Goal: Task Accomplishment & Management: Complete application form

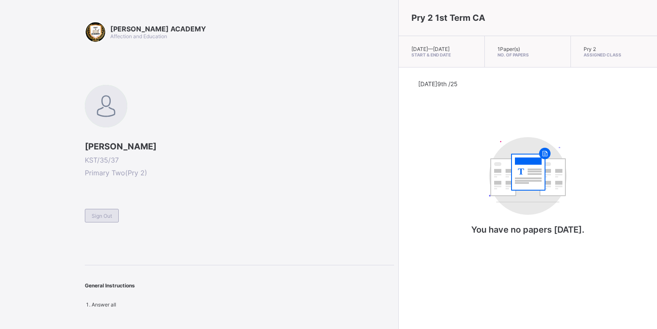
click at [107, 214] on span "Sign Out" at bounding box center [102, 216] width 20 height 6
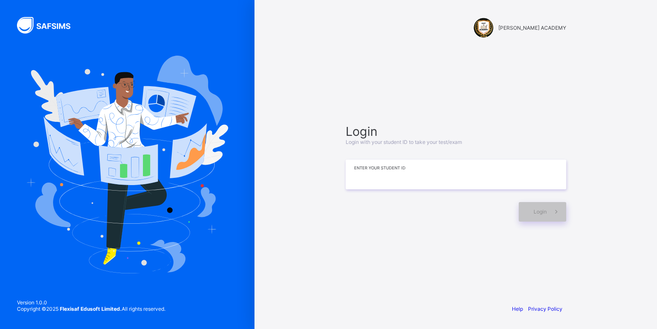
click at [368, 178] on input at bounding box center [456, 175] width 221 height 30
click at [370, 174] on input "********" at bounding box center [456, 175] width 221 height 30
click at [368, 175] on input "********" at bounding box center [456, 175] width 221 height 30
click at [370, 176] on input "********" at bounding box center [456, 175] width 221 height 30
click at [403, 172] on input "*********" at bounding box center [456, 175] width 221 height 30
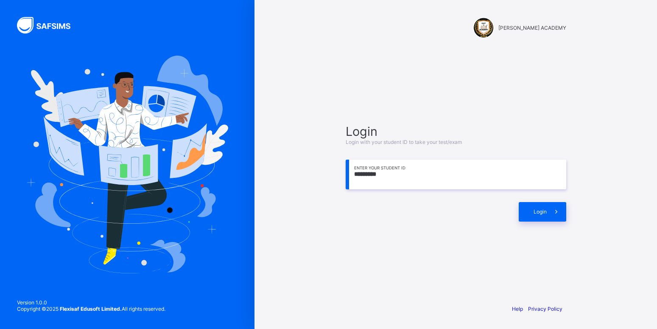
click at [391, 174] on input "*********" at bounding box center [456, 175] width 221 height 30
type input "**********"
click at [542, 205] on div "Login" at bounding box center [543, 212] width 48 height 20
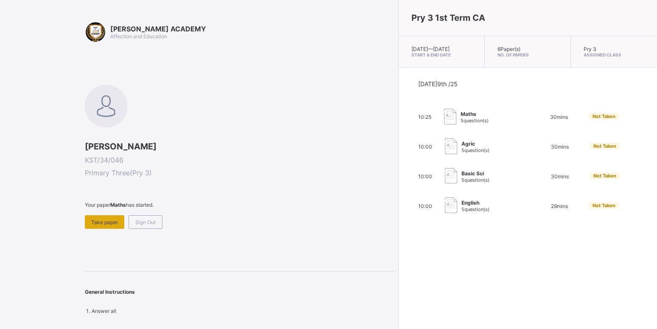
click at [96, 219] on div "Take paper" at bounding box center [104, 222] width 39 height 14
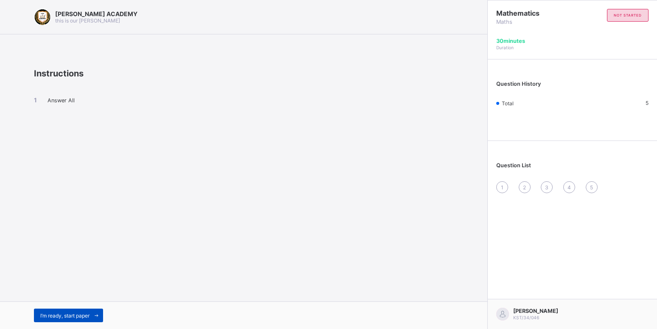
click at [78, 310] on div "I’m ready, start paper" at bounding box center [68, 316] width 69 height 14
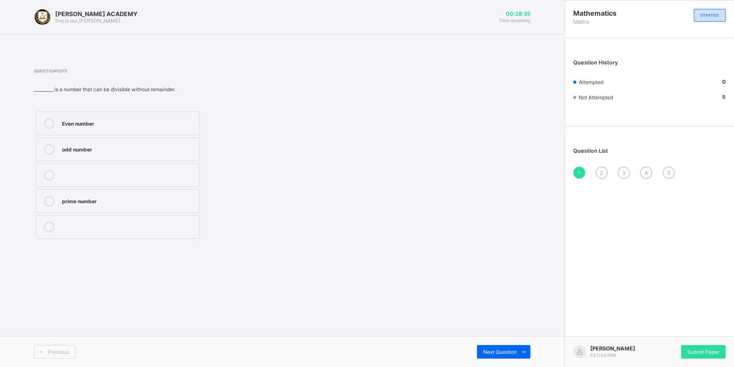
click at [102, 208] on label "prime number" at bounding box center [118, 201] width 164 height 24
click at [505, 329] on div "Next Question" at bounding box center [503, 352] width 53 height 14
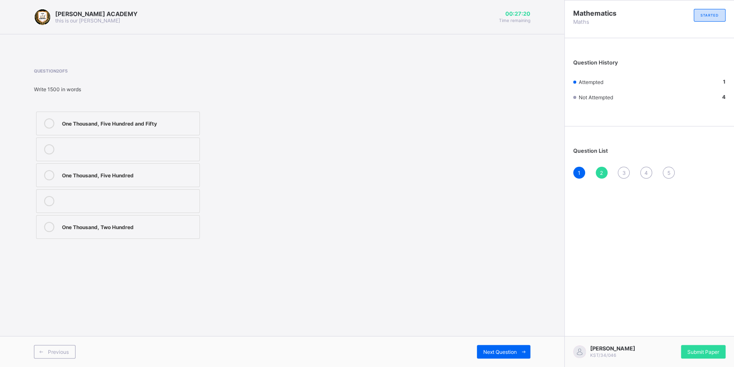
click at [94, 172] on div "One Thousand, Five Hundred" at bounding box center [128, 174] width 133 height 8
click at [507, 329] on div "Next Question" at bounding box center [503, 352] width 53 height 14
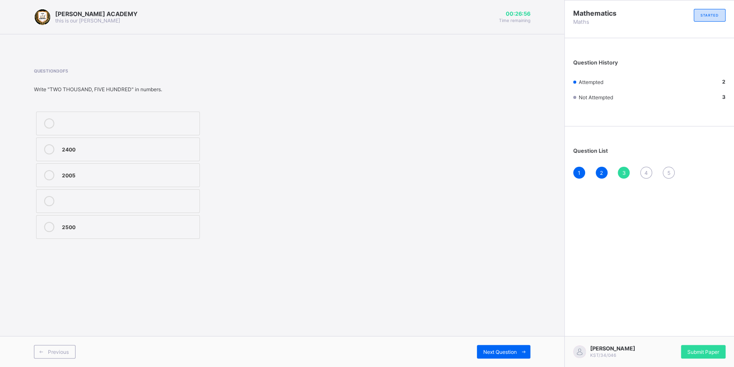
click at [98, 227] on div "2500" at bounding box center [128, 226] width 133 height 8
click at [490, 329] on span "Next Question" at bounding box center [500, 352] width 34 height 6
click at [110, 206] on div "Hundred" at bounding box center [128, 201] width 133 height 10
click at [487, 329] on span "Next Question" at bounding box center [500, 352] width 34 height 6
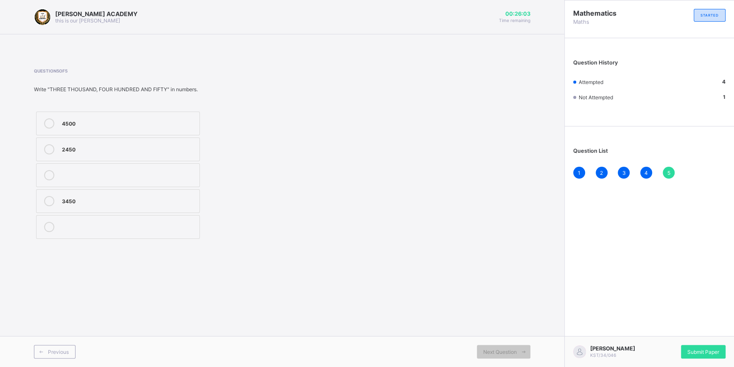
click at [123, 194] on label "3450" at bounding box center [118, 201] width 164 height 24
click at [484, 329] on div "Next Question" at bounding box center [503, 352] width 53 height 14
click at [135, 208] on label "3450" at bounding box center [118, 201] width 164 height 24
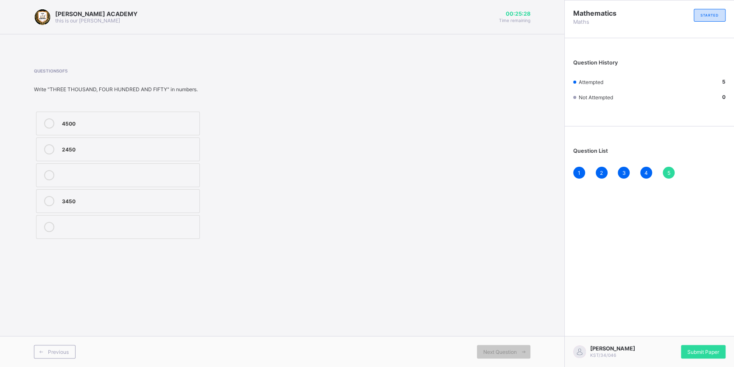
click at [125, 143] on label "2450" at bounding box center [118, 150] width 164 height 24
click at [65, 195] on label "3450" at bounding box center [118, 201] width 164 height 24
click at [491, 289] on div "KAY ACADEMY this is our motton 00:24:58 Time remaining Question 5 of 5 Write "T…" at bounding box center [282, 183] width 564 height 367
click at [508, 329] on span "Next Question" at bounding box center [500, 352] width 34 height 6
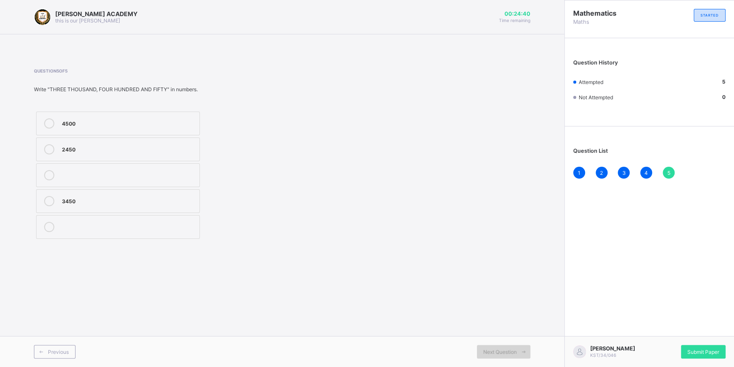
click at [510, 329] on div "Next Question" at bounding box center [503, 352] width 53 height 14
click at [498, 329] on span "Next Question" at bounding box center [500, 352] width 34 height 6
click at [657, 329] on div "Submit Paper" at bounding box center [703, 352] width 45 height 14
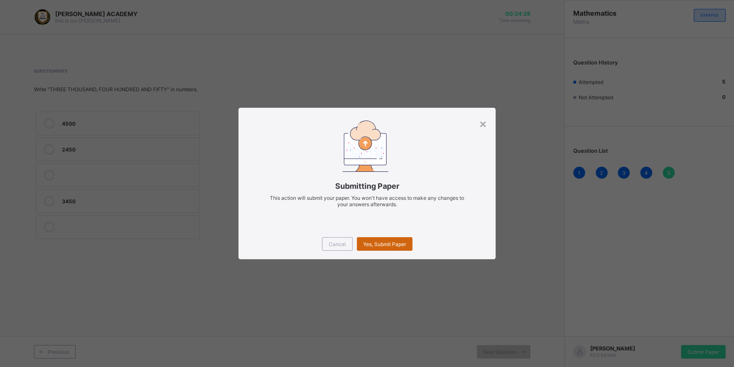
click at [393, 238] on div "Yes, Submit Paper" at bounding box center [385, 244] width 56 height 14
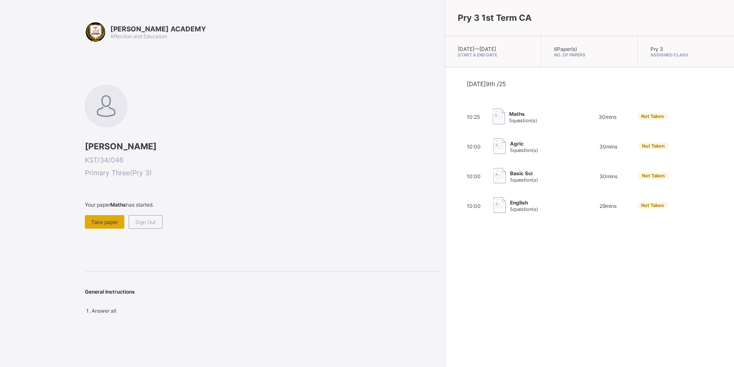
click at [101, 218] on div "Take paper" at bounding box center [104, 222] width 39 height 14
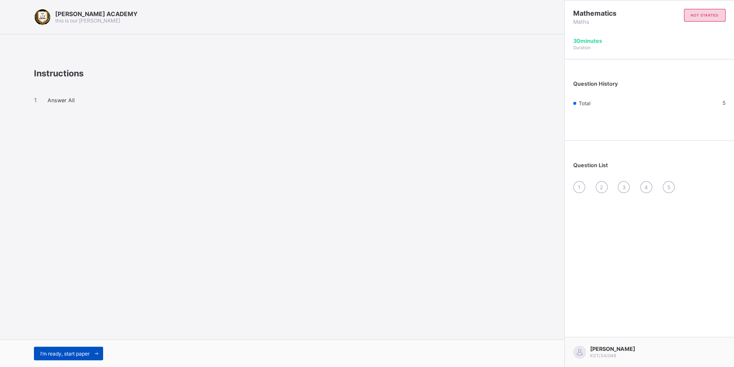
click at [67, 329] on span "I’m ready, start paper" at bounding box center [64, 354] width 49 height 6
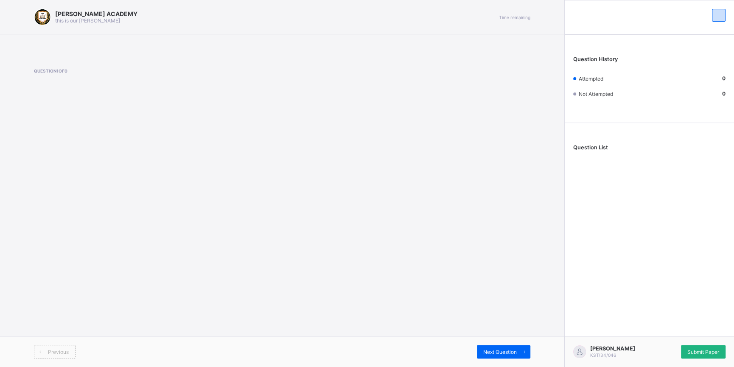
click at [657, 329] on div "Submit Paper" at bounding box center [703, 352] width 45 height 14
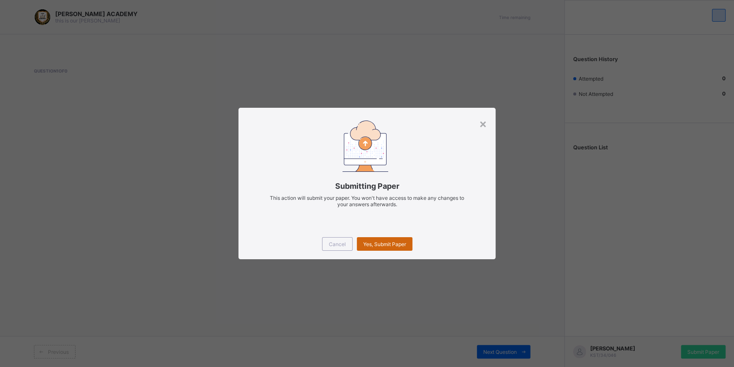
click at [379, 241] on div "Yes, Submit Paper" at bounding box center [385, 244] width 56 height 14
click at [482, 125] on div "×" at bounding box center [483, 123] width 8 height 14
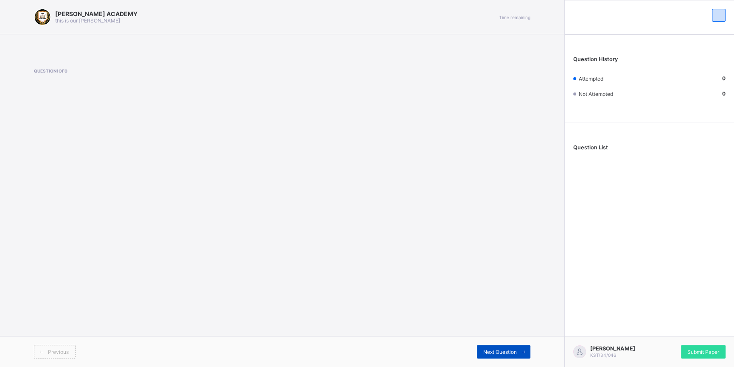
click at [493, 329] on span "Next Question" at bounding box center [500, 352] width 34 height 6
click at [504, 329] on div "Next Question" at bounding box center [503, 352] width 53 height 14
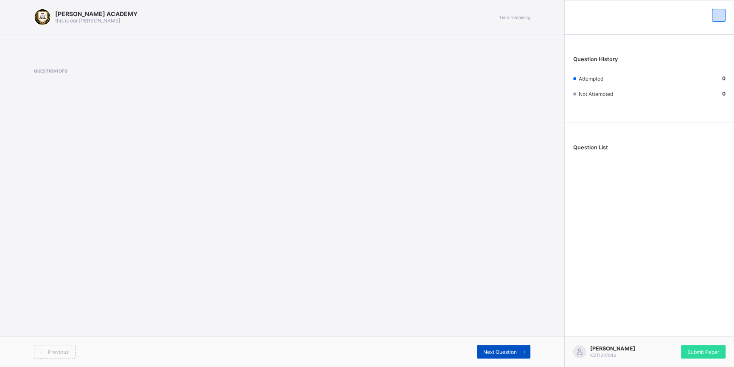
click at [504, 329] on div "Next Question" at bounding box center [503, 352] width 53 height 14
click at [505, 329] on div "Next Question" at bounding box center [503, 352] width 53 height 14
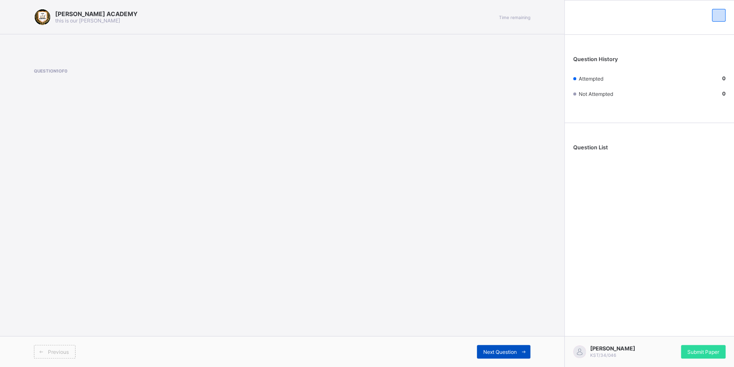
click at [488, 329] on div "Next Question" at bounding box center [503, 352] width 53 height 14
click at [503, 329] on span "Next Question" at bounding box center [500, 352] width 34 height 6
click at [512, 329] on div "Next Question" at bounding box center [503, 352] width 53 height 14
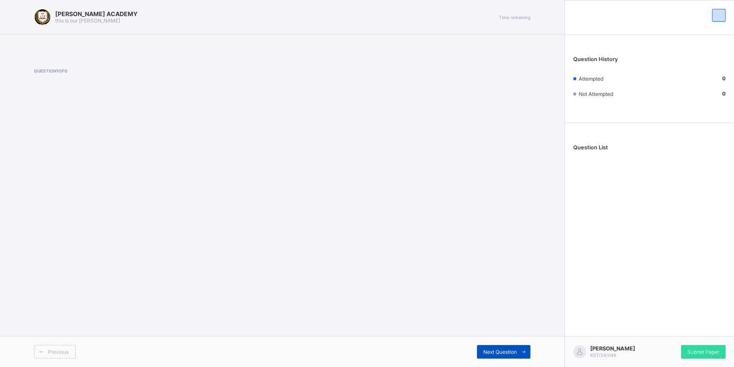
click at [512, 329] on div "Next Question" at bounding box center [503, 352] width 53 height 14
click at [500, 329] on div "Previous Next Question" at bounding box center [282, 351] width 564 height 31
click at [503, 329] on span "Next Question" at bounding box center [500, 352] width 34 height 6
click at [657, 329] on div "Submit Paper" at bounding box center [703, 352] width 45 height 14
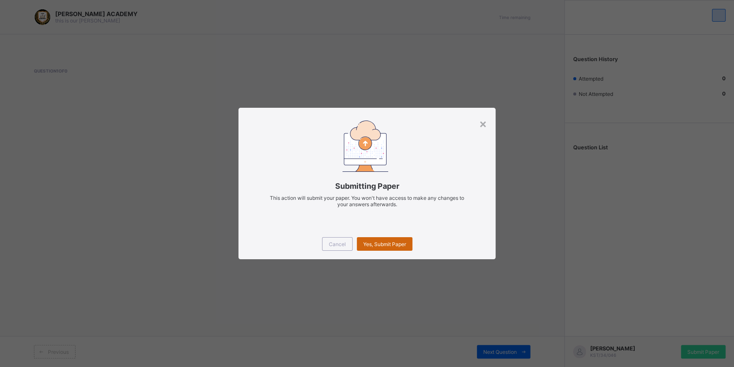
click at [392, 240] on div "Yes, Submit Paper" at bounding box center [385, 244] width 56 height 14
click at [398, 245] on span "Yes, Submit Paper" at bounding box center [384, 244] width 43 height 6
click at [371, 239] on div "Yes, Submit Paper" at bounding box center [385, 244] width 56 height 14
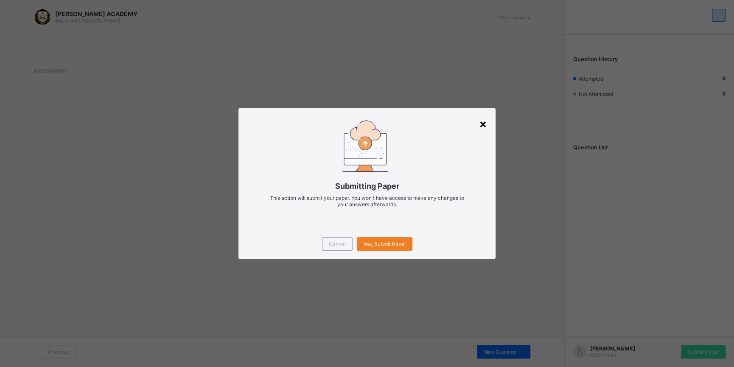
click at [484, 121] on div "×" at bounding box center [483, 123] width 8 height 14
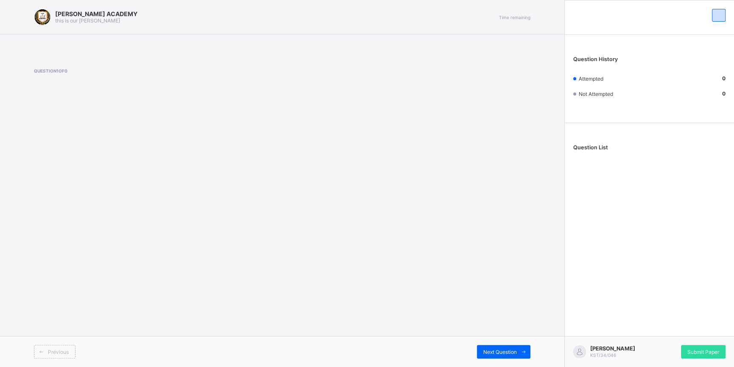
click at [657, 329] on div "[PERSON_NAME] KST/34/046 Submit Paper" at bounding box center [649, 351] width 170 height 31
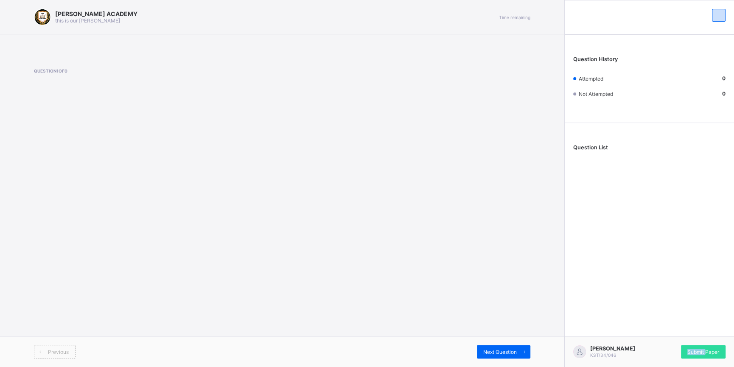
click at [657, 329] on div "[PERSON_NAME] KST/34/046 Submit Paper" at bounding box center [649, 351] width 170 height 31
click at [657, 329] on span "Submit Paper" at bounding box center [704, 352] width 32 height 6
click at [0, 0] on div "× Submitting Paper This action will submit your paper. You won't have access to…" at bounding box center [0, 0] width 0 height 0
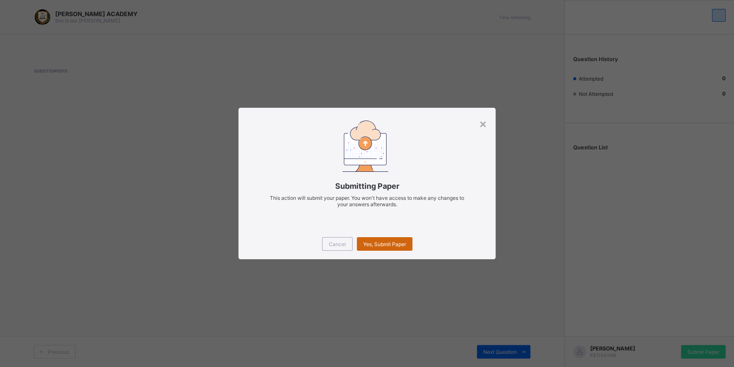
click at [377, 245] on span "Yes, Submit Paper" at bounding box center [384, 244] width 43 height 6
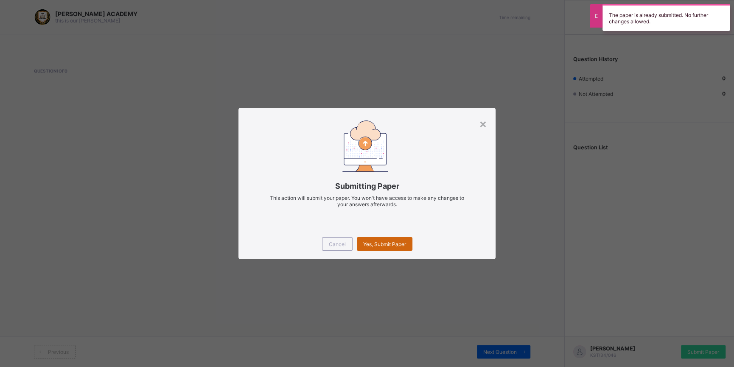
click at [377, 245] on span "Yes, Submit Paper" at bounding box center [384, 244] width 43 height 6
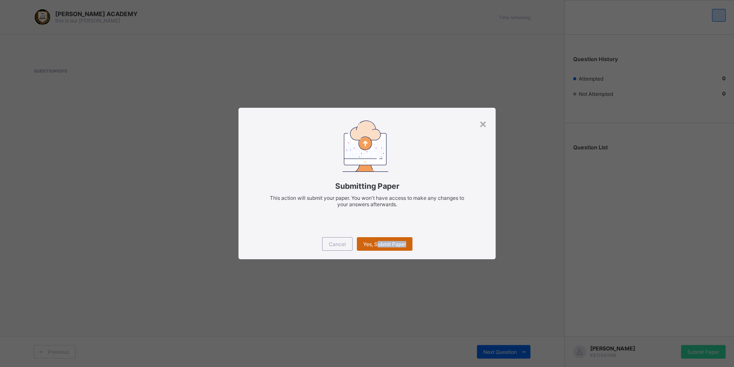
drag, startPoint x: 377, startPoint y: 245, endPoint x: 460, endPoint y: 247, distance: 82.8
click at [413, 247] on div "Yes, Submit Paper" at bounding box center [385, 244] width 56 height 14
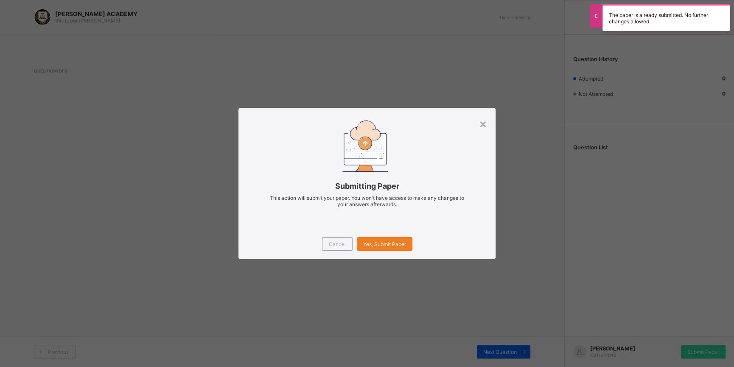
click at [477, 125] on div "Submitting Paper This action will submit your paper. You won't have access to m…" at bounding box center [367, 168] width 257 height 121
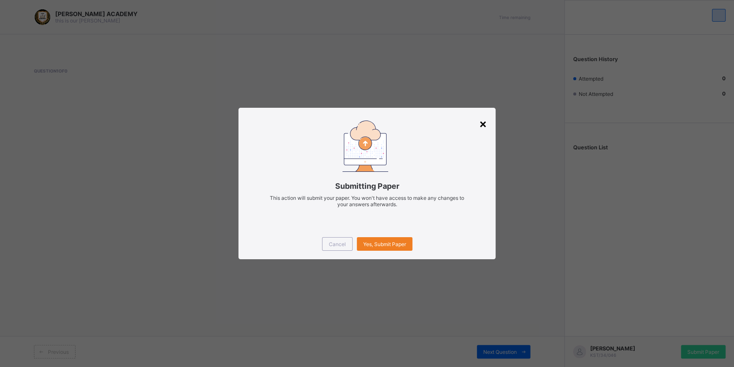
click at [485, 118] on div "×" at bounding box center [483, 123] width 8 height 14
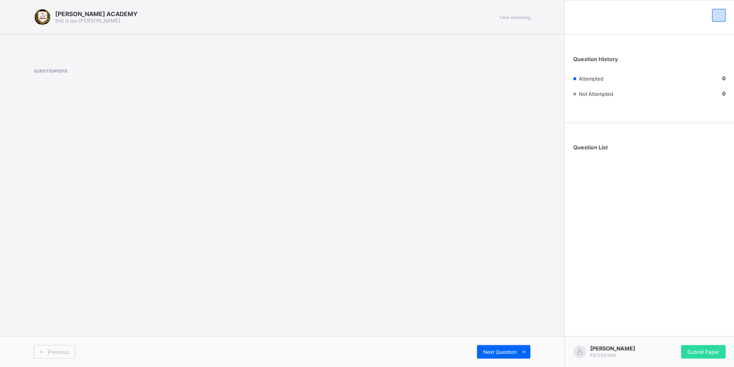
click at [485, 118] on div "[PERSON_NAME] ACADEMY this is our [PERSON_NAME] Time remaining Question 1 of 0 …" at bounding box center [282, 183] width 564 height 367
click at [497, 329] on div "Previous Next Question" at bounding box center [282, 351] width 564 height 31
click at [657, 329] on span "Submit Paper" at bounding box center [704, 352] width 32 height 6
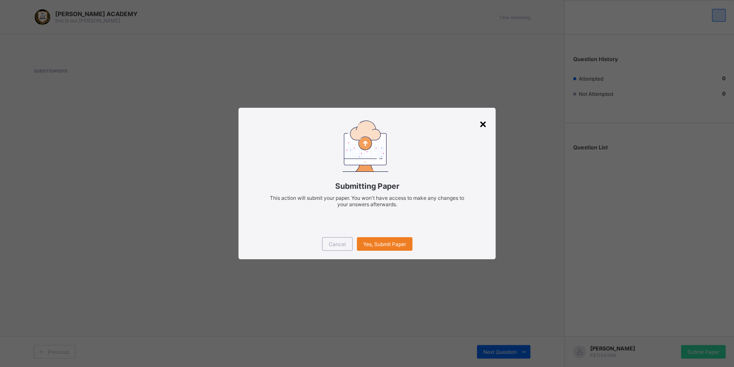
click at [484, 122] on div "×" at bounding box center [483, 123] width 8 height 14
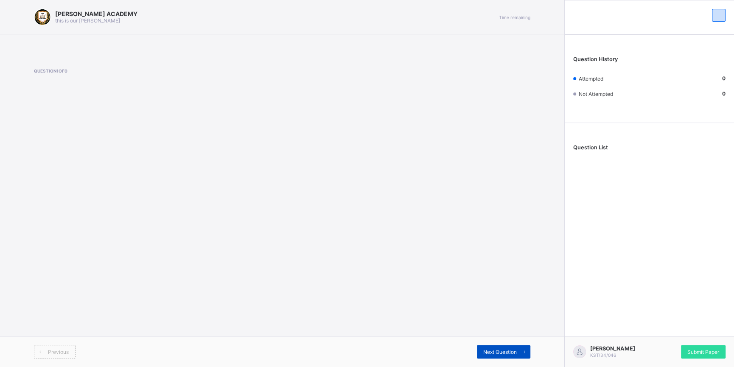
click at [495, 329] on span "Next Question" at bounding box center [500, 352] width 34 height 6
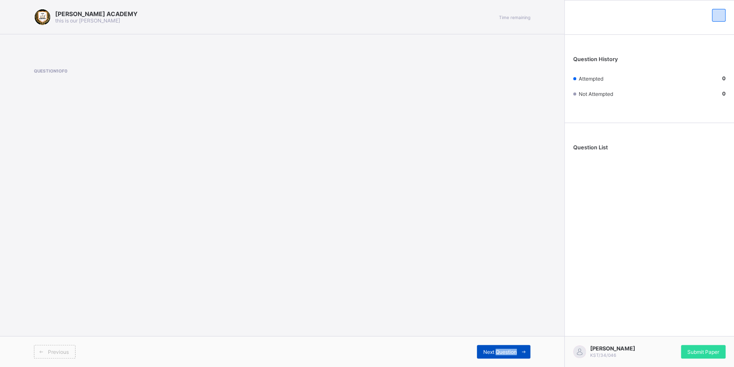
click at [495, 329] on span "Next Question" at bounding box center [500, 352] width 34 height 6
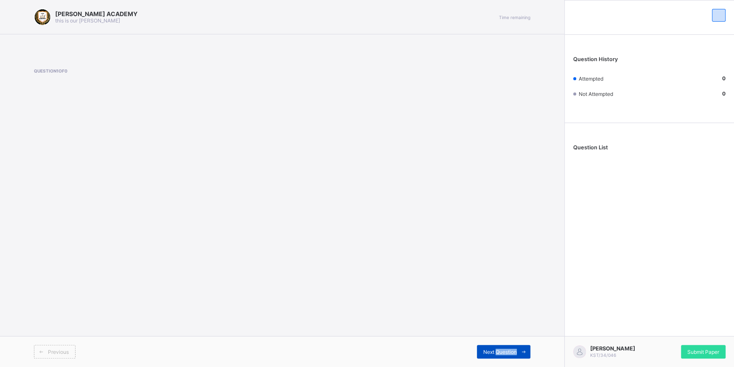
click at [495, 329] on span "Next Question" at bounding box center [500, 352] width 34 height 6
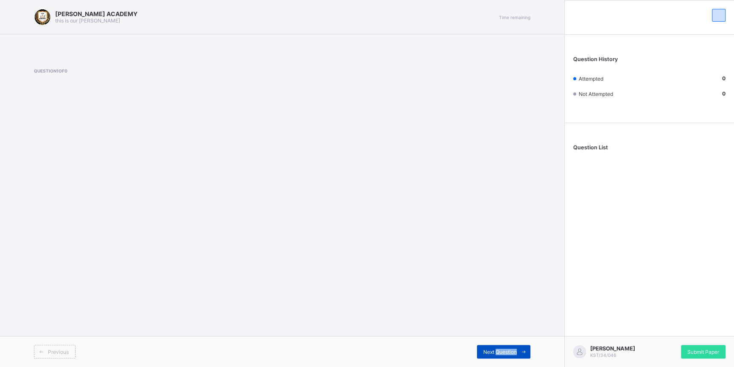
click at [495, 329] on span "Next Question" at bounding box center [500, 352] width 34 height 6
click at [657, 329] on div "Submit Paper" at bounding box center [703, 352] width 45 height 14
click at [0, 0] on div "× Submitting Paper This action will submit your paper. You won't have access to…" at bounding box center [0, 0] width 0 height 0
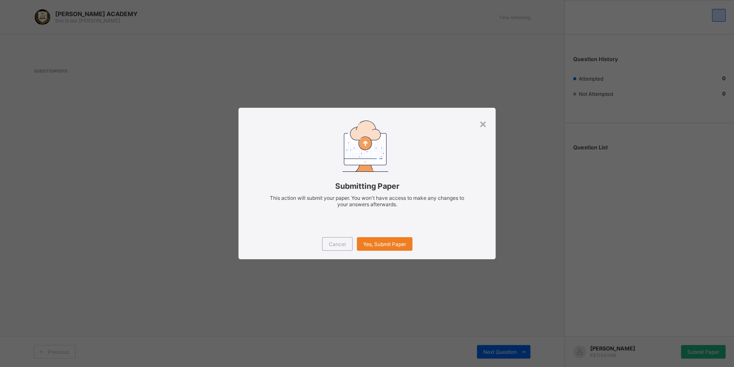
click at [657, 329] on div "× Submitting Paper This action will submit your paper. You won't have access to…" at bounding box center [367, 183] width 734 height 367
click at [484, 118] on div "×" at bounding box center [483, 123] width 8 height 14
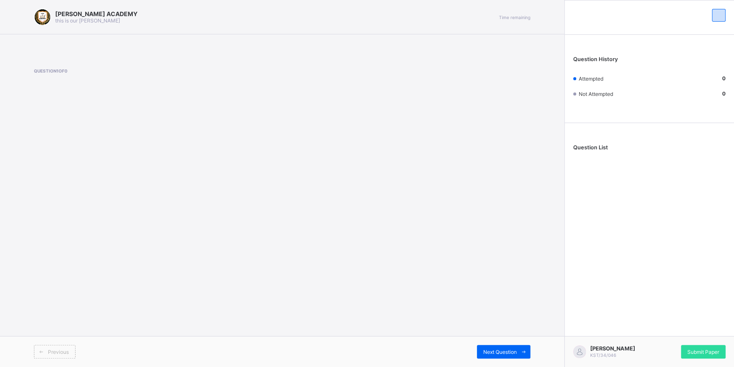
click at [581, 142] on div "Question List" at bounding box center [649, 149] width 169 height 45
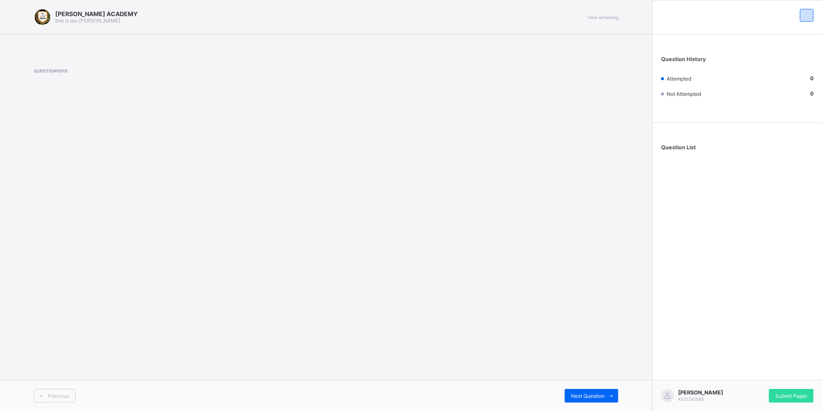
click at [734, 367] on div "[PERSON_NAME] KST/34/046 Submit Paper" at bounding box center [737, 395] width 170 height 31
click at [590, 367] on div "Next Question" at bounding box center [590, 396] width 53 height 14
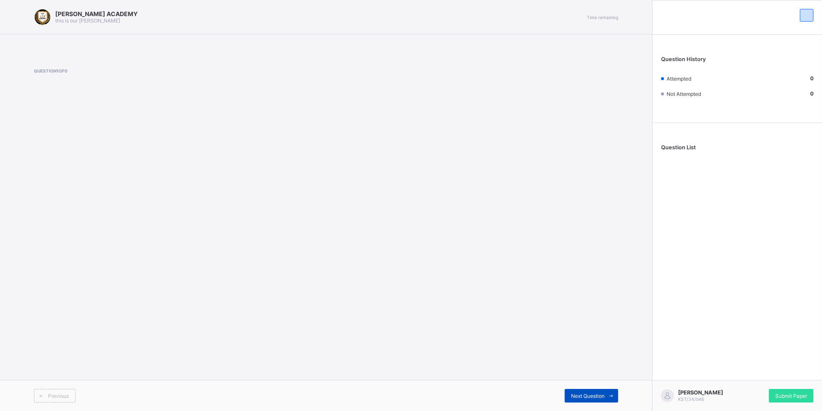
click at [590, 367] on span "Next Question" at bounding box center [588, 396] width 34 height 6
drag, startPoint x: 590, startPoint y: 394, endPoint x: 736, endPoint y: 381, distance: 146.1
click at [618, 367] on div "Next Question" at bounding box center [590, 396] width 53 height 14
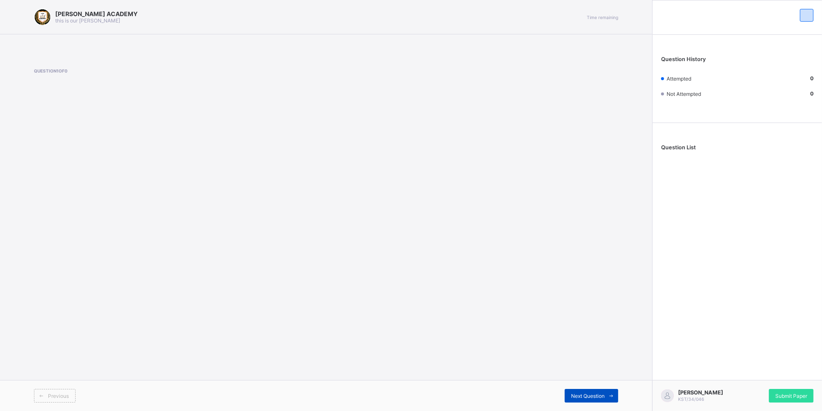
click at [581, 367] on div "Next Question" at bounding box center [590, 396] width 53 height 14
click at [734, 367] on div "[PERSON_NAME] KST/34/046 Submit Paper" at bounding box center [737, 395] width 170 height 31
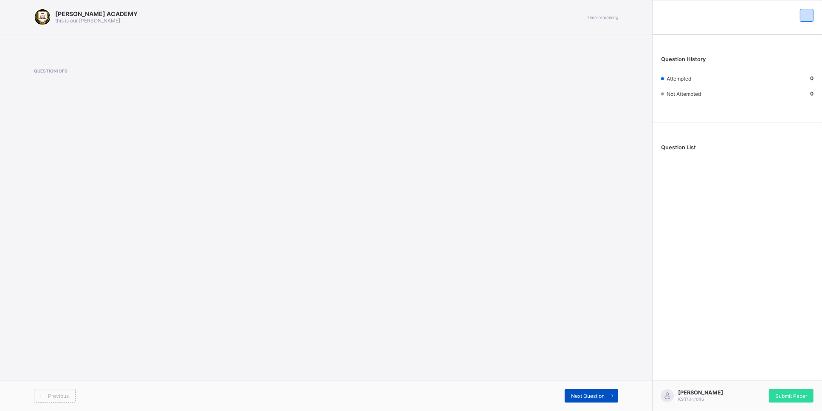
click at [583, 367] on div "Next Question" at bounding box center [590, 396] width 53 height 14
click at [734, 367] on div "Submit Paper" at bounding box center [791, 396] width 45 height 14
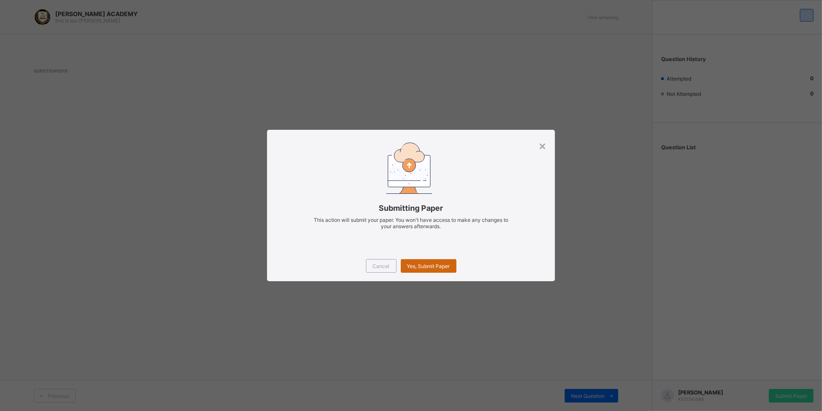
click at [431, 271] on div "Yes, Submit Paper" at bounding box center [429, 266] width 56 height 14
click at [431, 267] on span "Yes, Submit Paper" at bounding box center [428, 266] width 43 height 6
click at [431, 266] on span "Yes, Submit Paper" at bounding box center [428, 266] width 43 height 6
click at [540, 144] on div "×" at bounding box center [542, 145] width 8 height 14
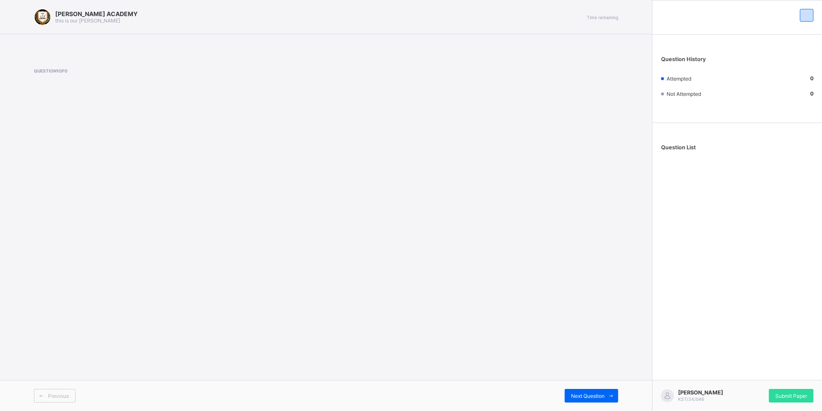
drag, startPoint x: 540, startPoint y: 144, endPoint x: 624, endPoint y: 193, distance: 97.2
click at [624, 193] on div "[PERSON_NAME] ACADEMY this is our [PERSON_NAME] Time remaining Question 1 of 0 …" at bounding box center [326, 205] width 652 height 411
click at [734, 367] on span "Submit Paper" at bounding box center [791, 396] width 32 height 6
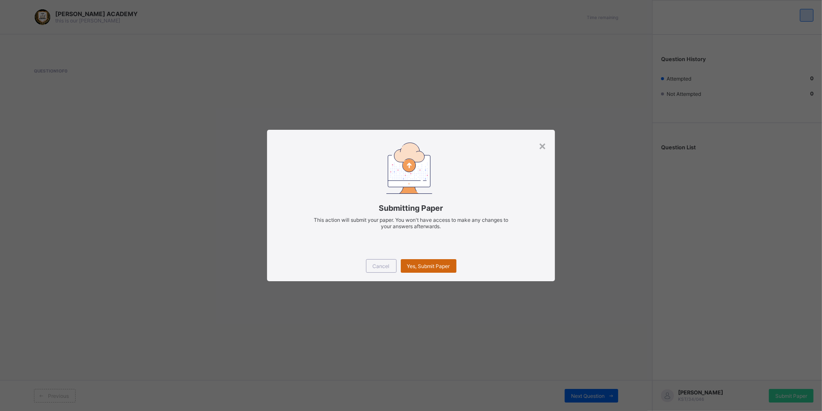
click at [421, 260] on div "Yes, Submit Paper" at bounding box center [429, 266] width 56 height 14
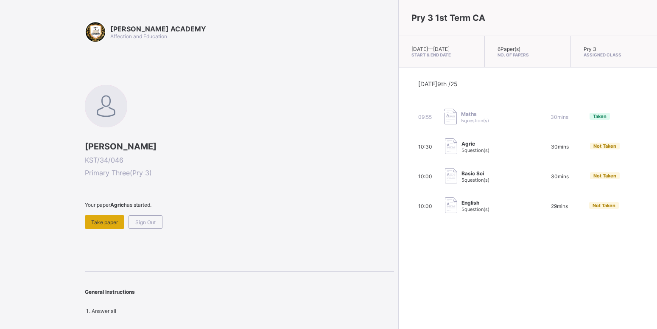
click at [101, 225] on div "Take paper" at bounding box center [104, 222] width 39 height 14
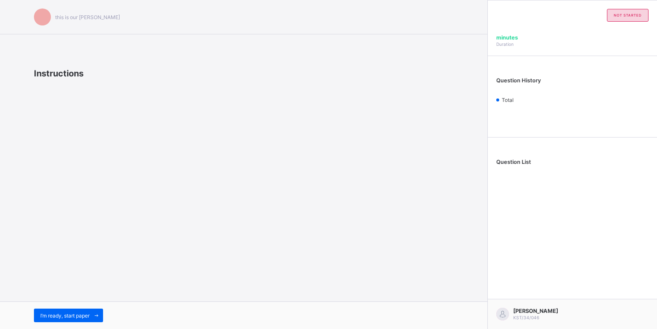
click at [101, 225] on div "this is our [PERSON_NAME] Instructions I’m ready, start paper" at bounding box center [244, 164] width 488 height 329
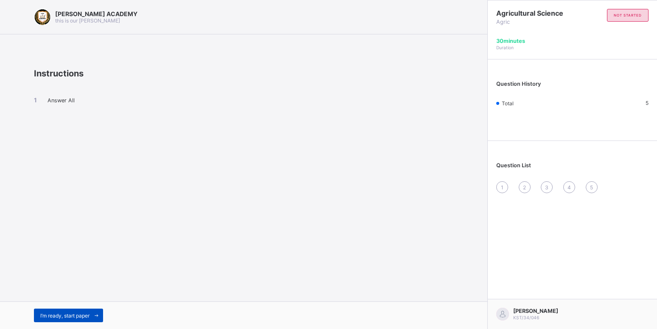
click at [60, 315] on span "I’m ready, start paper" at bounding box center [64, 315] width 49 height 6
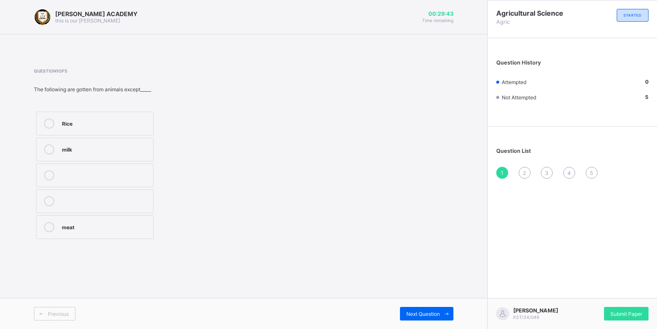
click at [89, 118] on label "Rice" at bounding box center [95, 124] width 118 height 24
click at [416, 307] on div "Next Question" at bounding box center [426, 314] width 53 height 14
click at [97, 181] on label "vitamins" at bounding box center [95, 175] width 118 height 24
click at [422, 314] on span "Next Question" at bounding box center [424, 314] width 34 height 6
click at [129, 196] on label "maize" at bounding box center [95, 201] width 118 height 24
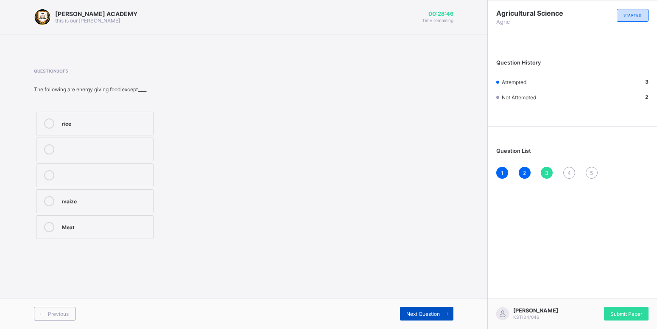
click at [433, 315] on span "Next Question" at bounding box center [424, 314] width 34 height 6
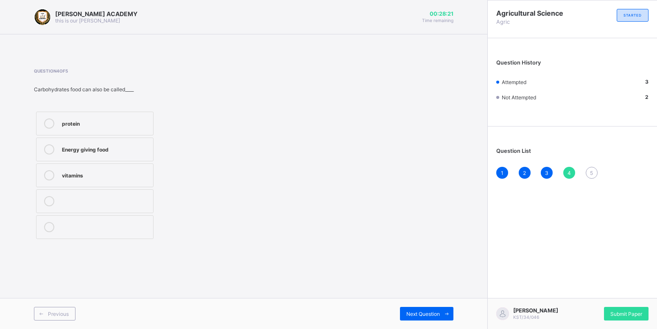
click at [109, 140] on label "Energy giving food" at bounding box center [95, 150] width 118 height 24
click at [421, 313] on span "Next Question" at bounding box center [424, 314] width 34 height 6
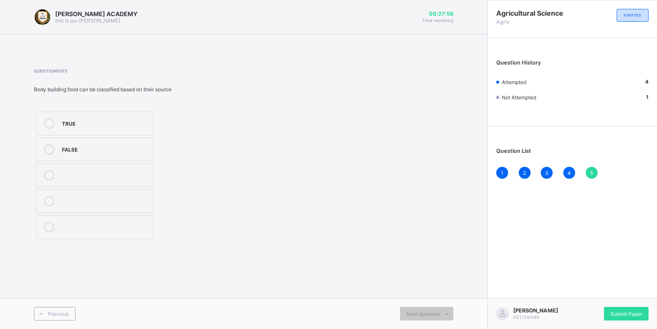
click at [115, 121] on div "TRUE" at bounding box center [105, 122] width 87 height 8
click at [633, 310] on div "Submit Paper" at bounding box center [626, 314] width 45 height 14
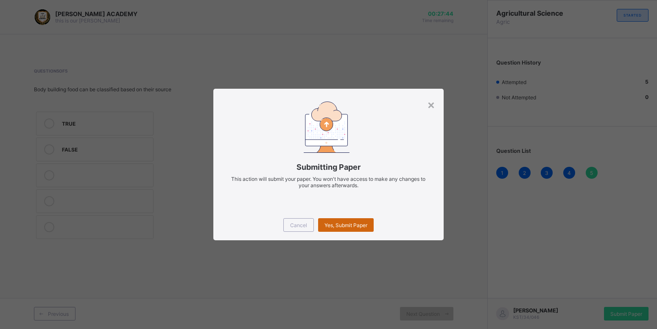
click at [355, 226] on span "Yes, Submit Paper" at bounding box center [346, 225] width 43 height 6
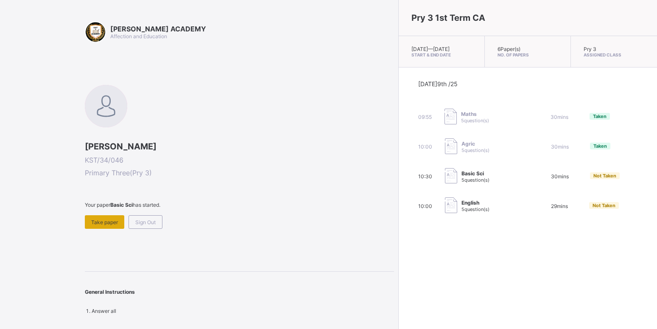
click at [107, 225] on div "Take paper" at bounding box center [104, 222] width 39 height 14
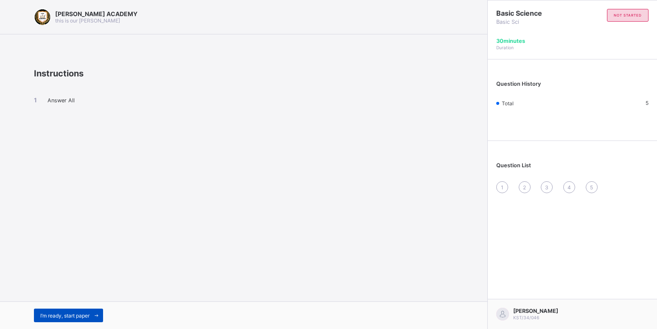
click at [59, 312] on span "I’m ready, start paper" at bounding box center [64, 315] width 49 height 6
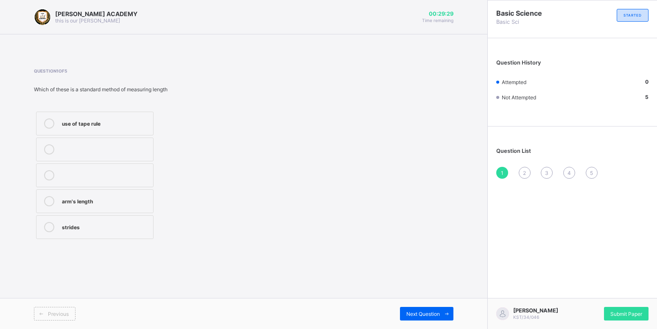
click at [138, 118] on label "use of tape rule" at bounding box center [95, 124] width 118 height 24
click at [429, 308] on div "Next Question" at bounding box center [426, 314] width 53 height 14
click at [95, 143] on label "10" at bounding box center [95, 150] width 118 height 24
click at [425, 307] on div "Next Question" at bounding box center [426, 314] width 53 height 14
click at [139, 172] on div "Length" at bounding box center [105, 174] width 87 height 8
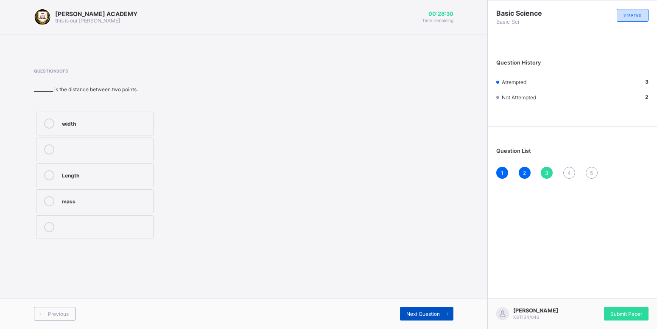
click at [416, 309] on div "Next Question" at bounding box center [426, 314] width 53 height 14
click at [117, 198] on div "hand span" at bounding box center [105, 200] width 87 height 8
click at [430, 307] on div "Next Question" at bounding box center [426, 314] width 53 height 14
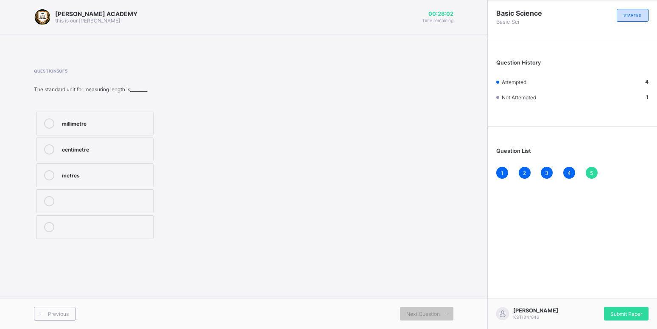
click at [143, 170] on div "metres" at bounding box center [105, 174] width 87 height 8
click at [616, 309] on div "Submit Paper" at bounding box center [626, 314] width 45 height 14
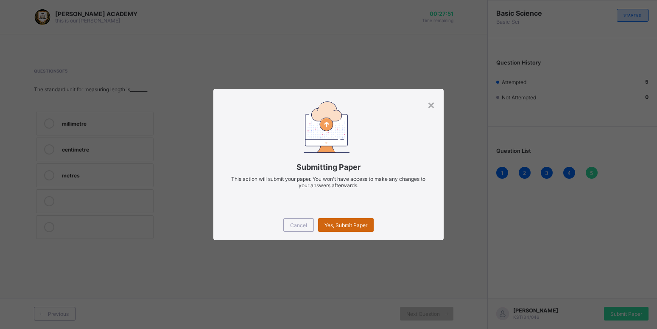
click at [340, 223] on span "Yes, Submit Paper" at bounding box center [346, 225] width 43 height 6
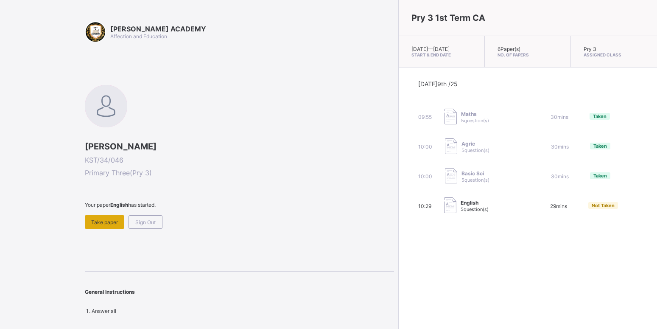
click at [98, 216] on div "Take paper" at bounding box center [104, 222] width 39 height 14
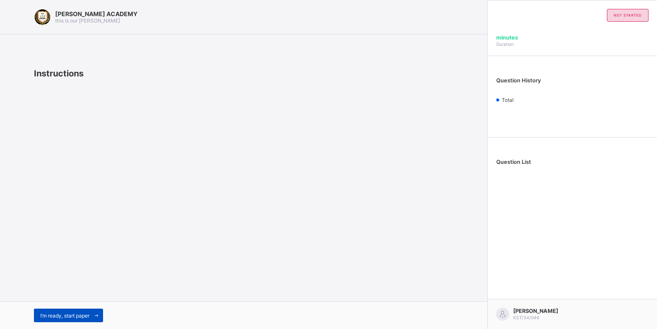
click at [59, 315] on span "I’m ready, start paper" at bounding box center [64, 315] width 49 height 6
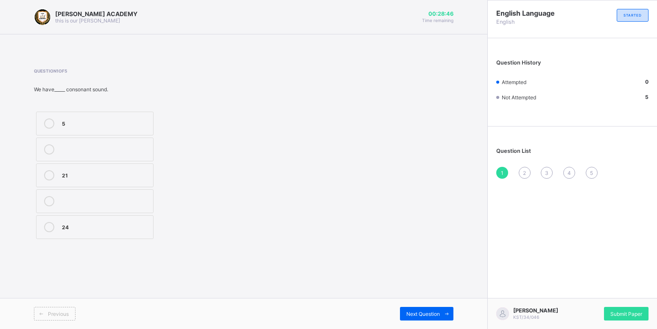
click at [134, 174] on div "21" at bounding box center [105, 174] width 87 height 8
click at [418, 309] on div "Next Question" at bounding box center [426, 314] width 53 height 14
click at [94, 169] on label "Reading" at bounding box center [95, 175] width 118 height 24
click at [421, 303] on div "Previous Next Question" at bounding box center [244, 313] width 488 height 31
click at [423, 311] on span "Next Question" at bounding box center [424, 314] width 34 height 6
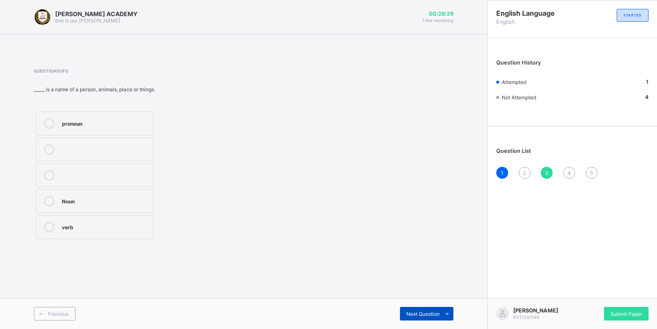
click at [423, 311] on span "Next Question" at bounding box center [424, 314] width 34 height 6
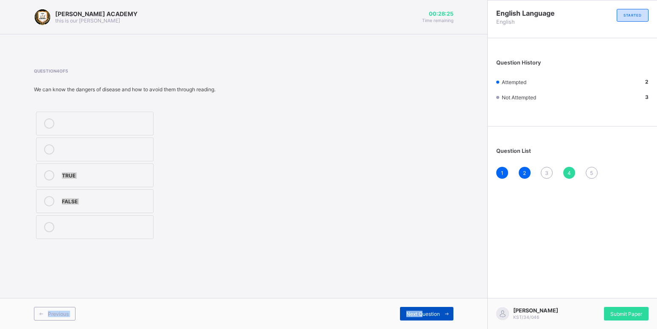
drag, startPoint x: 423, startPoint y: 310, endPoint x: 323, endPoint y: 132, distance: 204.7
click at [400, 307] on div "Next Question" at bounding box center [426, 314] width 53 height 14
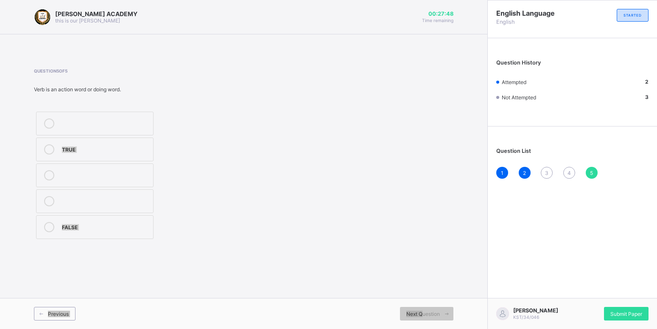
click at [76, 151] on div "TRUE" at bounding box center [105, 148] width 87 height 8
click at [546, 175] on span "3" at bounding box center [546, 173] width 3 height 6
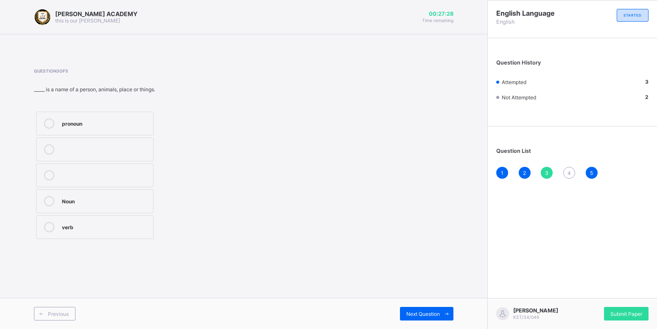
click at [81, 201] on div "Noun" at bounding box center [105, 200] width 87 height 8
click at [411, 310] on div "Next Question" at bounding box center [426, 314] width 53 height 14
click at [100, 171] on div "TRUE" at bounding box center [105, 174] width 87 height 8
click at [622, 311] on span "Submit Paper" at bounding box center [627, 314] width 32 height 6
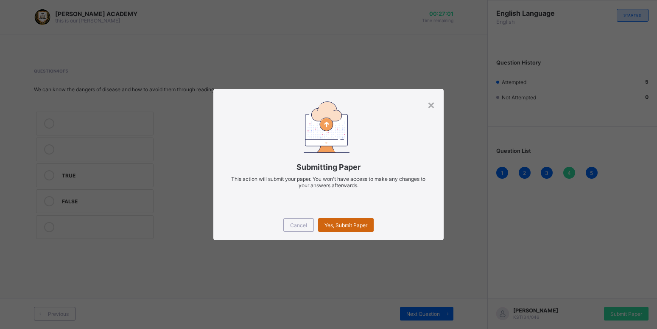
click at [353, 218] on div "Yes, Submit Paper" at bounding box center [346, 225] width 56 height 14
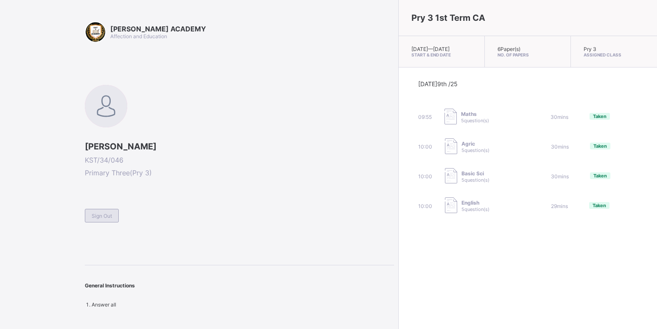
click at [102, 213] on span "Sign Out" at bounding box center [102, 216] width 20 height 6
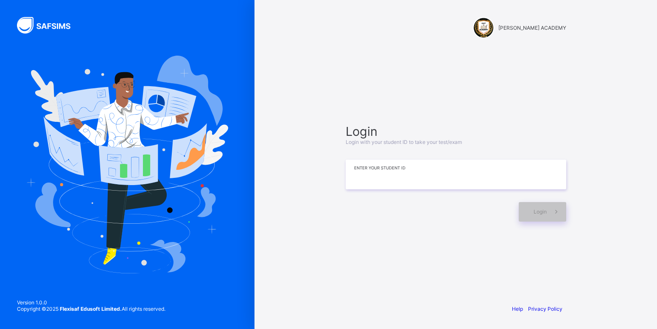
click at [361, 180] on input at bounding box center [456, 175] width 221 height 30
click at [370, 177] on input "******" at bounding box center [456, 175] width 221 height 30
click at [394, 173] on input "*******" at bounding box center [456, 175] width 221 height 30
type input "*********"
click at [557, 212] on icon at bounding box center [556, 212] width 9 height 8
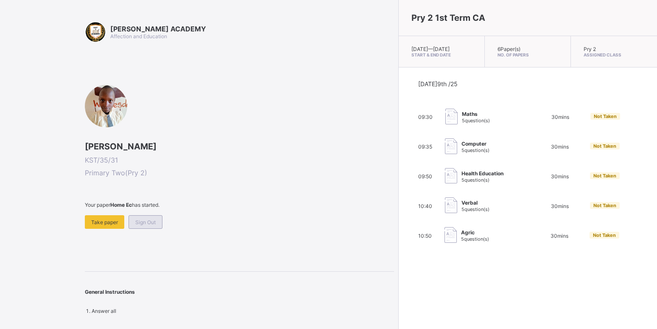
click at [144, 221] on span "Sign Out" at bounding box center [145, 222] width 20 height 6
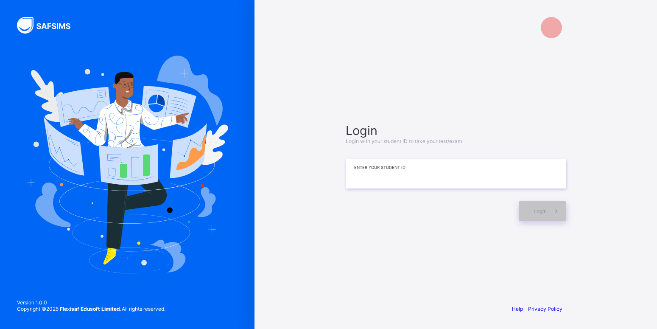
click at [382, 173] on input at bounding box center [456, 174] width 221 height 30
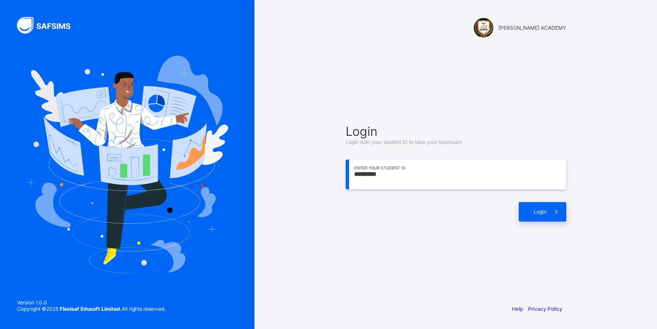
click at [370, 177] on input "*********" at bounding box center [456, 175] width 221 height 30
type input "**********"
click at [544, 216] on div "Login" at bounding box center [543, 212] width 48 height 20
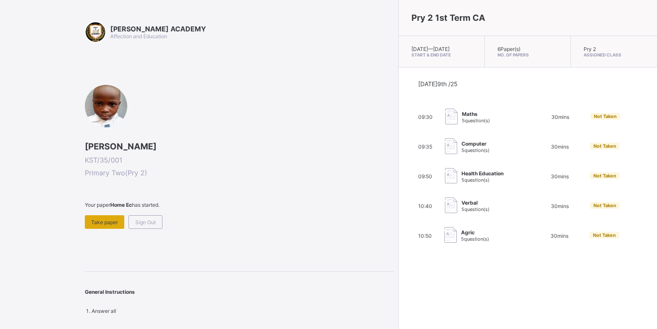
click at [115, 217] on div "Take paper" at bounding box center [104, 222] width 39 height 14
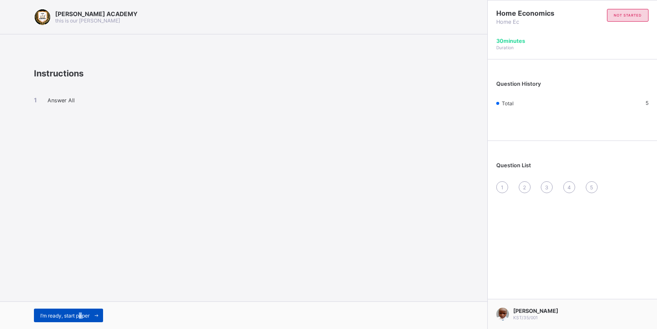
click at [81, 312] on div "I’m ready, start paper" at bounding box center [68, 316] width 69 height 14
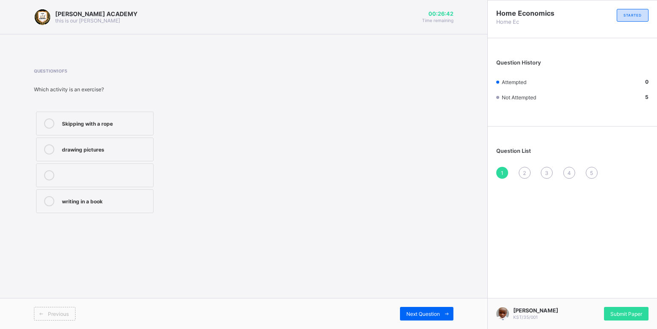
click at [51, 123] on icon at bounding box center [49, 123] width 10 height 10
click at [427, 317] on div "Next Question" at bounding box center [426, 314] width 53 height 14
click at [43, 148] on div at bounding box center [49, 149] width 17 height 10
click at [413, 316] on span "Next Question" at bounding box center [424, 314] width 34 height 6
click at [43, 176] on div at bounding box center [49, 175] width 17 height 10
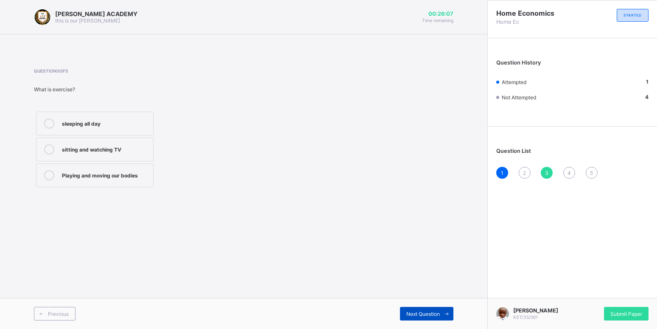
click at [433, 314] on span "Next Question" at bounding box center [424, 314] width 34 height 6
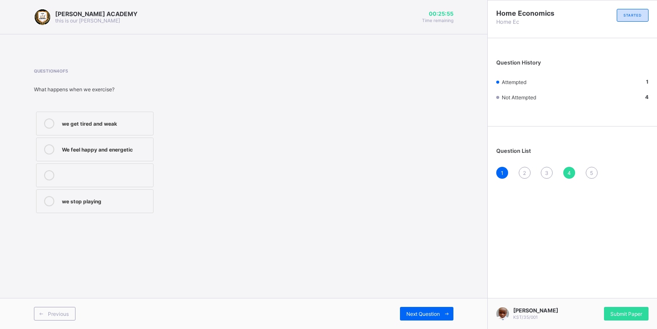
click at [51, 151] on icon at bounding box center [49, 149] width 10 height 10
click at [444, 313] on icon at bounding box center [447, 314] width 6 height 6
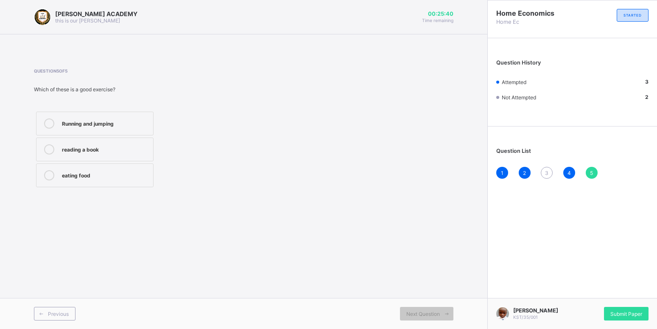
click at [51, 123] on icon at bounding box center [49, 123] width 10 height 10
click at [626, 310] on div "Submit Paper" at bounding box center [626, 314] width 45 height 14
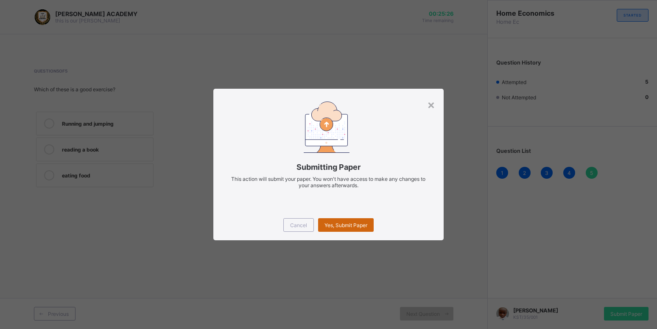
click at [347, 223] on span "Yes, Submit Paper" at bounding box center [346, 225] width 43 height 6
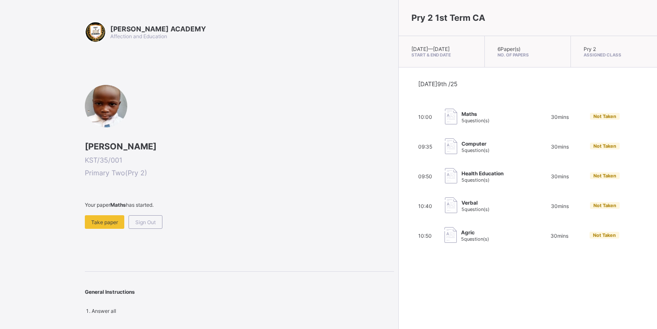
click at [458, 134] on div "[DATE] 9th /25 10:00 Maths 5 question(s) 30 mins Not Taken 09:35 Computer 5 que…" at bounding box center [527, 162] width 219 height 164
click at [445, 118] on div "Maths 5 question(s)" at bounding box center [487, 117] width 85 height 17
click at [104, 219] on span "Take paper" at bounding box center [104, 222] width 27 height 6
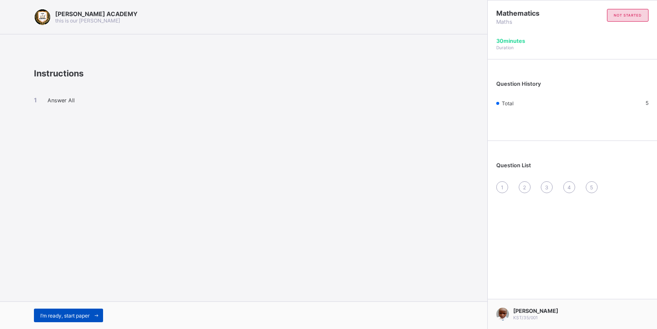
click at [76, 319] on div "I’m ready, start paper" at bounding box center [68, 316] width 69 height 14
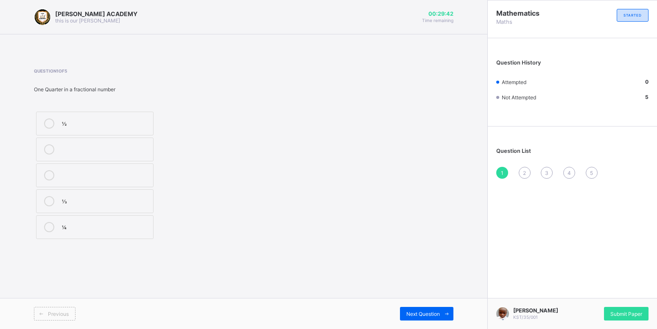
click at [73, 201] on div "⅓" at bounding box center [105, 200] width 87 height 8
click at [53, 203] on icon at bounding box center [49, 201] width 10 height 10
click at [49, 201] on icon at bounding box center [49, 201] width 10 height 10
click at [45, 230] on icon at bounding box center [49, 227] width 10 height 10
click at [445, 310] on span at bounding box center [447, 314] width 14 height 14
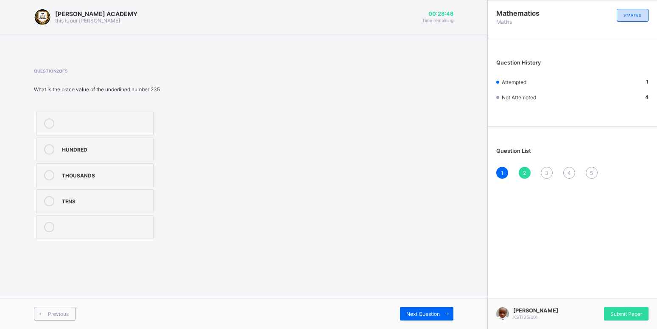
click at [51, 198] on icon at bounding box center [49, 201] width 10 height 10
click at [440, 312] on span "Next Question" at bounding box center [424, 314] width 34 height 6
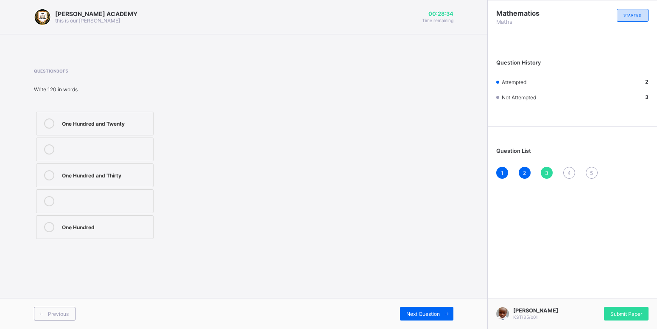
click at [45, 125] on icon at bounding box center [49, 123] width 10 height 10
click at [433, 319] on div "Next Question" at bounding box center [426, 314] width 53 height 14
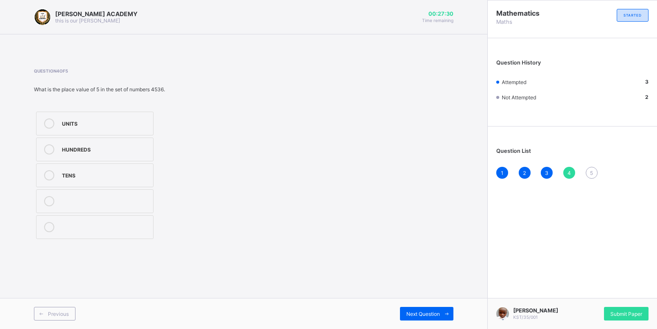
click at [56, 146] on div at bounding box center [49, 149] width 17 height 10
click at [447, 309] on span at bounding box center [447, 314] width 14 height 14
click at [48, 223] on icon at bounding box center [49, 227] width 10 height 10
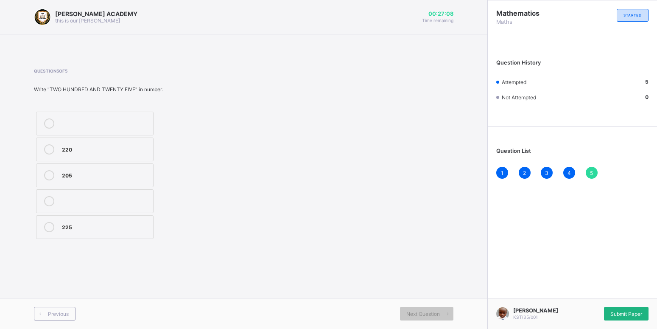
click at [625, 312] on span "Submit Paper" at bounding box center [627, 314] width 32 height 6
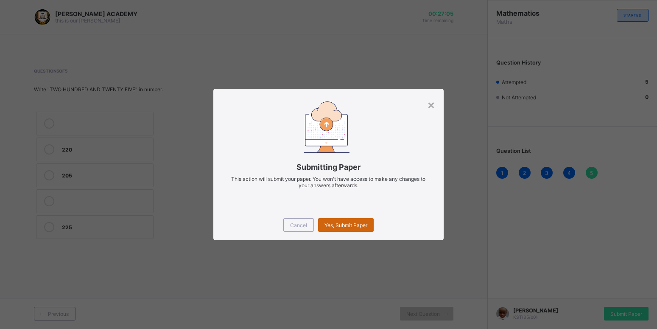
click at [344, 223] on span "Yes, Submit Paper" at bounding box center [346, 225] width 43 height 6
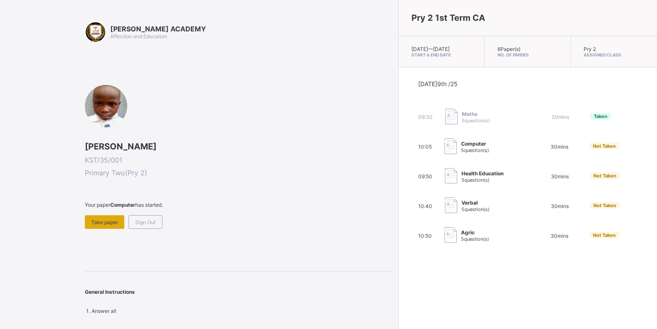
click at [98, 219] on span "Take paper" at bounding box center [104, 222] width 27 height 6
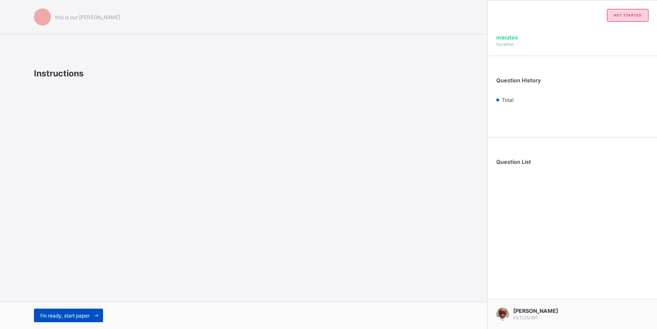
click at [72, 314] on span "I’m ready, start paper" at bounding box center [64, 315] width 49 height 6
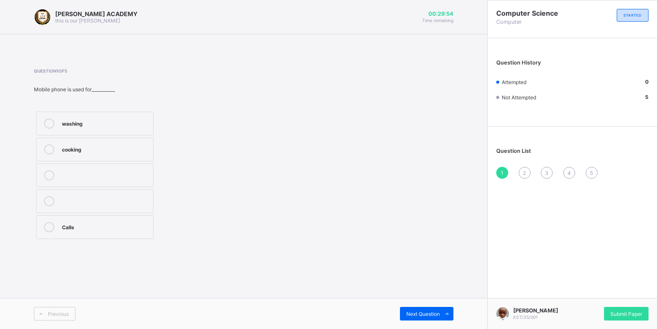
click at [51, 230] on icon at bounding box center [49, 227] width 10 height 10
click at [446, 312] on icon at bounding box center [447, 314] width 6 height 6
click at [45, 175] on icon at bounding box center [49, 175] width 10 height 10
click at [444, 308] on span at bounding box center [447, 314] width 14 height 14
click at [48, 174] on icon at bounding box center [49, 175] width 10 height 10
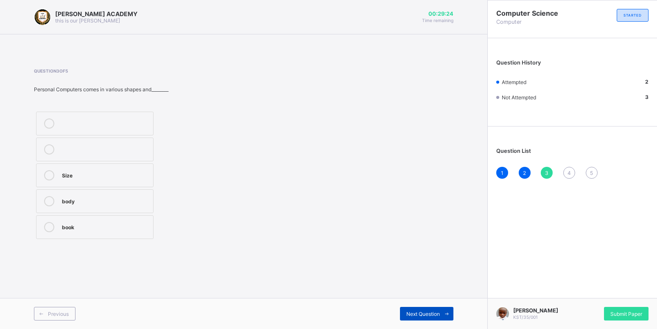
click at [425, 312] on span "Next Question" at bounding box center [424, 314] width 34 height 6
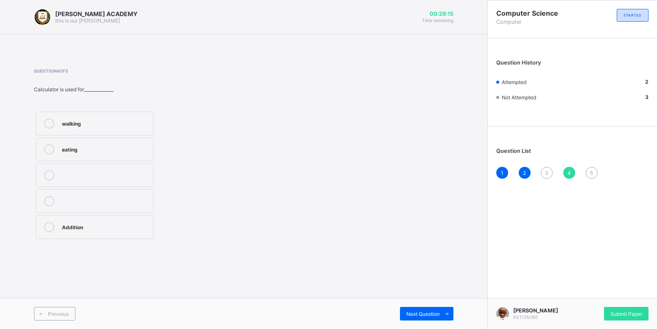
click at [50, 227] on icon at bounding box center [49, 227] width 10 height 10
click at [427, 316] on span "Next Question" at bounding box center [424, 314] width 34 height 6
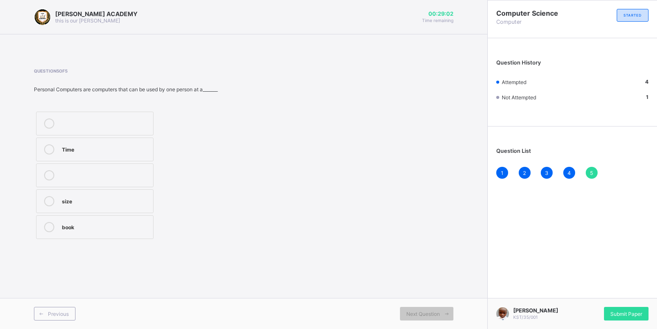
click at [47, 144] on div at bounding box center [49, 149] width 17 height 10
click at [632, 311] on span "Submit Paper" at bounding box center [627, 314] width 32 height 6
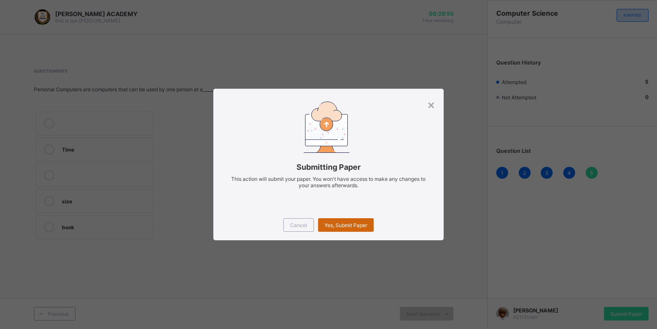
click at [334, 223] on span "Yes, Submit Paper" at bounding box center [346, 225] width 43 height 6
click at [334, 223] on div "Yes, Submit Paper" at bounding box center [346, 225] width 56 height 14
click at [334, 223] on span "Yes, Submit Paper" at bounding box center [346, 225] width 43 height 6
click at [334, 223] on div "Yes, Submit Paper" at bounding box center [346, 225] width 56 height 14
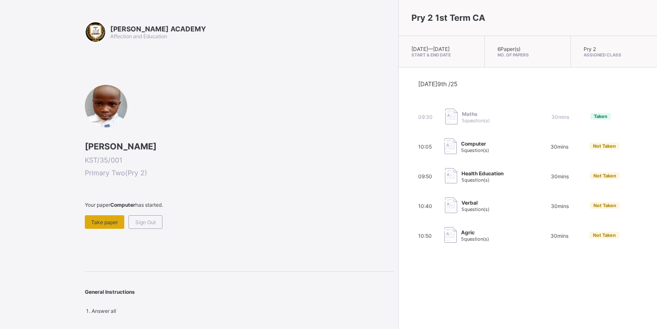
click at [104, 222] on span "Take paper" at bounding box center [104, 222] width 27 height 6
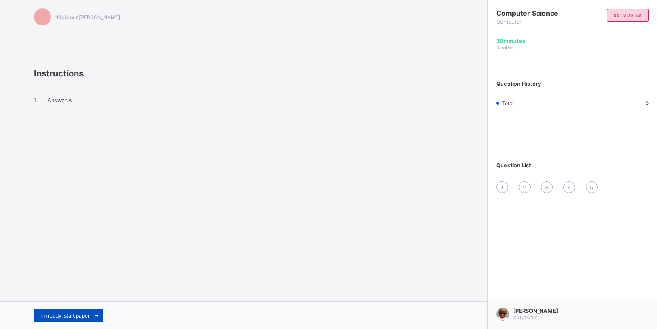
click at [58, 312] on span "I’m ready, start paper" at bounding box center [64, 315] width 49 height 6
click at [70, 317] on span "I’m ready, start paper" at bounding box center [64, 315] width 49 height 6
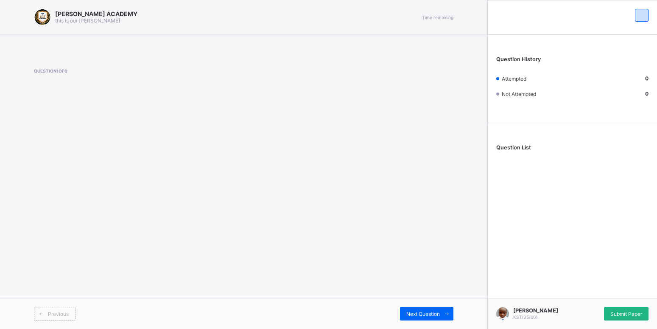
click at [612, 311] on span "Submit Paper" at bounding box center [627, 314] width 32 height 6
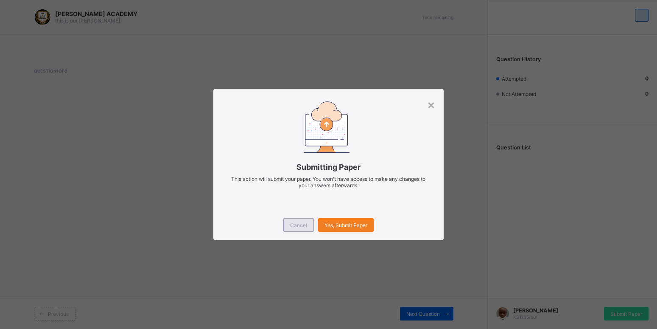
click at [295, 227] on span "Cancel" at bounding box center [298, 225] width 17 height 6
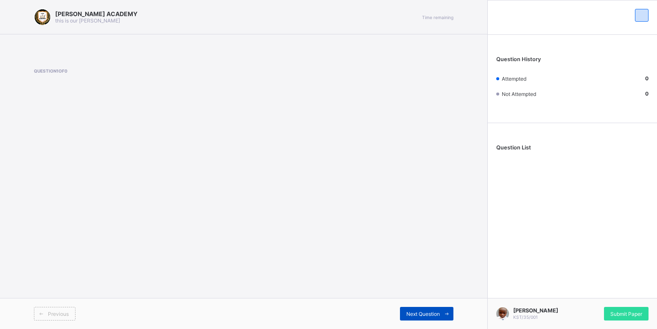
click at [429, 309] on div "Next Question" at bounding box center [426, 314] width 53 height 14
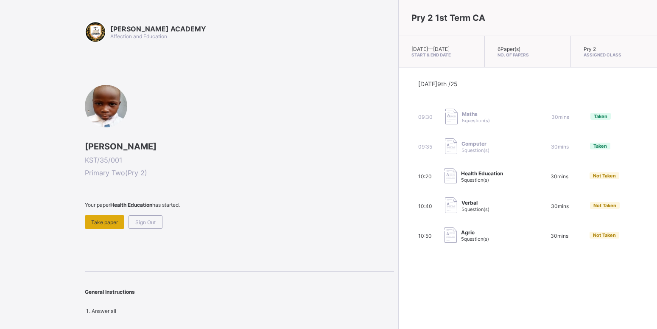
click at [97, 222] on span "Take paper" at bounding box center [104, 222] width 27 height 6
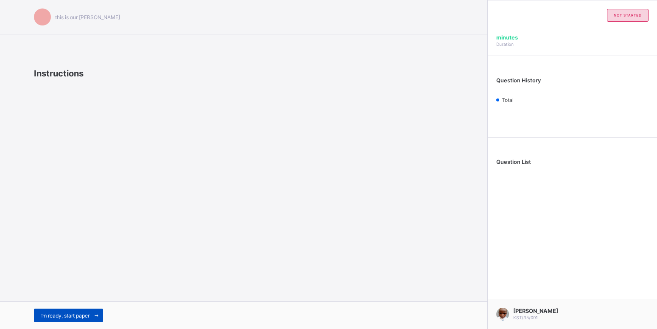
click at [88, 310] on div "I’m ready, start paper" at bounding box center [68, 316] width 69 height 14
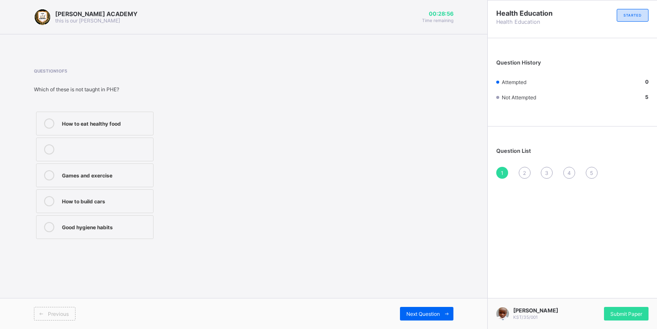
click at [95, 199] on div "How to build cars" at bounding box center [105, 200] width 87 height 8
click at [416, 309] on div "Next Question" at bounding box center [426, 314] width 53 height 14
click at [137, 174] on div "How to take care of our body" at bounding box center [105, 174] width 87 height 8
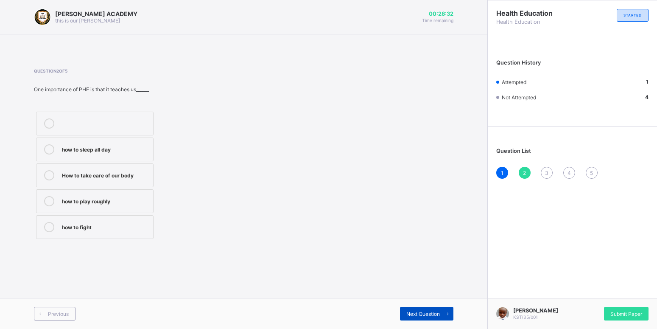
click at [429, 314] on span "Next Question" at bounding box center [424, 314] width 34 height 6
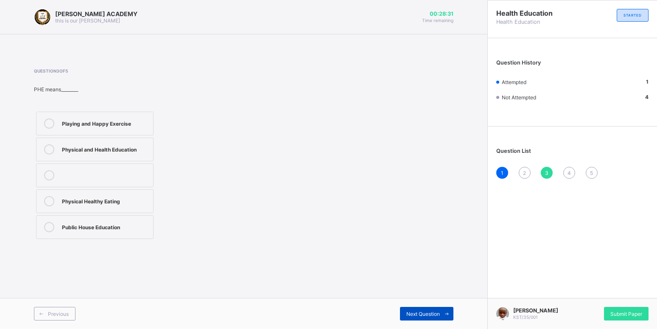
click at [429, 312] on span "Next Question" at bounding box center [424, 314] width 34 height 6
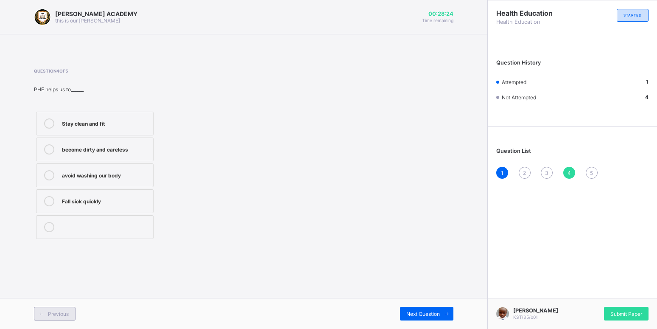
click at [66, 316] on span "Previous" at bounding box center [58, 314] width 21 height 6
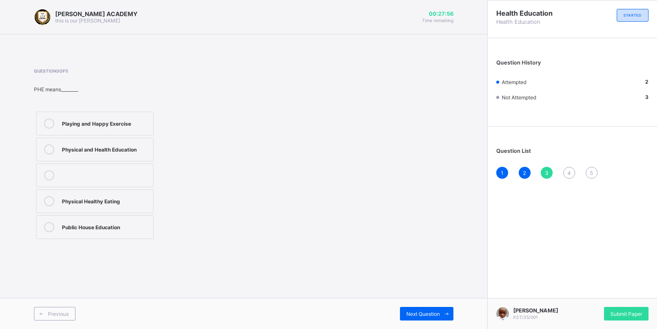
click at [82, 229] on div "Public House Education" at bounding box center [105, 226] width 87 height 8
click at [436, 314] on span "Next Question" at bounding box center [424, 314] width 34 height 6
click at [133, 124] on div "Stay clean and fit" at bounding box center [105, 122] width 87 height 8
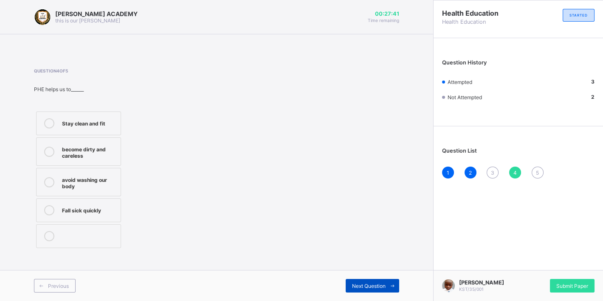
click at [364, 287] on span "Next Question" at bounding box center [369, 286] width 34 height 6
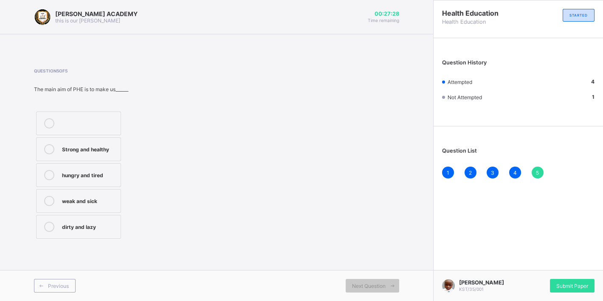
click at [114, 149] on div "Strong and healthy" at bounding box center [89, 148] width 54 height 8
click at [364, 289] on span "Next Question" at bounding box center [369, 286] width 34 height 6
click at [577, 283] on span "Submit Paper" at bounding box center [572, 286] width 32 height 6
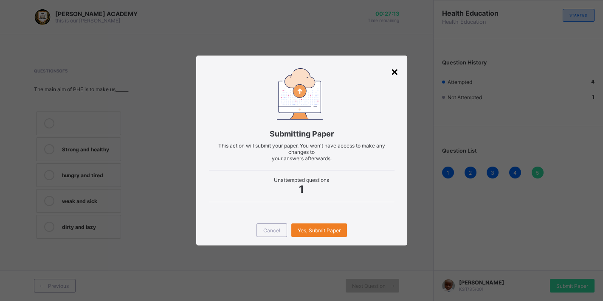
click at [395, 72] on div "×" at bounding box center [394, 71] width 8 height 14
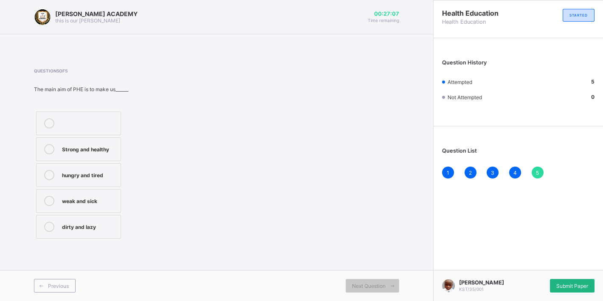
click at [585, 286] on span "Submit Paper" at bounding box center [572, 286] width 32 height 6
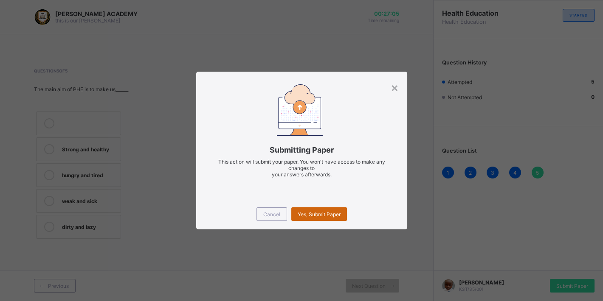
click at [304, 217] on span "Yes, Submit Paper" at bounding box center [319, 214] width 43 height 6
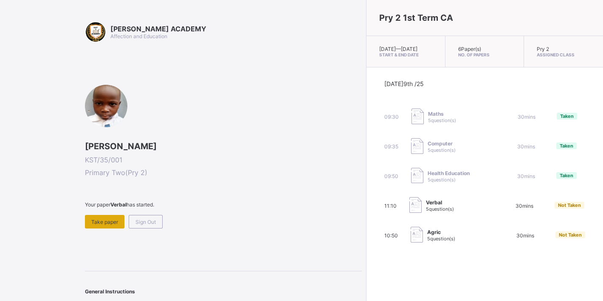
click at [96, 219] on span "Take paper" at bounding box center [104, 222] width 27 height 6
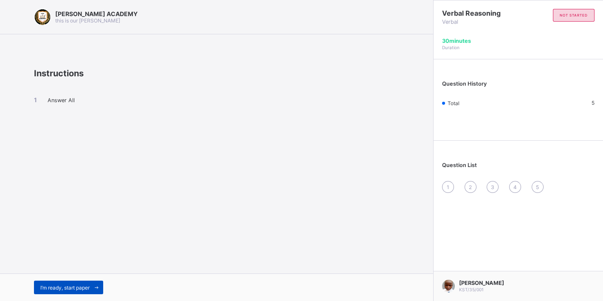
click at [90, 287] on span "I’m ready, start paper" at bounding box center [64, 288] width 49 height 6
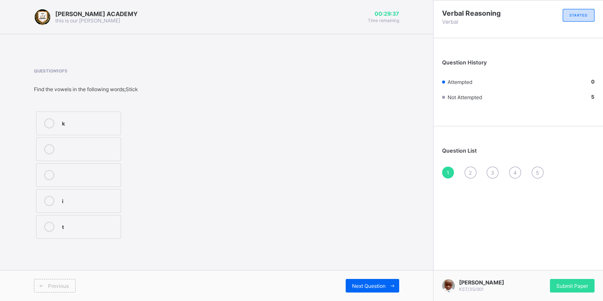
click at [96, 117] on label "k" at bounding box center [78, 124] width 85 height 24
click at [376, 281] on div "Next Question" at bounding box center [371, 286] width 53 height 14
click at [112, 202] on div "o" at bounding box center [89, 200] width 54 height 8
click at [371, 284] on span "Next Question" at bounding box center [369, 286] width 34 height 6
click at [97, 188] on div "n i p" at bounding box center [78, 176] width 89 height 132
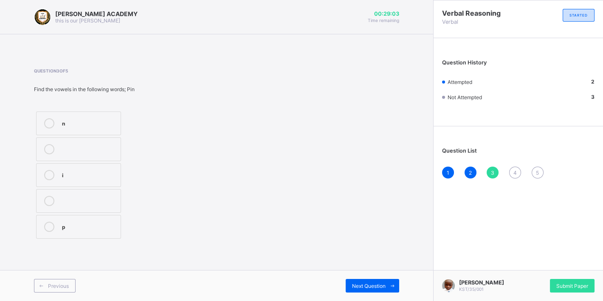
click at [96, 170] on label "i" at bounding box center [78, 175] width 85 height 24
click at [395, 285] on icon at bounding box center [392, 287] width 6 height 6
click at [86, 145] on div "a" at bounding box center [89, 148] width 54 height 8
click at [346, 291] on div "Next Question" at bounding box center [371, 286] width 53 height 14
click at [93, 205] on div "a" at bounding box center [89, 201] width 54 height 10
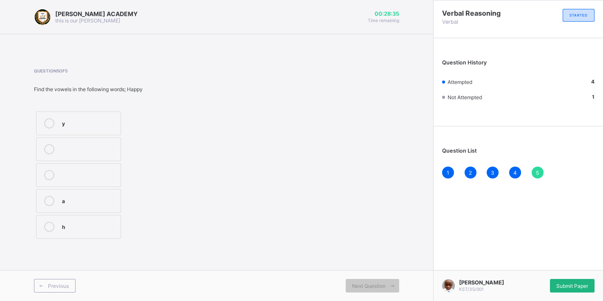
click at [584, 284] on span "Submit Paper" at bounding box center [572, 286] width 32 height 6
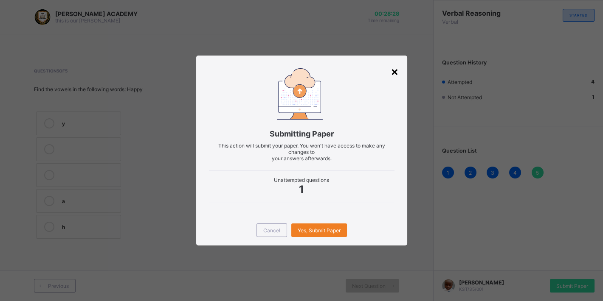
click at [393, 74] on div "×" at bounding box center [394, 71] width 8 height 14
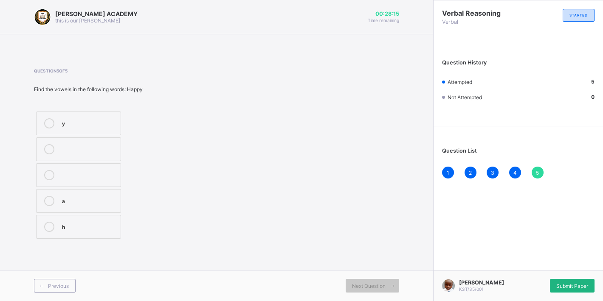
click at [578, 283] on div "Submit Paper" at bounding box center [572, 286] width 45 height 14
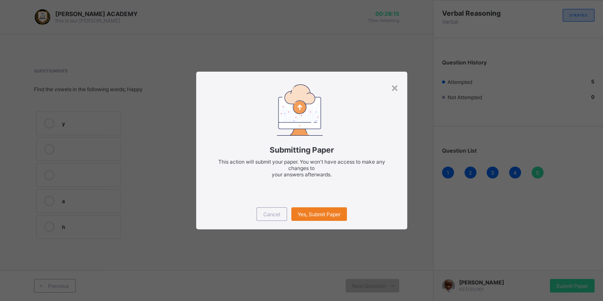
click at [579, 283] on div "× Submitting Paper This action will submit your paper. You won't have access to…" at bounding box center [301, 150] width 603 height 301
click at [324, 213] on span "Yes, Submit Paper" at bounding box center [319, 214] width 43 height 6
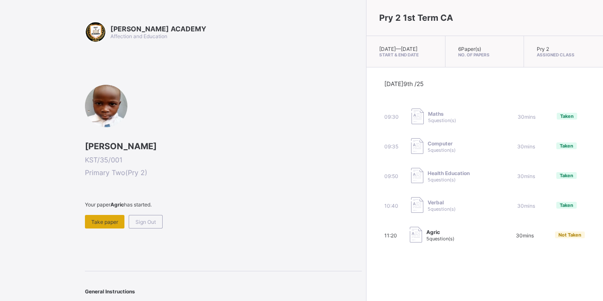
click at [108, 219] on span "Take paper" at bounding box center [104, 222] width 27 height 6
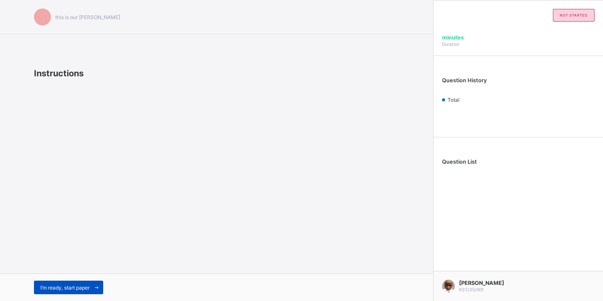
click at [94, 290] on span at bounding box center [97, 288] width 14 height 14
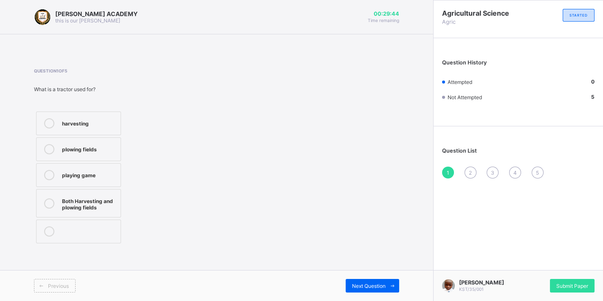
click at [49, 201] on icon at bounding box center [49, 204] width 10 height 10
click at [380, 289] on div "Next Question" at bounding box center [371, 286] width 53 height 14
click at [111, 173] on div "Watering can" at bounding box center [89, 174] width 54 height 8
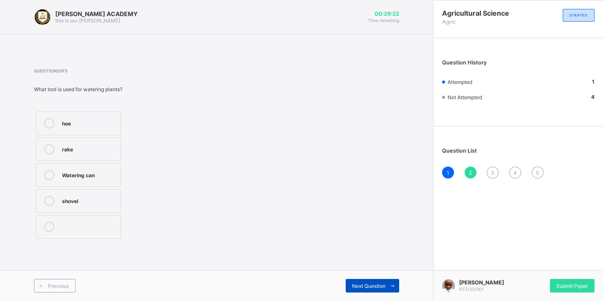
click at [371, 289] on span "Next Question" at bounding box center [369, 286] width 34 height 6
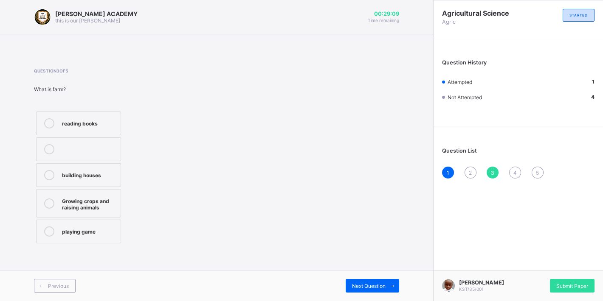
click at [51, 201] on icon at bounding box center [49, 204] width 10 height 10
click at [389, 286] on span at bounding box center [392, 286] width 14 height 14
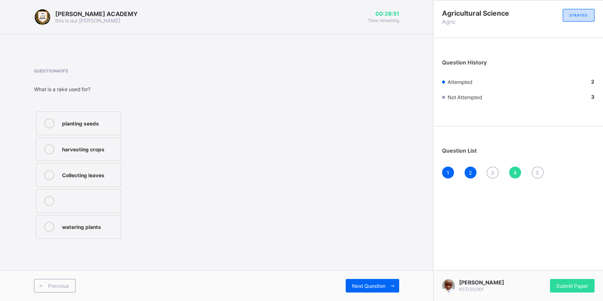
click at [85, 170] on label "Collecting leaves" at bounding box center [78, 175] width 85 height 24
click at [390, 283] on span at bounding box center [392, 286] width 14 height 14
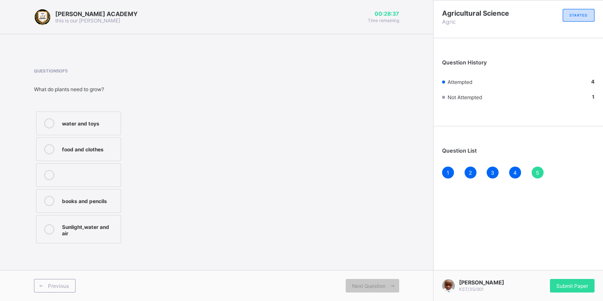
click at [55, 226] on div at bounding box center [49, 229] width 17 height 15
click at [570, 286] on span "Submit Paper" at bounding box center [572, 286] width 32 height 6
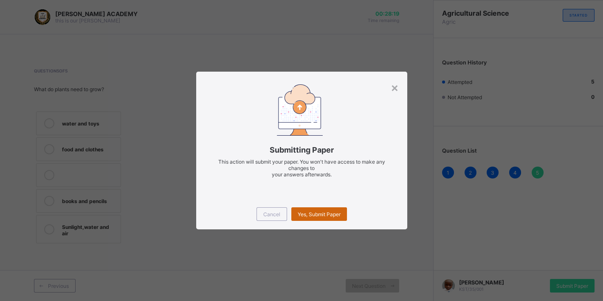
click at [326, 215] on span "Yes, Submit Paper" at bounding box center [319, 214] width 43 height 6
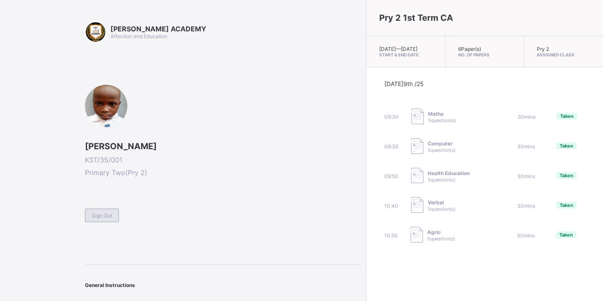
click at [113, 214] on div "Sign Out" at bounding box center [102, 216] width 34 height 14
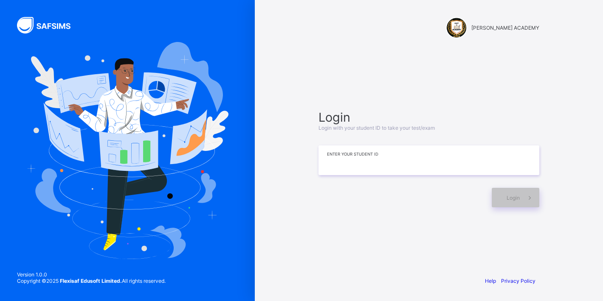
click at [390, 170] on input at bounding box center [428, 161] width 221 height 30
type input "*********"
click at [498, 193] on div "Login" at bounding box center [515, 198] width 48 height 20
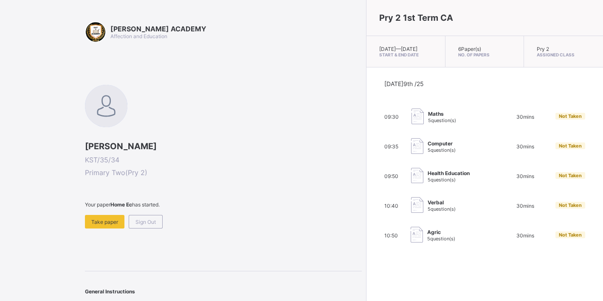
click at [411, 154] on img at bounding box center [417, 146] width 12 height 16
click at [100, 219] on span "Take paper" at bounding box center [104, 222] width 27 height 6
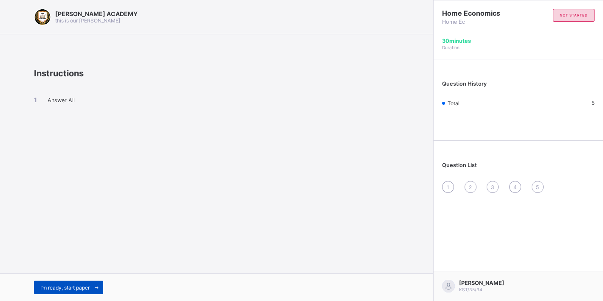
click at [82, 287] on span "I’m ready, start paper" at bounding box center [64, 288] width 49 height 6
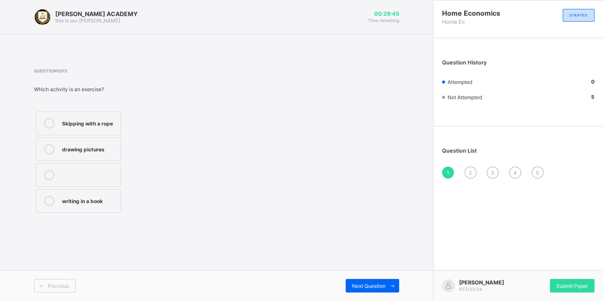
click at [82, 287] on div "Previous" at bounding box center [125, 286] width 183 height 14
click at [48, 117] on label "Skipping with a rope" at bounding box center [78, 124] width 85 height 24
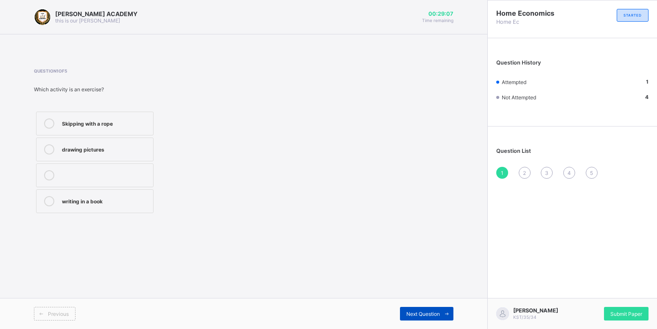
click at [428, 310] on div "Next Question" at bounding box center [426, 314] width 53 height 14
click at [52, 148] on icon at bounding box center [49, 149] width 10 height 10
click at [417, 308] on div "Next Question" at bounding box center [426, 314] width 53 height 14
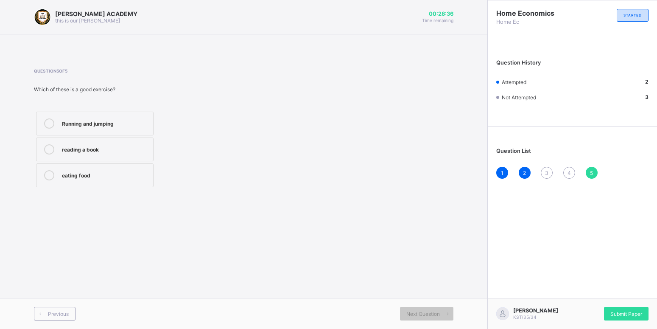
click at [548, 173] on span "3" at bounding box center [546, 173] width 3 height 6
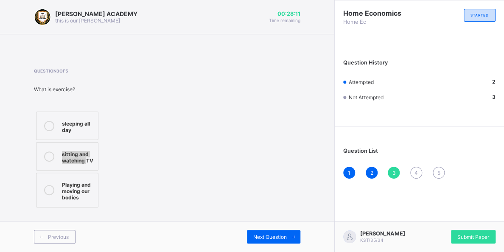
drag, startPoint x: 81, startPoint y: 138, endPoint x: 87, endPoint y: 161, distance: 24.6
click at [87, 161] on div "sleeping all day sitting and watching TV Playing and moving our bodies" at bounding box center [67, 160] width 67 height 100
click at [47, 185] on icon at bounding box center [49, 190] width 10 height 10
click at [272, 235] on span "Next Question" at bounding box center [270, 237] width 34 height 6
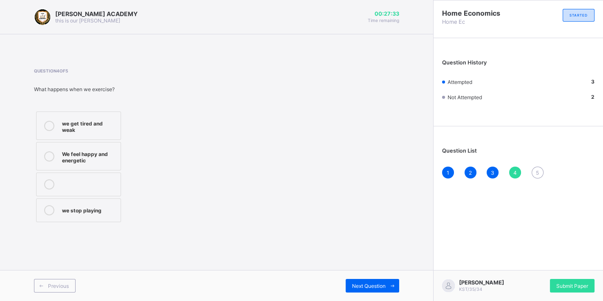
click at [47, 151] on div at bounding box center [49, 156] width 17 height 15
click at [372, 283] on div "Next Question" at bounding box center [371, 286] width 53 height 14
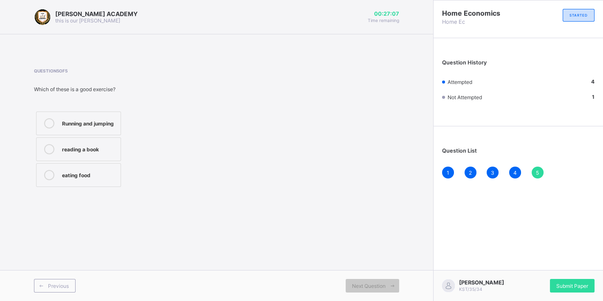
click at [46, 118] on label "Running and jumping" at bounding box center [78, 124] width 85 height 24
click at [576, 285] on span "Submit Paper" at bounding box center [572, 286] width 32 height 6
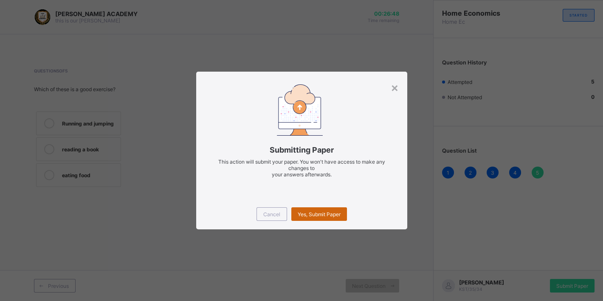
click at [317, 209] on div "Yes, Submit Paper" at bounding box center [319, 215] width 56 height 14
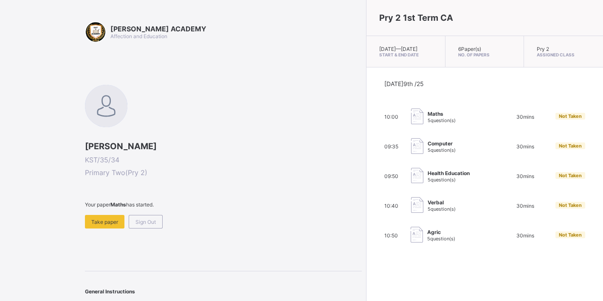
drag, startPoint x: 317, startPoint y: 209, endPoint x: 296, endPoint y: 256, distance: 51.8
click at [98, 215] on div "Take paper" at bounding box center [104, 222] width 39 height 14
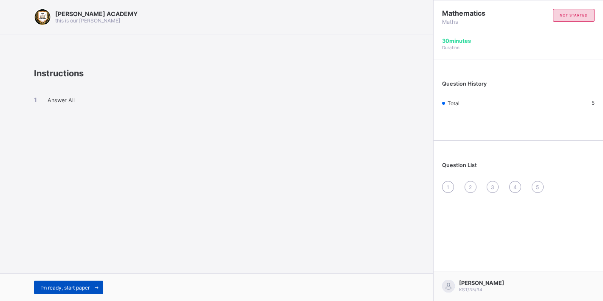
click at [72, 283] on div "I’m ready, start paper" at bounding box center [68, 288] width 69 height 14
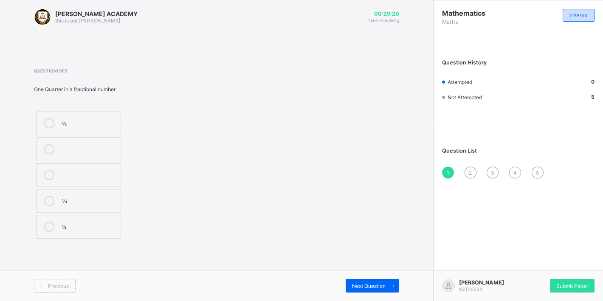
click at [323, 147] on div "Question 1 of 5 One Quarter in a fractional number ½ ⅓ ¼" at bounding box center [216, 154] width 365 height 173
click at [46, 118] on label "½" at bounding box center [78, 124] width 85 height 24
click at [369, 283] on div "Next Question" at bounding box center [371, 286] width 53 height 14
click at [138, 98] on div "Question 2 of 5 What is the place value of the underlined number 235 HUNDRED TH…" at bounding box center [108, 154] width 149 height 173
click at [157, 88] on div "What is the place value of the underlined number 235" at bounding box center [108, 89] width 149 height 6
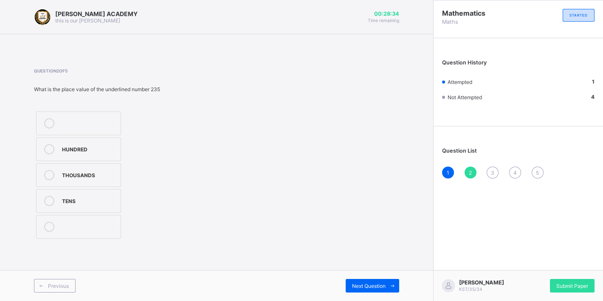
click at [157, 88] on div "What is the place value of the underlined number 235" at bounding box center [108, 89] width 149 height 6
click at [157, 87] on div "What is the place value of the underlined number 235" at bounding box center [108, 89] width 149 height 6
click at [49, 146] on icon at bounding box center [49, 149] width 10 height 10
click at [375, 283] on div "Next Question" at bounding box center [371, 286] width 53 height 14
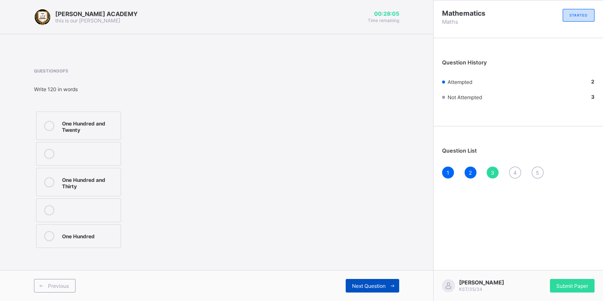
click at [375, 283] on div "Next Question" at bounding box center [371, 286] width 53 height 14
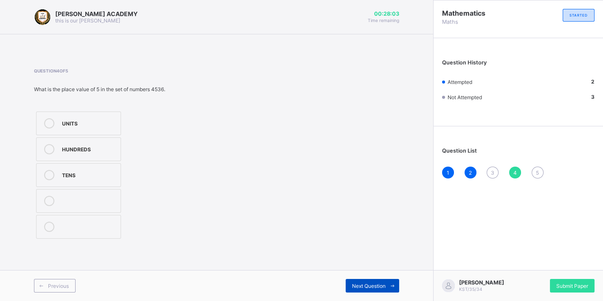
click at [375, 283] on div "Next Question" at bounding box center [371, 286] width 53 height 14
click at [493, 166] on div "Question List 1 2 3 4 5" at bounding box center [517, 159] width 169 height 56
click at [492, 177] on div "3" at bounding box center [492, 173] width 12 height 12
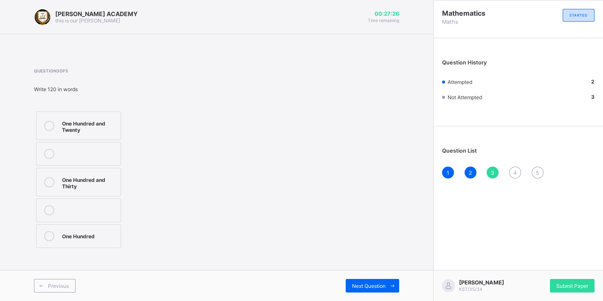
click at [47, 177] on icon at bounding box center [49, 182] width 10 height 10
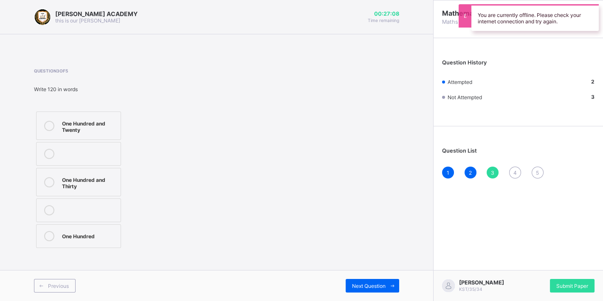
click at [47, 118] on label "One Hundred and Twenty" at bounding box center [78, 126] width 85 height 28
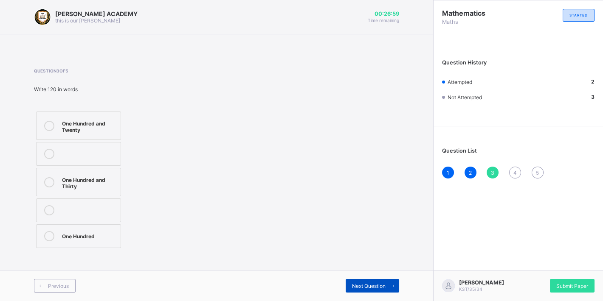
click at [376, 286] on span "Next Question" at bounding box center [369, 286] width 34 height 6
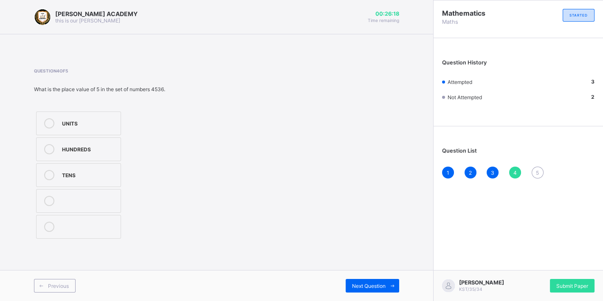
click at [47, 144] on label "HUNDREDS" at bounding box center [78, 150] width 85 height 24
click at [488, 267] on div "Mathematics Maths STARTED Question History Attempted 4 Not Attempted 1 Question…" at bounding box center [518, 150] width 170 height 301
click at [374, 284] on span "Next Question" at bounding box center [369, 286] width 34 height 6
click at [45, 223] on div at bounding box center [49, 227] width 17 height 10
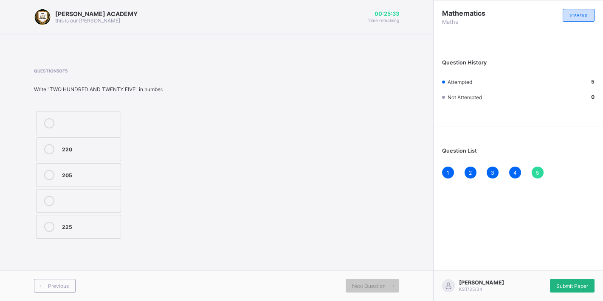
click at [572, 283] on span "Submit Paper" at bounding box center [572, 286] width 32 height 6
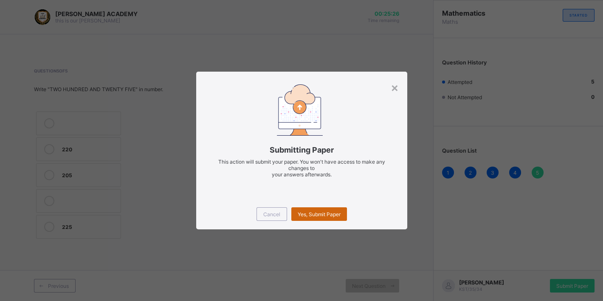
click at [324, 209] on div "Yes, Submit Paper" at bounding box center [319, 215] width 56 height 14
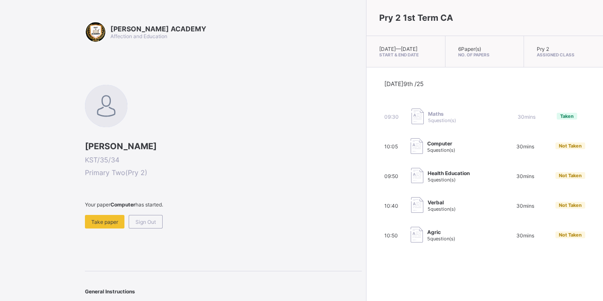
click at [175, 258] on div "[PERSON_NAME] ACADEMY Affection and Education [PERSON_NAME] KST/35/34 Primary T…" at bounding box center [223, 167] width 277 height 293
click at [174, 257] on div "[PERSON_NAME] ACADEMY Affection and Education [PERSON_NAME] KST/35/34 Primary T…" at bounding box center [223, 167] width 277 height 293
drag, startPoint x: 174, startPoint y: 257, endPoint x: 133, endPoint y: 239, distance: 44.1
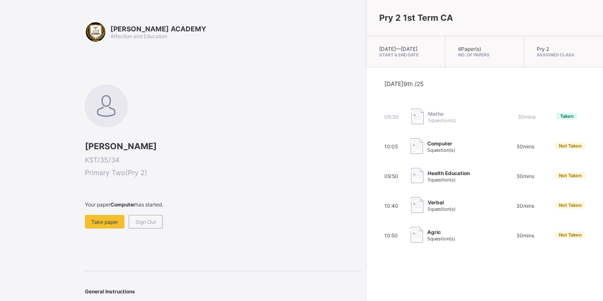
click at [173, 257] on div "[PERSON_NAME] ACADEMY Affection and Education [PERSON_NAME] KST/35/34 Primary T…" at bounding box center [223, 167] width 277 height 293
click at [107, 219] on span "Take paper" at bounding box center [104, 222] width 27 height 6
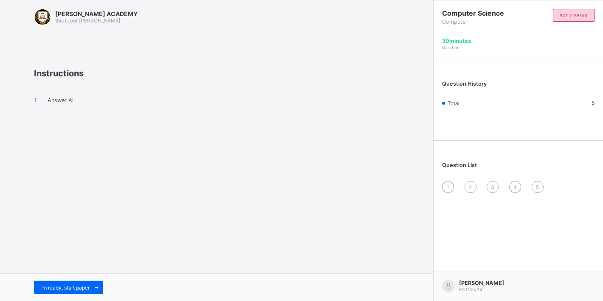
click at [80, 281] on div "I’m ready, start paper" at bounding box center [216, 288] width 433 height 28
click at [79, 281] on div "I’m ready, start paper" at bounding box center [216, 288] width 433 height 28
click at [76, 284] on div "I’m ready, start paper" at bounding box center [68, 288] width 69 height 14
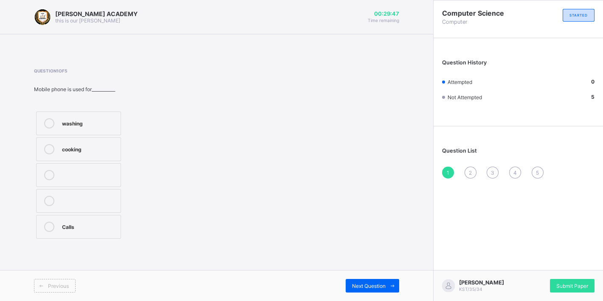
click at [47, 222] on label "Calls" at bounding box center [78, 227] width 85 height 24
click at [367, 283] on div "Next Question" at bounding box center [371, 286] width 53 height 14
click at [49, 172] on icon at bounding box center [49, 175] width 10 height 10
drag, startPoint x: 49, startPoint y: 172, endPoint x: 145, endPoint y: 159, distance: 97.2
click at [145, 159] on div "People Computer Personal Computer Person Computer" at bounding box center [108, 176] width 149 height 132
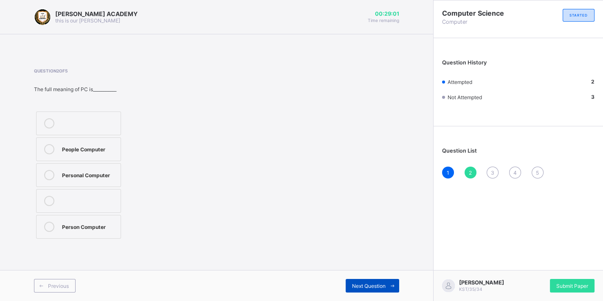
click at [374, 282] on div "Next Question" at bounding box center [371, 286] width 53 height 14
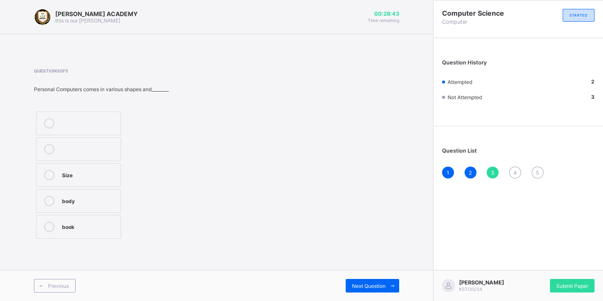
click at [47, 221] on label "book" at bounding box center [78, 227] width 85 height 24
click at [360, 286] on span "Next Question" at bounding box center [369, 286] width 34 height 6
click at [46, 221] on label "Addition" at bounding box center [78, 227] width 85 height 24
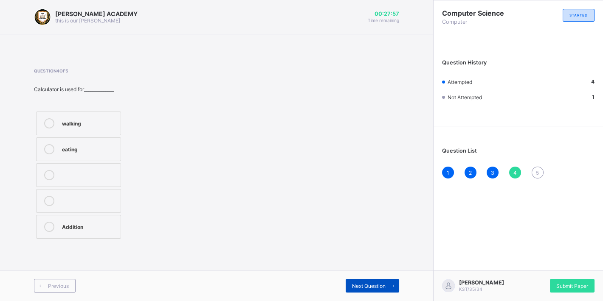
click at [363, 283] on span "Next Question" at bounding box center [369, 286] width 34 height 6
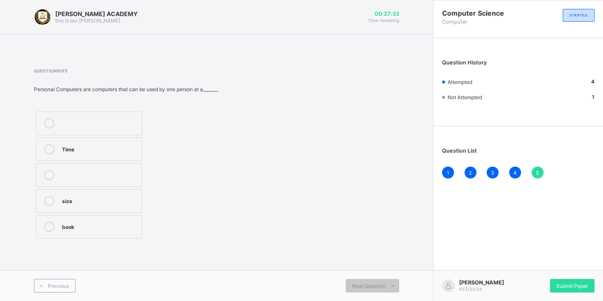
click at [48, 143] on label "Time" at bounding box center [89, 150] width 106 height 24
click at [572, 284] on span "Submit Paper" at bounding box center [572, 286] width 32 height 6
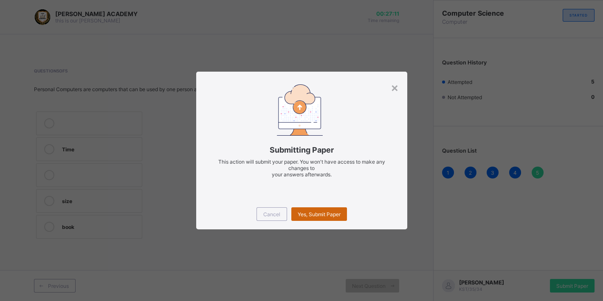
click at [332, 213] on span "Yes, Submit Paper" at bounding box center [319, 214] width 43 height 6
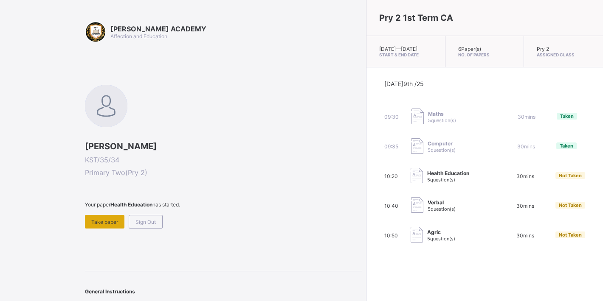
click at [104, 219] on span "Take paper" at bounding box center [104, 222] width 27 height 6
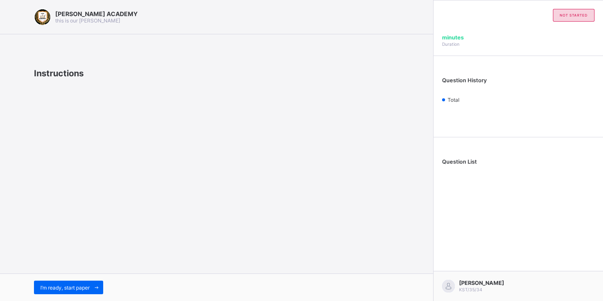
click at [104, 219] on div "[PERSON_NAME] ACADEMY this is our [PERSON_NAME] Instructions I’m ready, start p…" at bounding box center [216, 150] width 433 height 301
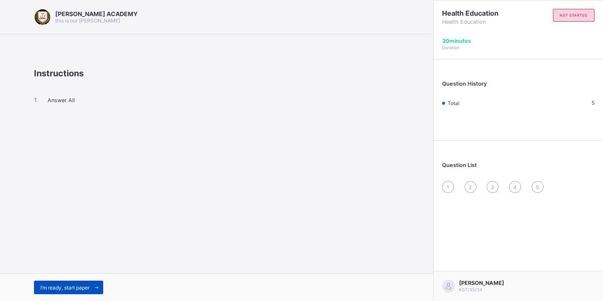
click at [76, 284] on div "I’m ready, start paper" at bounding box center [68, 288] width 69 height 14
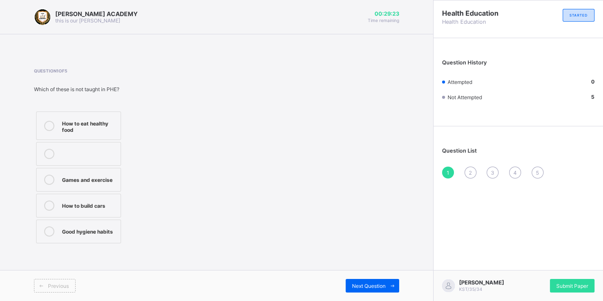
click at [47, 199] on label "How to build cars" at bounding box center [78, 206] width 85 height 24
click at [373, 280] on div "Next Question" at bounding box center [371, 286] width 53 height 14
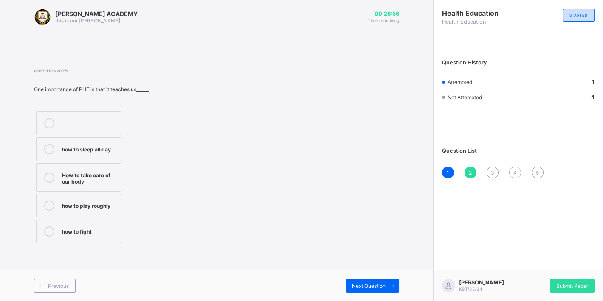
click at [46, 171] on div at bounding box center [49, 177] width 17 height 15
click at [381, 283] on div "Next Question" at bounding box center [371, 286] width 53 height 14
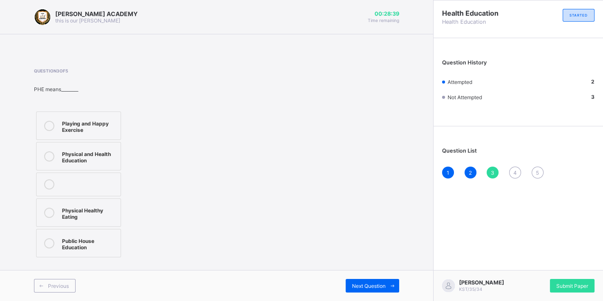
click at [278, 231] on div "Question 3 of 5 PHE means________ Playing and Happy Exercise Physical and Healt…" at bounding box center [216, 163] width 365 height 191
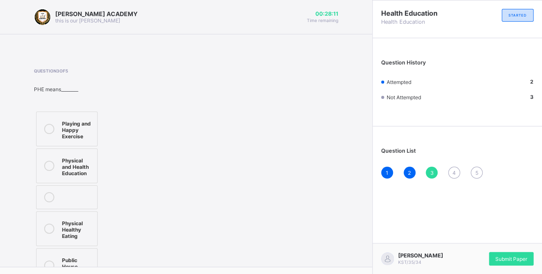
click at [48, 157] on div at bounding box center [49, 165] width 17 height 21
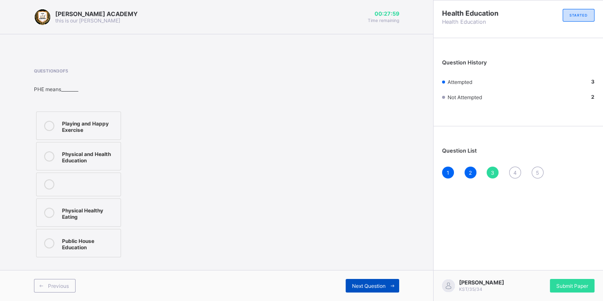
click at [362, 282] on div "Next Question" at bounding box center [371, 286] width 53 height 14
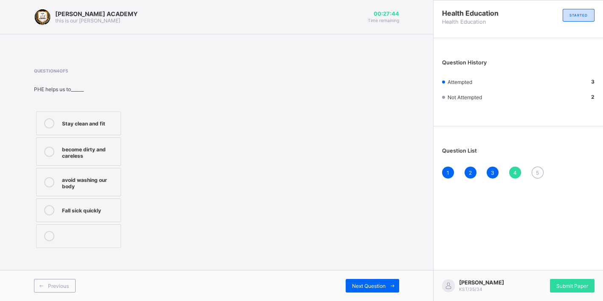
click at [315, 168] on div "Question 4 of 5 PHE helps us to______ Stay clean and fit become dirty and carel…" at bounding box center [216, 159] width 365 height 182
drag, startPoint x: 315, startPoint y: 168, endPoint x: 290, endPoint y: 150, distance: 30.4
click at [290, 150] on div "Question 4 of 5 PHE helps us to______ Stay clean and fit become dirty and carel…" at bounding box center [216, 159] width 365 height 182
click at [252, 149] on div "Question 4 of 5 PHE helps us to______ Stay clean and fit become dirty and carel…" at bounding box center [216, 159] width 365 height 182
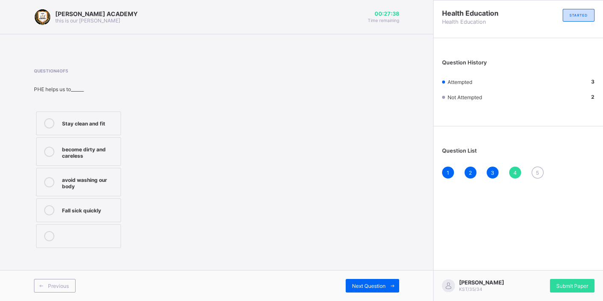
drag, startPoint x: 238, startPoint y: 152, endPoint x: 219, endPoint y: 143, distance: 20.7
click at [219, 143] on div "Question 4 of 5 PHE helps us to______ Stay clean and fit become dirty and carel…" at bounding box center [216, 159] width 365 height 182
click at [48, 146] on div at bounding box center [49, 151] width 17 height 15
click at [379, 282] on div "Next Question" at bounding box center [371, 286] width 53 height 14
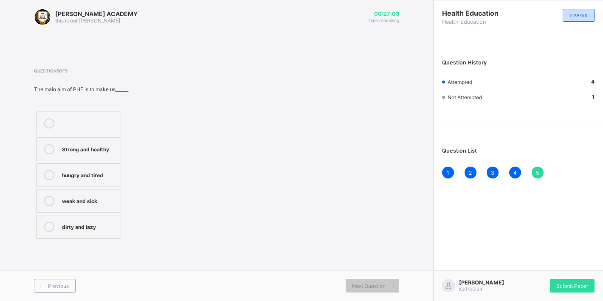
drag, startPoint x: 168, startPoint y: 151, endPoint x: 160, endPoint y: 199, distance: 48.6
click at [160, 199] on div "Strong and healthy hungry and tired weak and sick dirty and lazy" at bounding box center [108, 176] width 149 height 132
click at [146, 197] on div "Strong and healthy hungry and tired weak and sick dirty and lazy" at bounding box center [108, 176] width 149 height 132
click at [48, 147] on icon at bounding box center [49, 149] width 10 height 10
click at [575, 283] on div "Submit Paper" at bounding box center [572, 286] width 45 height 14
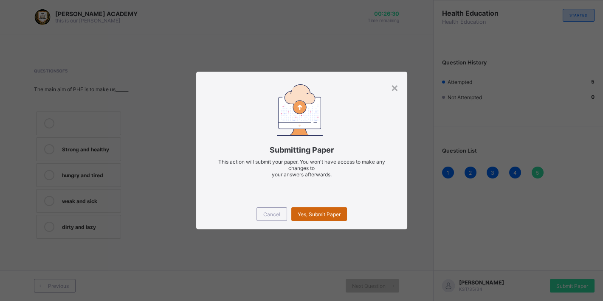
click at [329, 211] on div "Yes, Submit Paper" at bounding box center [319, 215] width 56 height 14
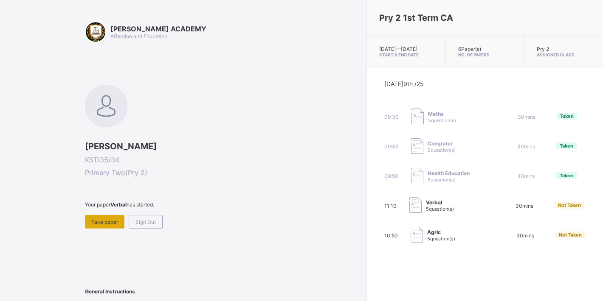
click at [108, 216] on div "Take paper" at bounding box center [104, 222] width 39 height 14
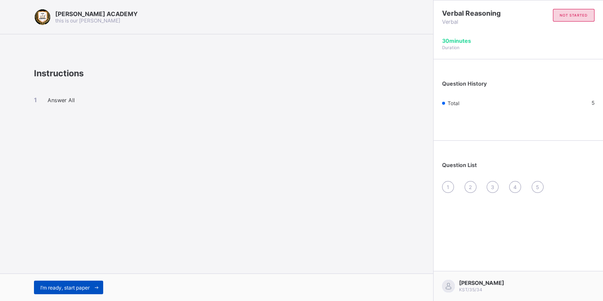
click at [74, 286] on span "I’m ready, start paper" at bounding box center [64, 288] width 49 height 6
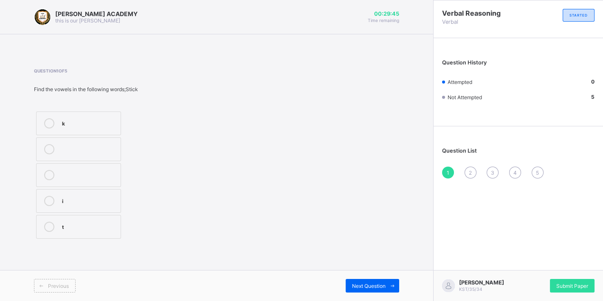
click at [48, 196] on label "i" at bounding box center [78, 201] width 85 height 24
click at [363, 280] on div "Next Question" at bounding box center [371, 286] width 53 height 14
click at [180, 191] on div "m o b" at bounding box center [108, 176] width 149 height 132
click at [48, 196] on label "o" at bounding box center [78, 201] width 85 height 24
click at [367, 282] on div "Next Question" at bounding box center [371, 286] width 53 height 14
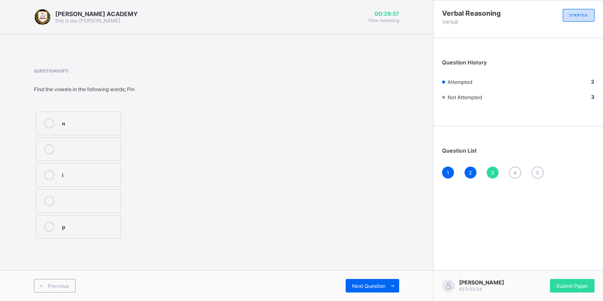
click at [48, 166] on label "i" at bounding box center [78, 175] width 85 height 24
click at [376, 285] on span "Next Question" at bounding box center [369, 286] width 34 height 6
click at [372, 281] on div "Next Question" at bounding box center [371, 286] width 53 height 14
click at [512, 171] on div "4" at bounding box center [515, 173] width 12 height 12
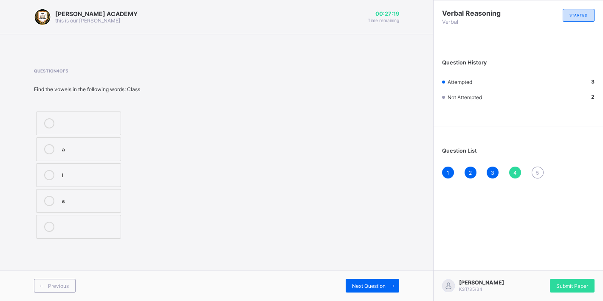
click at [49, 147] on icon at bounding box center [49, 149] width 10 height 10
click at [381, 283] on div "Next Question" at bounding box center [371, 286] width 53 height 14
click at [48, 219] on label "h" at bounding box center [78, 227] width 85 height 24
click at [239, 253] on div "Question 5 of 5 Find the vowels in the following words; Happy y a h" at bounding box center [216, 155] width 365 height 198
click at [452, 245] on div "Verbal Reasoning Verbal STARTED Question History Attempted 5 Not Attempted 0 Qu…" at bounding box center [518, 150] width 170 height 301
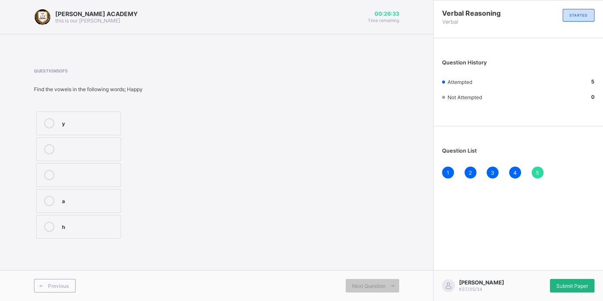
click at [575, 283] on span "Submit Paper" at bounding box center [572, 286] width 32 height 6
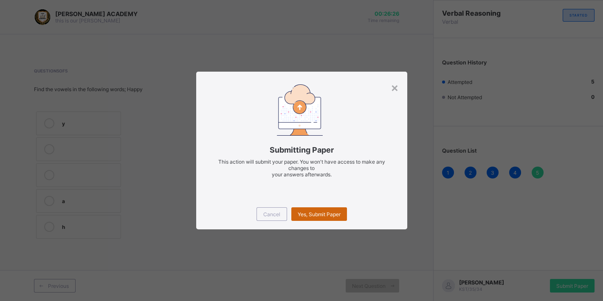
click at [309, 212] on span "Yes, Submit Paper" at bounding box center [319, 214] width 43 height 6
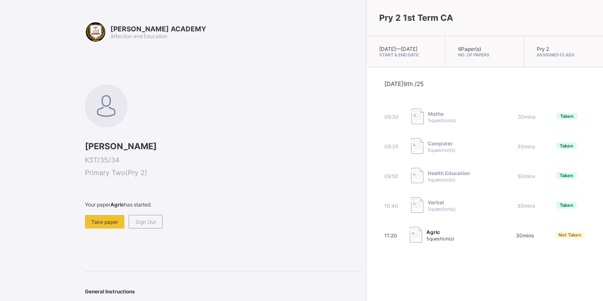
click at [110, 213] on span at bounding box center [223, 211] width 277 height 7
click at [107, 215] on div "Take paper" at bounding box center [104, 222] width 39 height 14
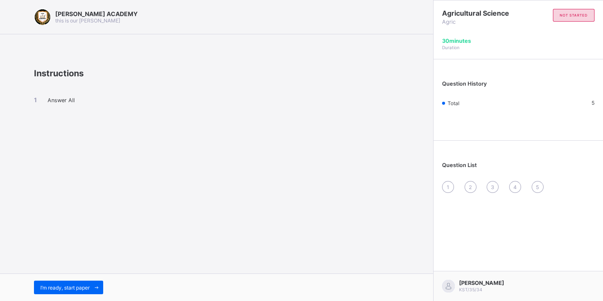
click at [60, 281] on div "I’m ready, start paper" at bounding box center [216, 288] width 433 height 28
click at [63, 284] on div "I’m ready, start paper" at bounding box center [68, 288] width 69 height 14
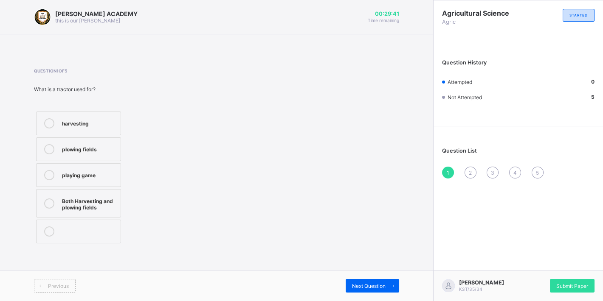
click at [47, 117] on label "harvesting" at bounding box center [78, 124] width 85 height 24
click at [376, 283] on div "Next Question" at bounding box center [371, 286] width 53 height 14
click at [48, 144] on label "rake" at bounding box center [78, 150] width 85 height 24
click at [48, 171] on icon at bounding box center [49, 175] width 10 height 10
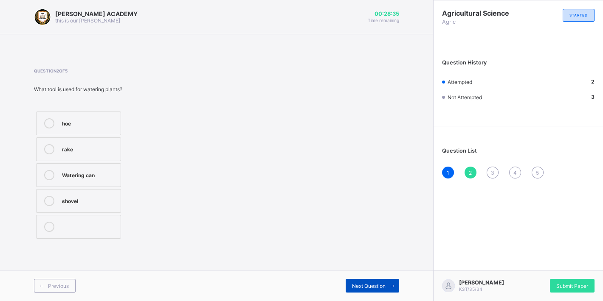
click at [375, 282] on div "Next Question" at bounding box center [371, 286] width 53 height 14
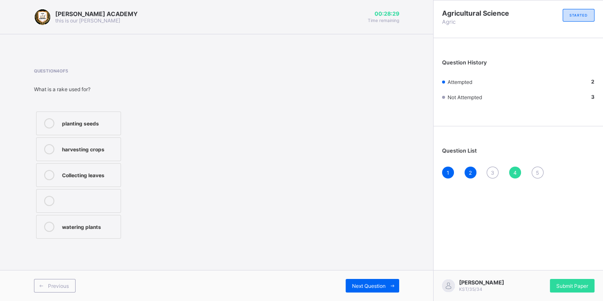
click at [492, 171] on span "3" at bounding box center [492, 173] width 3 height 6
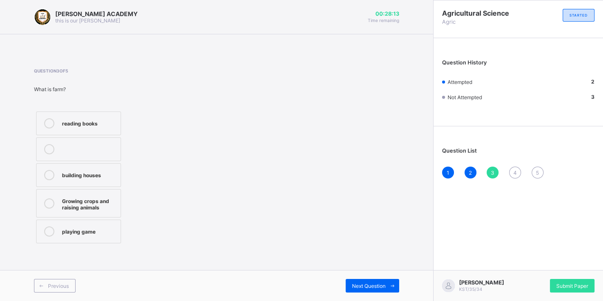
click at [143, 172] on div "reading books building houses Growing crops and raising animals playing game" at bounding box center [108, 178] width 149 height 136
drag, startPoint x: 143, startPoint y: 172, endPoint x: 123, endPoint y: 148, distance: 31.3
click at [143, 171] on div "reading books building houses Growing crops and raising animals playing game" at bounding box center [108, 178] width 149 height 136
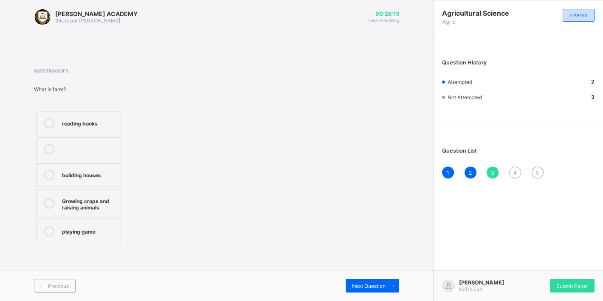
click at [143, 171] on div "reading books building houses Growing crops and raising animals playing game" at bounding box center [108, 178] width 149 height 136
click at [143, 170] on div "reading books building houses Growing crops and raising animals playing game" at bounding box center [108, 178] width 149 height 136
click at [141, 169] on div "reading books building houses Growing crops and raising animals playing game" at bounding box center [108, 178] width 149 height 136
click at [136, 164] on div "reading books building houses Growing crops and raising animals playing game" at bounding box center [108, 178] width 149 height 136
click at [130, 157] on div "reading books building houses Growing crops and raising animals playing game" at bounding box center [108, 178] width 149 height 136
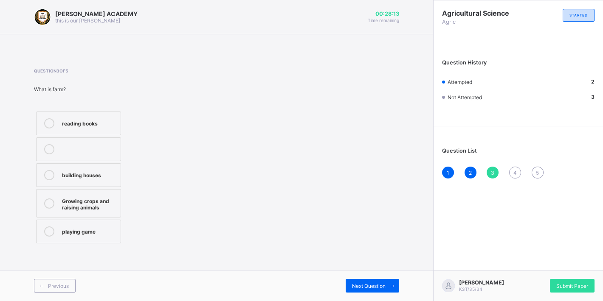
click at [125, 151] on div "reading books building houses Growing crops and raising animals playing game" at bounding box center [108, 178] width 149 height 136
click at [48, 197] on div at bounding box center [49, 203] width 17 height 15
click at [297, 253] on div "Question 3 of 5 What is farm? reading books building houses Growing crops and r…" at bounding box center [216, 157] width 365 height 203
click at [47, 199] on div at bounding box center [49, 203] width 17 height 15
click at [371, 281] on div "Next Question" at bounding box center [371, 286] width 53 height 14
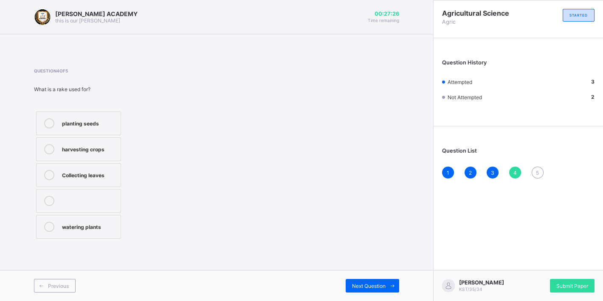
click at [99, 149] on div "harvesting crops" at bounding box center [89, 148] width 54 height 8
click at [45, 171] on div at bounding box center [49, 175] width 17 height 10
click at [371, 282] on div "Next Question" at bounding box center [371, 286] width 53 height 14
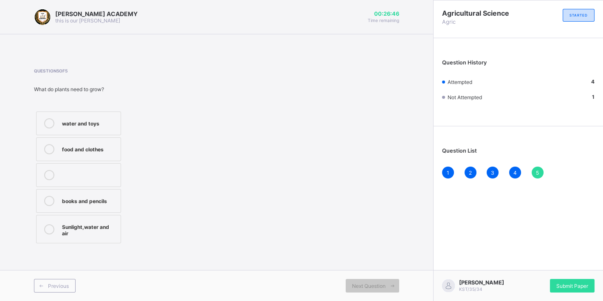
click at [47, 223] on div at bounding box center [49, 229] width 17 height 15
click at [567, 282] on div "Submit Paper" at bounding box center [572, 286] width 45 height 14
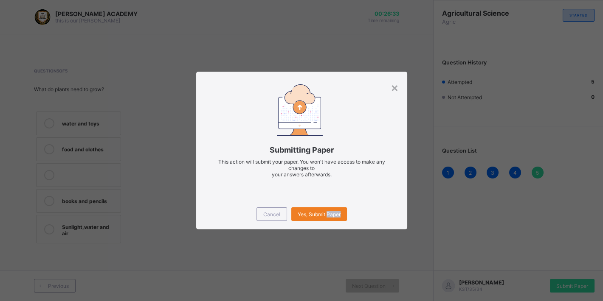
click at [567, 282] on div "× Submitting Paper This action will submit your paper. You won't have access to…" at bounding box center [301, 150] width 603 height 301
click at [311, 178] on div "Submitting Paper This action will submit your paper. You won't have access to m…" at bounding box center [301, 161] width 185 height 49
click at [314, 209] on div "Yes, Submit Paper" at bounding box center [319, 215] width 56 height 14
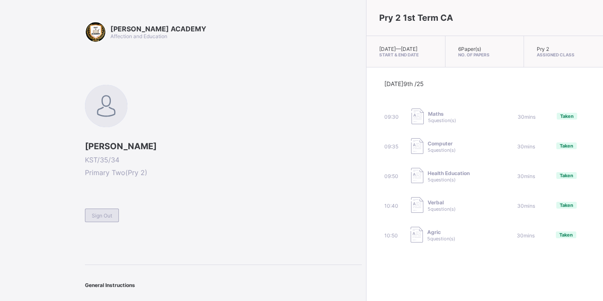
click at [92, 209] on div "Sign Out" at bounding box center [102, 216] width 34 height 14
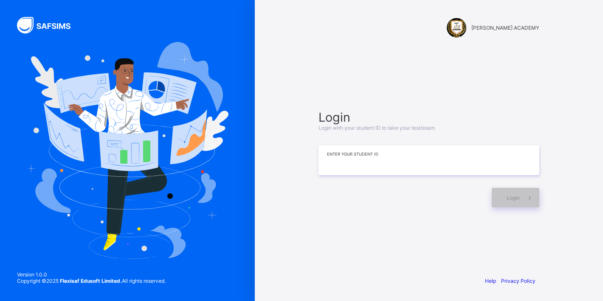
click at [364, 170] on input at bounding box center [428, 161] width 221 height 30
type input "**********"
click at [511, 202] on div "Login" at bounding box center [515, 198] width 48 height 20
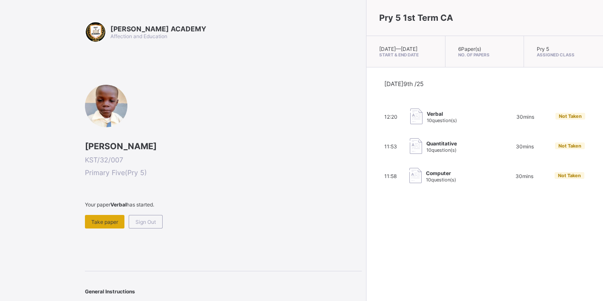
click at [98, 216] on div "Take paper" at bounding box center [104, 222] width 39 height 14
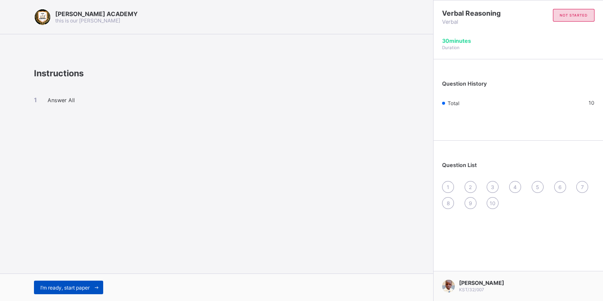
click at [75, 287] on span "I’m ready, start paper" at bounding box center [64, 288] width 49 height 6
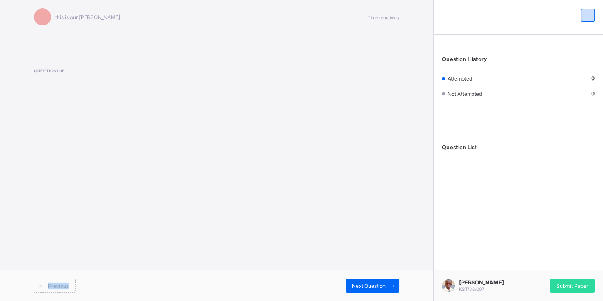
click at [75, 287] on div "Previous" at bounding box center [55, 286] width 42 height 14
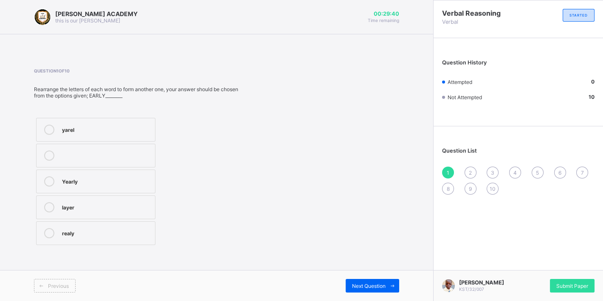
click at [65, 201] on label "layer" at bounding box center [95, 208] width 119 height 24
click at [375, 281] on div "Next Question" at bounding box center [371, 286] width 53 height 14
click at [73, 152] on div "danger" at bounding box center [106, 155] width 89 height 8
click at [368, 281] on div "Next Question" at bounding box center [371, 286] width 53 height 14
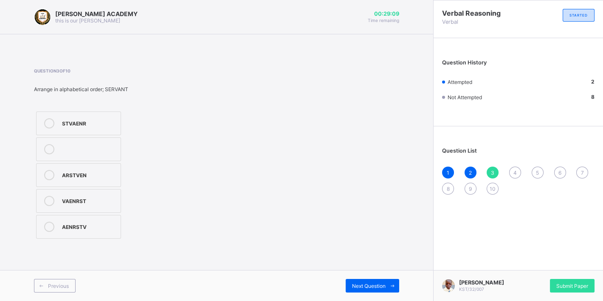
click at [77, 221] on label "AENRSTV" at bounding box center [78, 227] width 85 height 24
click at [368, 286] on span "Next Question" at bounding box center [369, 286] width 34 height 6
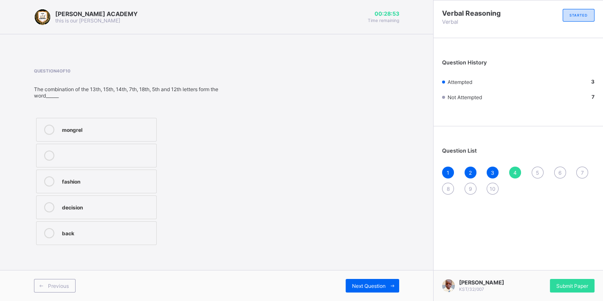
click at [63, 182] on div "fashion" at bounding box center [107, 181] width 90 height 8
click at [367, 281] on div "Next Question" at bounding box center [371, 286] width 53 height 14
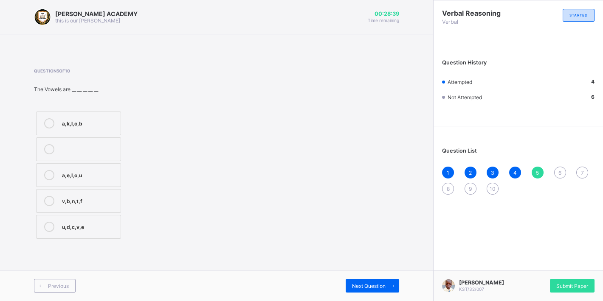
click at [103, 172] on div "a,e,I,o,u" at bounding box center [89, 174] width 54 height 8
click at [364, 283] on div "Next Question" at bounding box center [371, 286] width 53 height 14
click at [66, 193] on label "4" at bounding box center [78, 201] width 85 height 24
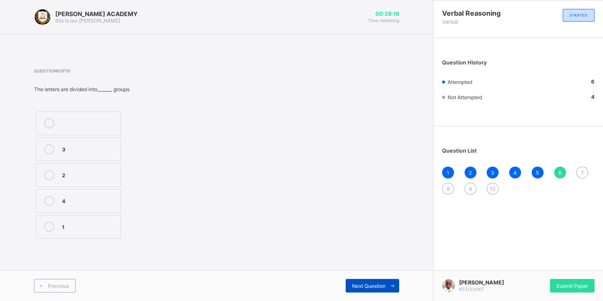
click at [355, 282] on div "Next Question" at bounding box center [371, 286] width 53 height 14
click at [82, 141] on label "A,B" at bounding box center [78, 150] width 85 height 24
click at [82, 140] on label "A,B" at bounding box center [78, 150] width 85 height 24
click at [365, 281] on div "Next Question" at bounding box center [371, 286] width 53 height 14
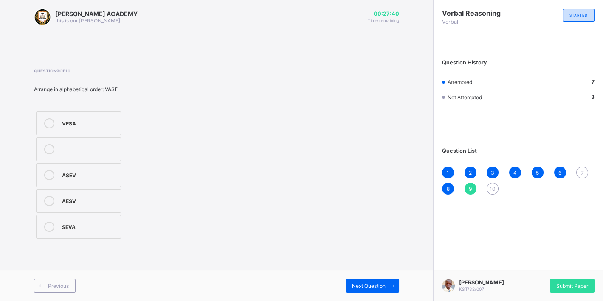
drag, startPoint x: 7, startPoint y: 180, endPoint x: 29, endPoint y: 317, distance: 138.9
click at [384, 282] on div "Next Question" at bounding box center [371, 286] width 53 height 14
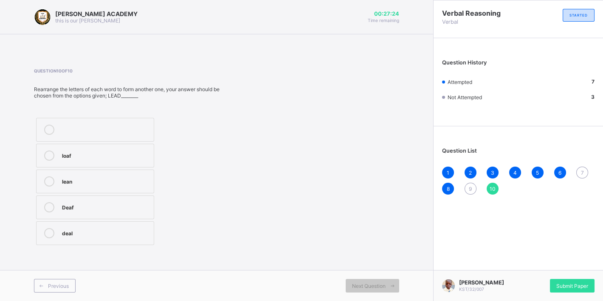
click at [584, 168] on div "7" at bounding box center [582, 173] width 12 height 12
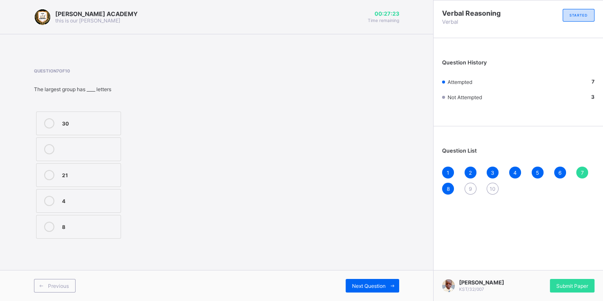
click at [584, 168] on div "7" at bounding box center [582, 173] width 12 height 12
drag, startPoint x: 405, startPoint y: 41, endPoint x: 313, endPoint y: 70, distance: 96.6
click at [313, 70] on div "[PERSON_NAME] ACADEMY this is our [PERSON_NAME] 00:27:09 Time remaining Questio…" at bounding box center [216, 150] width 433 height 301
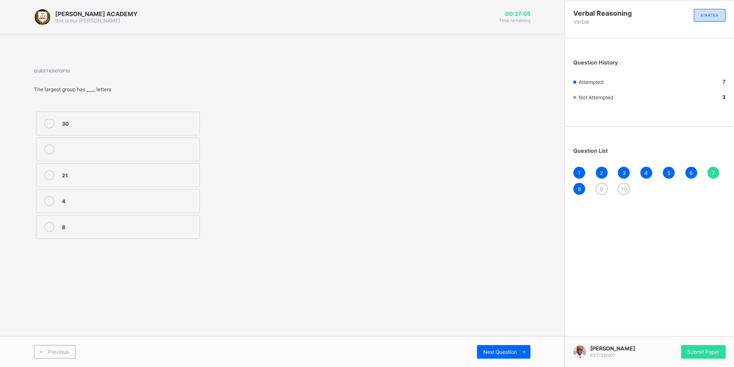
click at [132, 121] on div "30" at bounding box center [128, 122] width 133 height 8
click at [503, 347] on div "Next Question" at bounding box center [503, 352] width 53 height 14
click at [507, 346] on div "Next Question" at bounding box center [503, 352] width 53 height 14
click at [501, 347] on div "Next Question" at bounding box center [503, 352] width 53 height 14
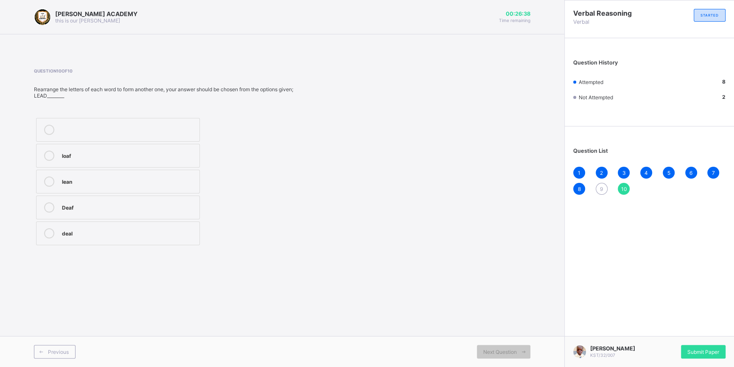
click at [598, 182] on div "1 2 3 4 5 6 7 8 9 10" at bounding box center [649, 181] width 152 height 28
click at [599, 184] on div "9" at bounding box center [602, 189] width 12 height 12
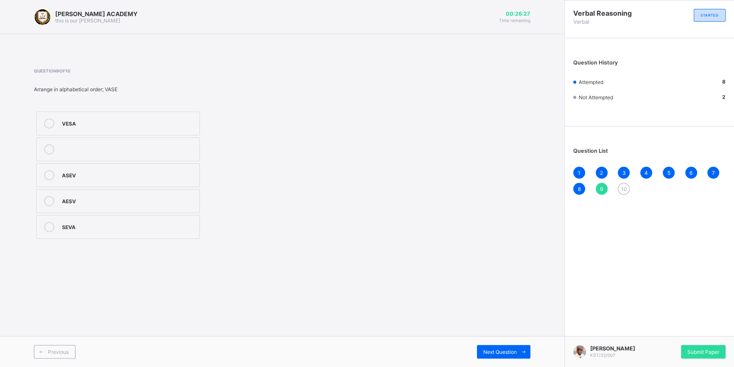
click at [72, 117] on label "VESA" at bounding box center [118, 124] width 164 height 24
click at [508, 352] on span "Next Question" at bounding box center [500, 352] width 34 height 6
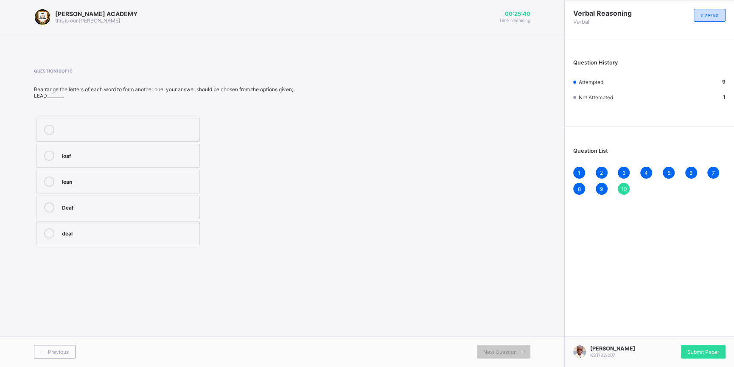
click at [65, 205] on div "Deaf" at bounding box center [128, 206] width 133 height 8
click at [689, 346] on div "Submit Paper" at bounding box center [703, 352] width 45 height 14
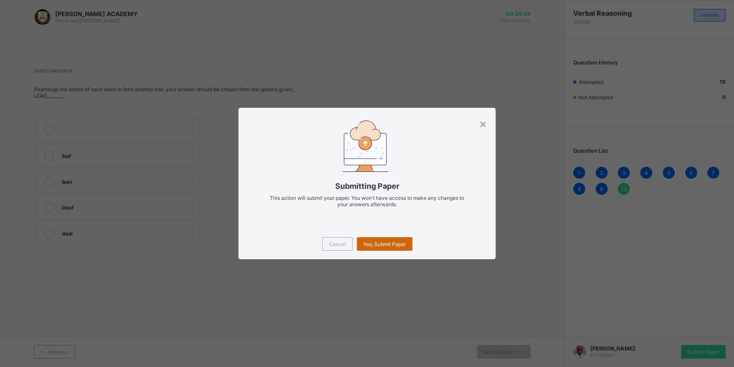
click at [376, 243] on span "Yes, Submit Paper" at bounding box center [384, 244] width 43 height 6
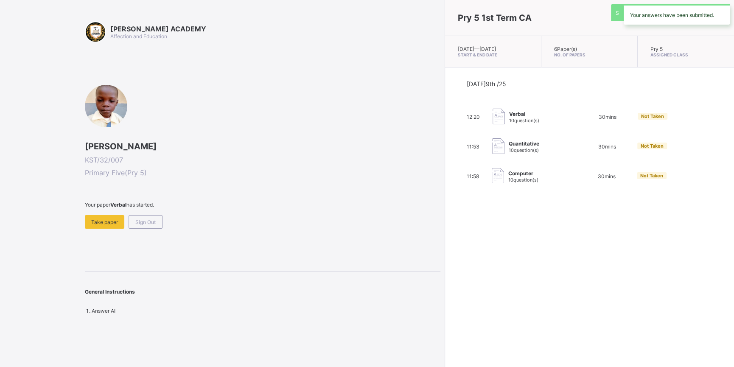
click at [445, 243] on div "Pry 5 1st Term CA [DATE] — [DATE] Start & End Date 6 Paper(s) No. of Papers Pry…" at bounding box center [589, 183] width 289 height 367
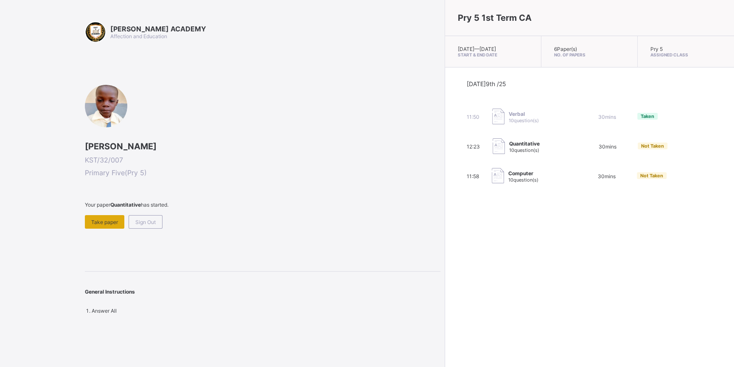
click at [101, 227] on div "Take paper" at bounding box center [104, 222] width 39 height 14
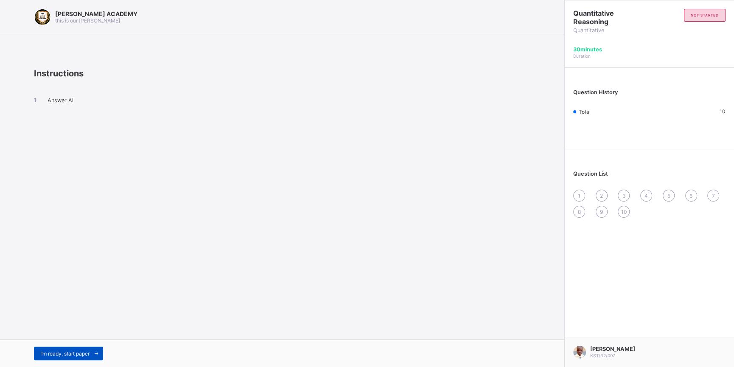
click at [76, 351] on span "I’m ready, start paper" at bounding box center [64, 354] width 49 height 6
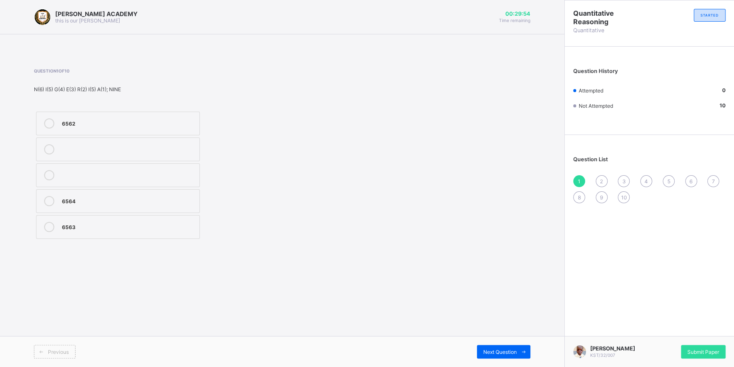
click at [69, 225] on div "6563" at bounding box center [128, 226] width 133 height 8
click at [500, 344] on div "Previous Next Question" at bounding box center [282, 351] width 564 height 31
click at [503, 352] on span "Next Question" at bounding box center [500, 352] width 34 height 6
click at [62, 162] on div "65342 65432 36425" at bounding box center [118, 176] width 168 height 132
click at [64, 168] on label "65432" at bounding box center [118, 175] width 164 height 24
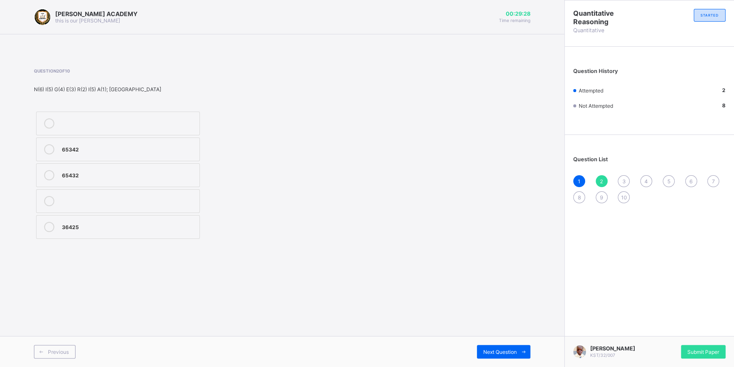
click at [494, 344] on div "Previous Next Question" at bounding box center [282, 351] width 564 height 31
drag, startPoint x: 494, startPoint y: 344, endPoint x: 495, endPoint y: 348, distance: 4.3
click at [495, 348] on div "Previous Next Question" at bounding box center [282, 351] width 564 height 31
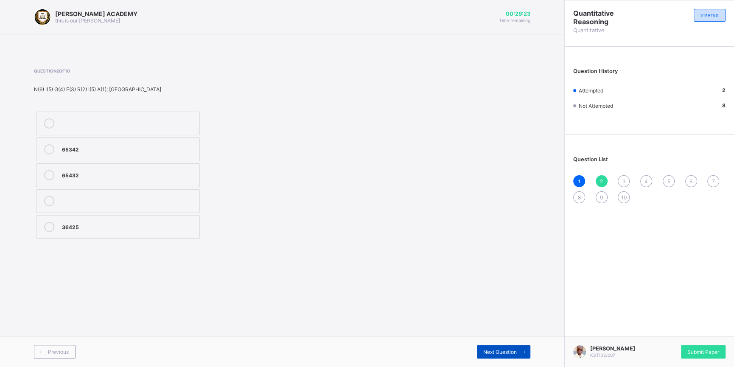
click at [495, 348] on div "Next Question" at bounding box center [503, 352] width 53 height 14
click at [110, 203] on div "100, 110" at bounding box center [128, 206] width 133 height 8
click at [496, 352] on span "Next Question" at bounding box center [500, 352] width 34 height 6
click at [645, 180] on div "4" at bounding box center [646, 181] width 12 height 12
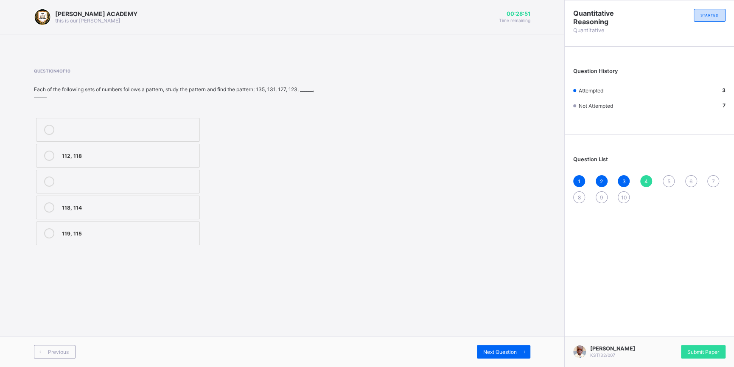
click at [645, 180] on div "4" at bounding box center [646, 181] width 12 height 12
click at [80, 228] on label "119, 115" at bounding box center [118, 234] width 164 height 24
click at [505, 339] on div "Previous Next Question" at bounding box center [282, 351] width 564 height 31
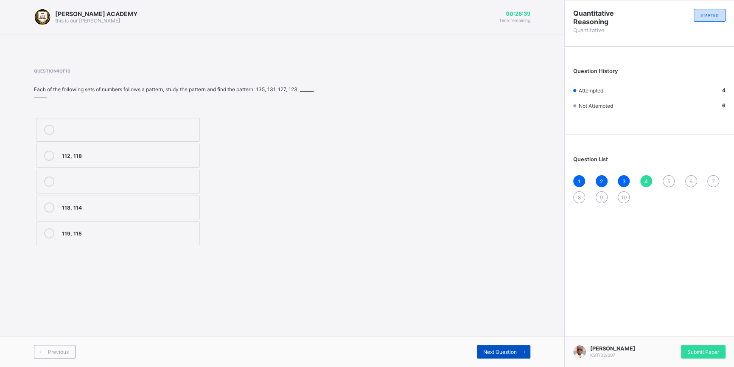
click at [503, 347] on div "Next Question" at bounding box center [503, 352] width 53 height 14
click at [125, 227] on label "22, 25" at bounding box center [118, 227] width 164 height 24
click at [496, 349] on span "Next Question" at bounding box center [500, 352] width 34 height 6
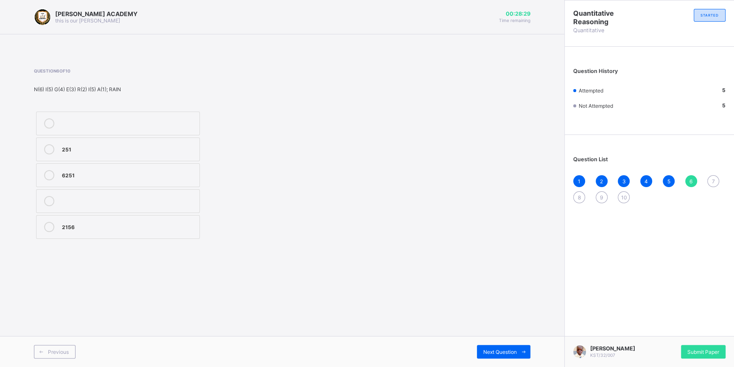
click at [77, 145] on div "251" at bounding box center [128, 148] width 133 height 8
click at [505, 351] on span "Next Question" at bounding box center [500, 352] width 34 height 6
click at [71, 198] on div "123" at bounding box center [128, 200] width 133 height 8
click at [489, 348] on div "Next Question" at bounding box center [503, 352] width 53 height 14
click at [161, 230] on div "40, 50" at bounding box center [128, 232] width 133 height 8
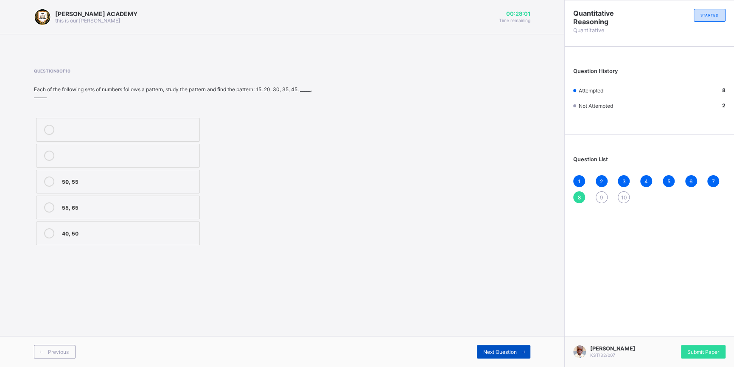
click at [514, 352] on span "Next Question" at bounding box center [500, 352] width 34 height 6
click at [85, 160] on div "160, 180" at bounding box center [128, 156] width 133 height 10
click at [486, 349] on span "Next Question" at bounding box center [500, 352] width 34 height 6
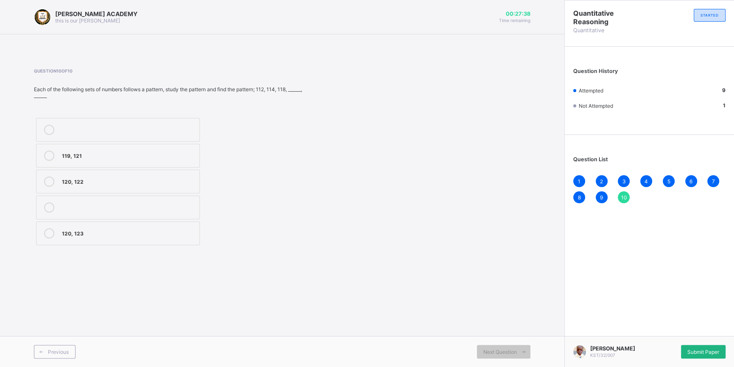
click at [706, 352] on span "Submit Paper" at bounding box center [704, 352] width 32 height 6
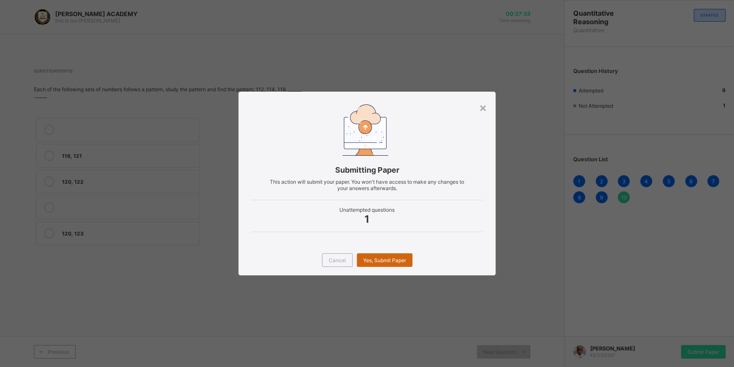
click at [404, 256] on div "Yes, Submit Paper" at bounding box center [385, 260] width 56 height 14
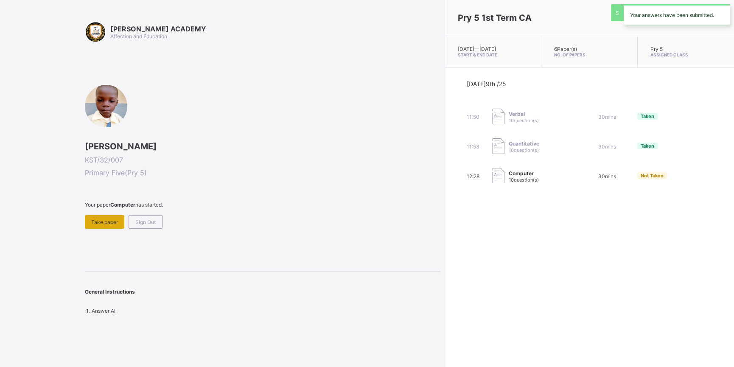
click at [97, 219] on span "Take paper" at bounding box center [104, 222] width 27 height 6
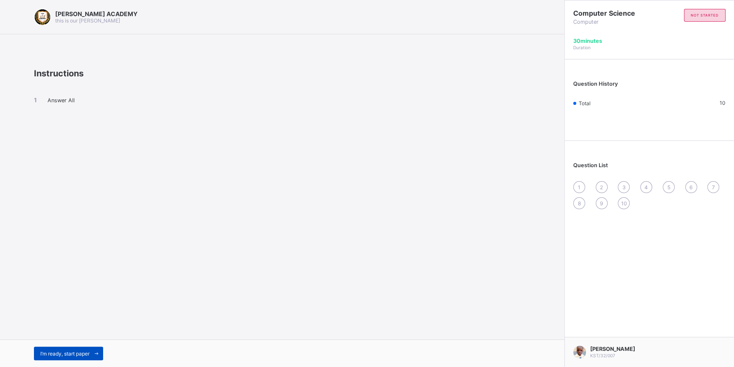
click at [65, 350] on div "I’m ready, start paper" at bounding box center [68, 354] width 69 height 14
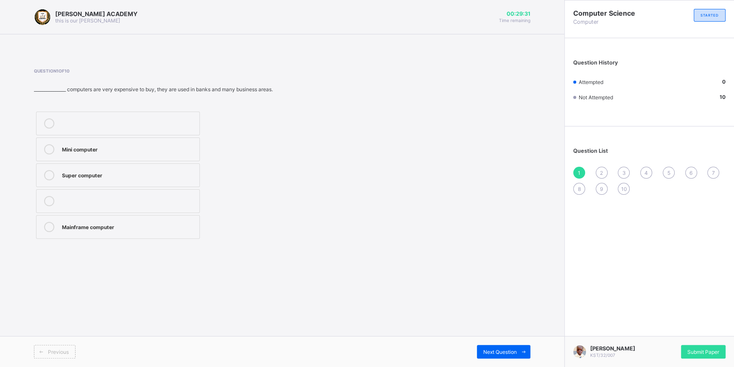
click at [76, 146] on div "Mini computer" at bounding box center [128, 148] width 133 height 8
click at [500, 349] on span "Next Question" at bounding box center [500, 352] width 34 height 6
click at [179, 195] on label "Super computer" at bounding box center [118, 201] width 164 height 24
click at [503, 349] on span "Next Question" at bounding box center [500, 352] width 34 height 6
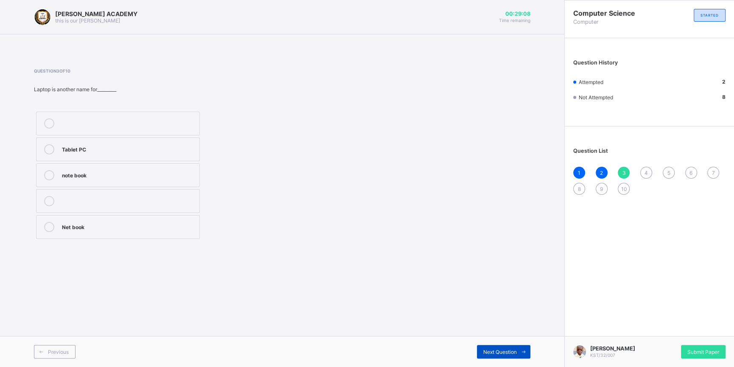
click at [503, 349] on span "Next Question" at bounding box center [500, 352] width 34 height 6
click at [133, 176] on div "mobile phone" at bounding box center [128, 174] width 133 height 8
click at [492, 343] on div "Previous Next Question" at bounding box center [282, 351] width 564 height 31
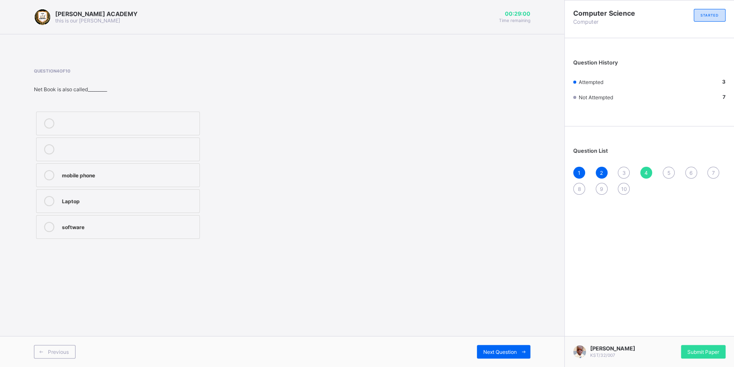
click at [492, 343] on div "Previous Next Question" at bounding box center [282, 351] width 564 height 31
click at [622, 166] on div "Question List 1 2 3 4 5 6 7 8 9 10" at bounding box center [649, 167] width 169 height 73
click at [624, 171] on span "3" at bounding box center [623, 173] width 3 height 6
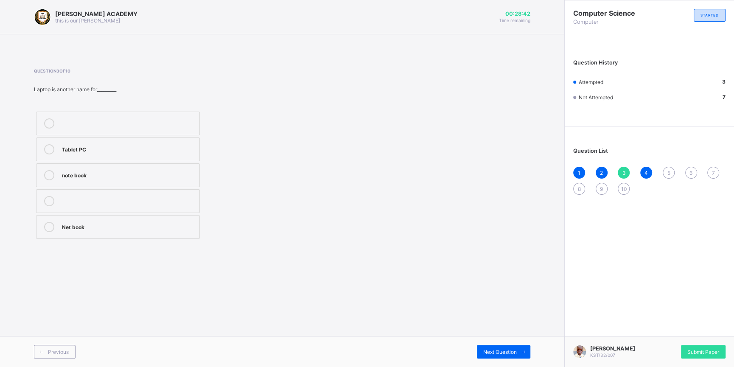
click at [87, 176] on div "note book" at bounding box center [128, 174] width 133 height 8
click at [493, 349] on div "Next Question" at bounding box center [503, 352] width 53 height 14
click at [67, 202] on div "table" at bounding box center [128, 200] width 133 height 8
click at [501, 350] on span "Next Question" at bounding box center [500, 352] width 34 height 6
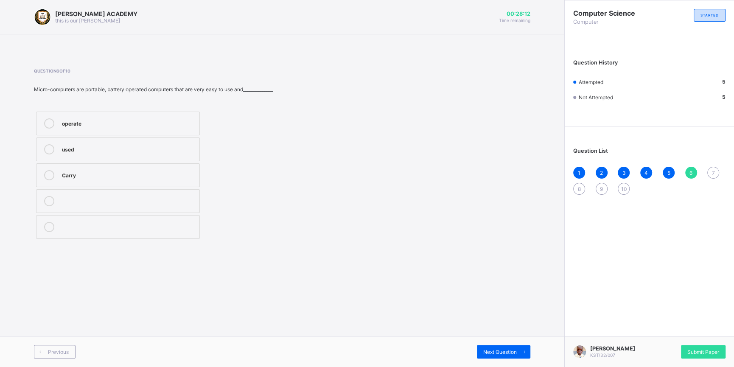
click at [104, 147] on div "used" at bounding box center [128, 148] width 133 height 8
click at [511, 346] on div "Next Question" at bounding box center [503, 352] width 53 height 14
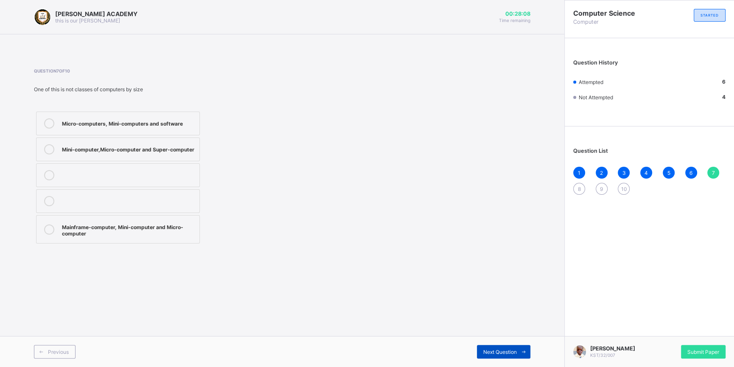
click at [511, 346] on div "Next Question" at bounding box center [503, 352] width 53 height 14
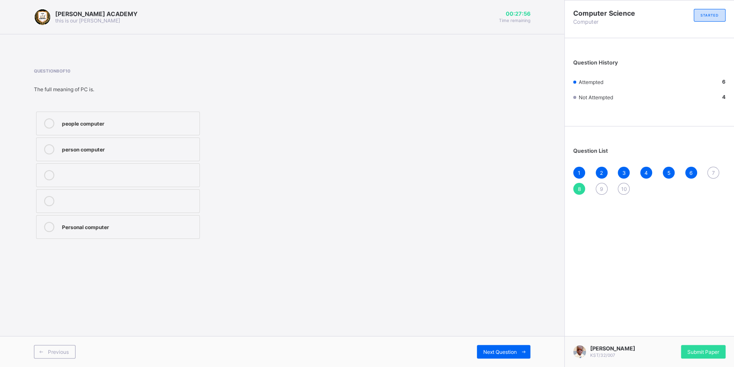
click at [76, 223] on div "Personal computer" at bounding box center [128, 226] width 133 height 8
click at [491, 345] on div "Previous Next Question" at bounding box center [282, 351] width 564 height 31
click at [495, 348] on div "Next Question" at bounding box center [503, 352] width 53 height 14
click at [72, 121] on div "Mainframe computer" at bounding box center [128, 122] width 133 height 8
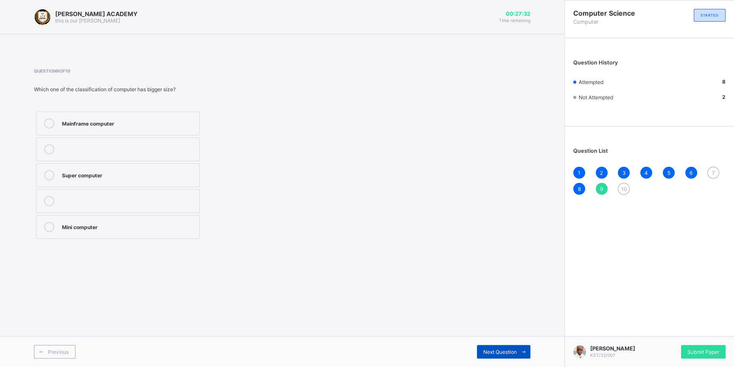
click at [514, 348] on div "Next Question" at bounding box center [503, 352] width 53 height 14
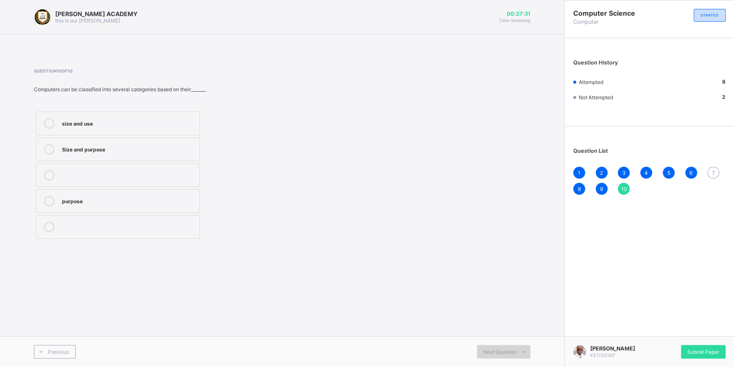
click at [514, 348] on div "Next Question" at bounding box center [503, 352] width 53 height 14
click at [711, 163] on div "Question List 1 2 3 4 5 6 7 8 9 10" at bounding box center [649, 167] width 169 height 73
click at [84, 143] on label "Size and purpose" at bounding box center [118, 150] width 164 height 24
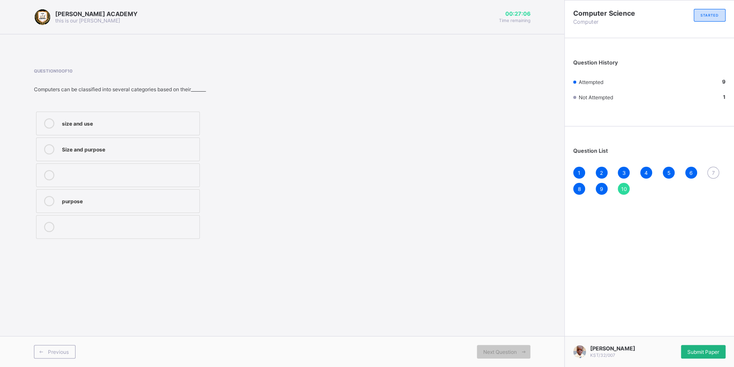
click at [694, 348] on div "Submit Paper" at bounding box center [703, 352] width 45 height 14
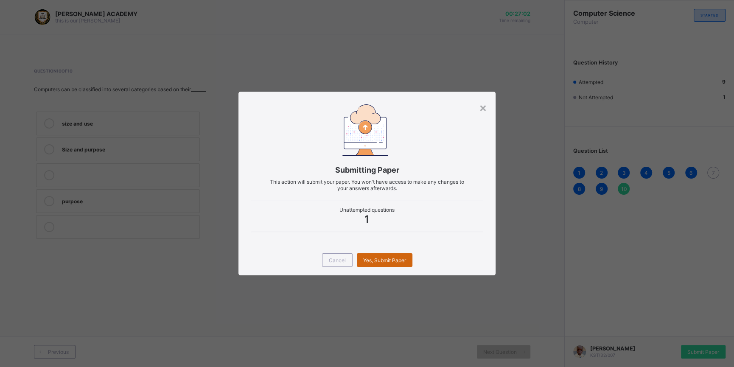
click at [387, 256] on div "Yes, Submit Paper" at bounding box center [385, 260] width 56 height 14
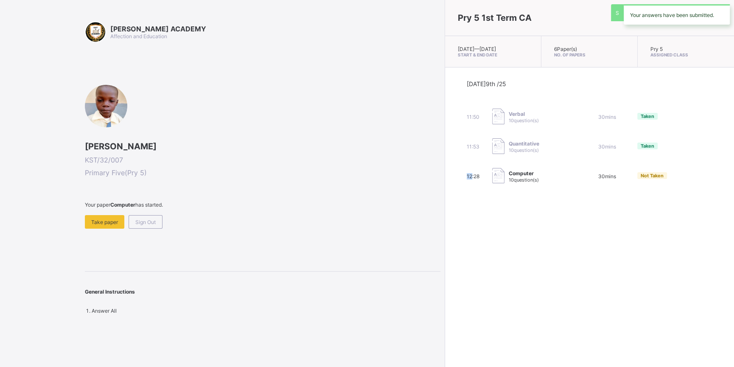
click at [445, 256] on div "Pry 5 1st Term CA [DATE] — [DATE] Start & End Date 6 Paper(s) No. of Papers Pry…" at bounding box center [589, 183] width 289 height 367
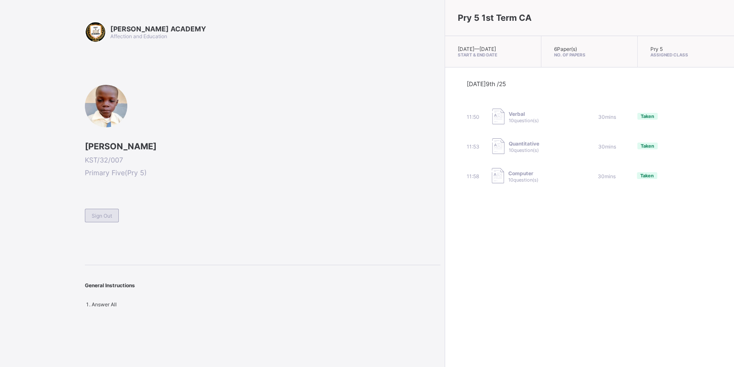
click at [104, 214] on span "Sign Out" at bounding box center [102, 216] width 20 height 6
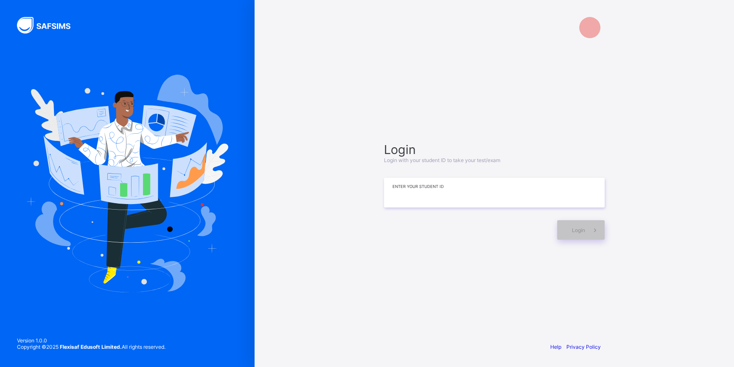
click at [460, 194] on input at bounding box center [494, 193] width 221 height 30
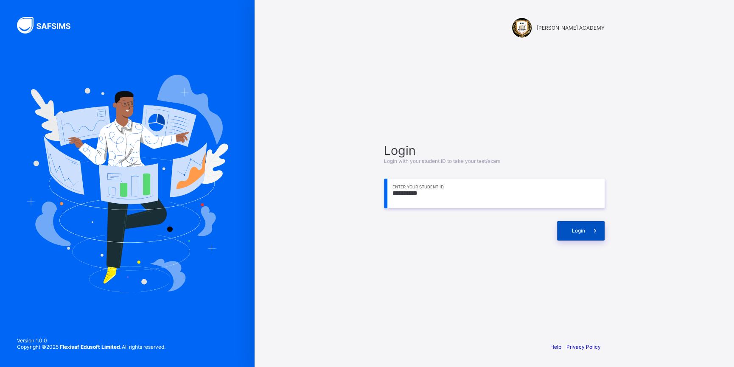
type input "**********"
click at [581, 230] on span "Login" at bounding box center [578, 230] width 13 height 6
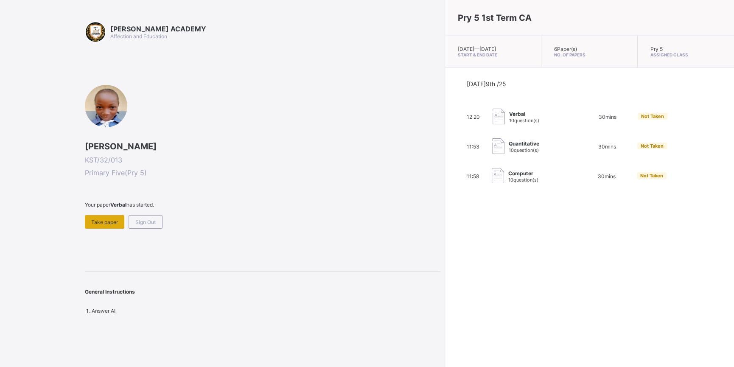
click at [103, 217] on div "Take paper" at bounding box center [104, 222] width 39 height 14
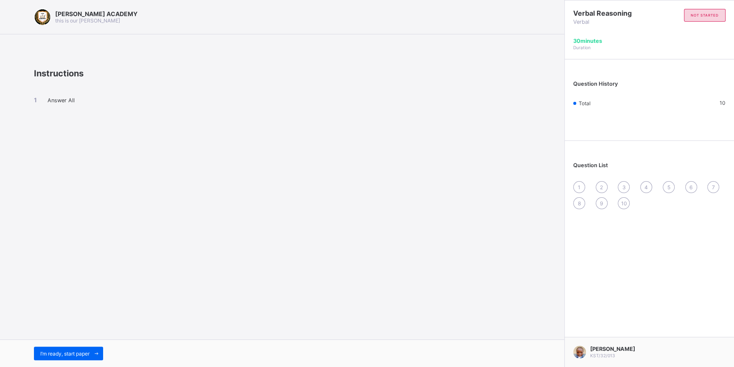
click at [61, 361] on div "I’m ready, start paper" at bounding box center [282, 354] width 564 height 28
click at [69, 353] on span "I’m ready, start paper" at bounding box center [64, 354] width 49 height 6
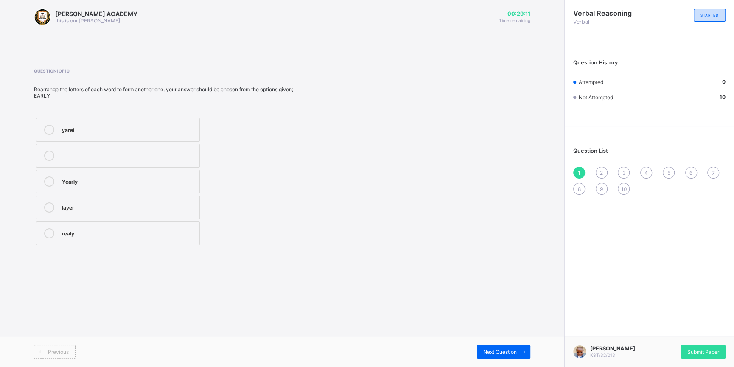
click at [76, 225] on label "realy" at bounding box center [118, 234] width 164 height 24
click at [601, 171] on span "2" at bounding box center [601, 173] width 3 height 6
click at [77, 200] on label "raged" at bounding box center [118, 208] width 164 height 24
click at [625, 172] on span "3" at bounding box center [623, 173] width 3 height 6
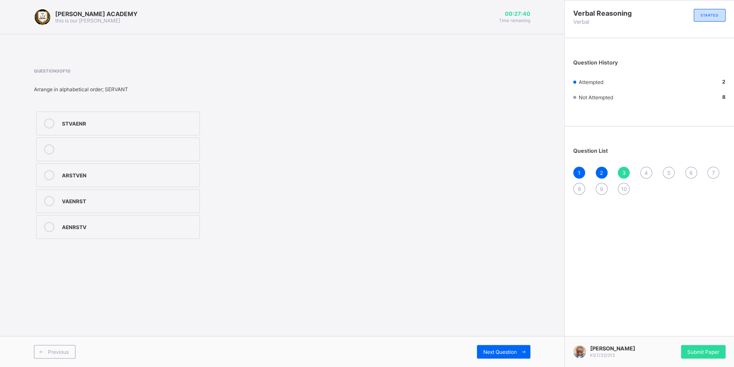
click at [114, 233] on label "AENRSTV" at bounding box center [118, 227] width 164 height 24
click at [647, 173] on span "4" at bounding box center [646, 173] width 3 height 6
click at [156, 191] on label "decision" at bounding box center [118, 201] width 164 height 24
click at [667, 174] on div "5" at bounding box center [669, 173] width 12 height 12
click at [85, 171] on div "a,e,I,o,u" at bounding box center [128, 174] width 133 height 8
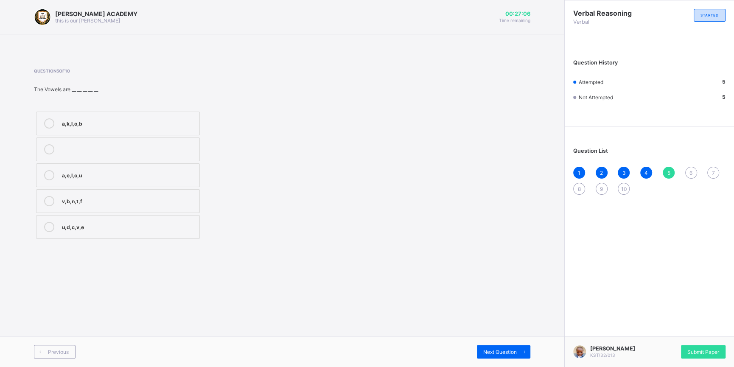
click at [692, 172] on span "6" at bounding box center [691, 173] width 3 height 6
click at [176, 147] on div "3" at bounding box center [128, 148] width 133 height 8
click at [714, 174] on span "7" at bounding box center [713, 173] width 3 height 6
click at [66, 179] on div "21" at bounding box center [128, 174] width 133 height 8
click at [577, 188] on div "8" at bounding box center [579, 189] width 12 height 12
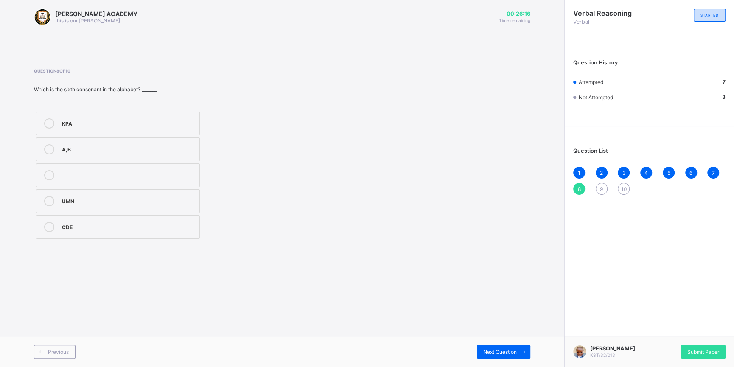
click at [173, 125] on div "KPA" at bounding box center [128, 122] width 133 height 8
click at [601, 188] on span "9" at bounding box center [601, 189] width 3 height 6
click at [164, 203] on div "AESV" at bounding box center [128, 200] width 133 height 8
click at [627, 184] on div "10" at bounding box center [624, 189] width 12 height 12
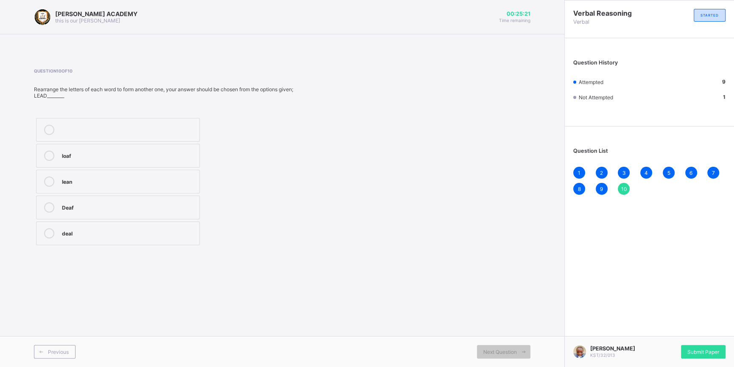
click at [97, 179] on div "lean" at bounding box center [128, 181] width 133 height 8
click at [694, 356] on div "Submit Paper" at bounding box center [703, 352] width 45 height 14
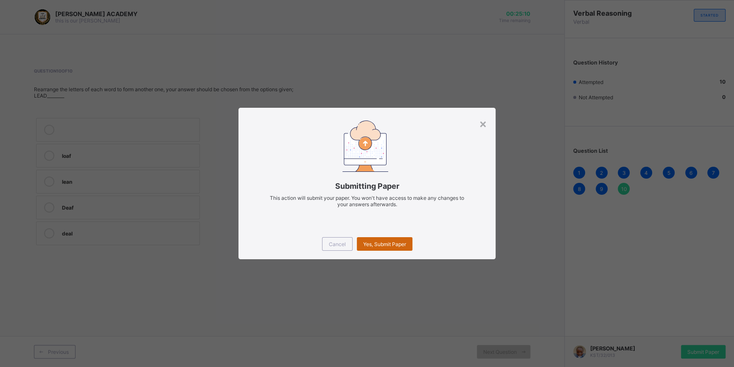
click at [386, 248] on div "Yes, Submit Paper" at bounding box center [385, 244] width 56 height 14
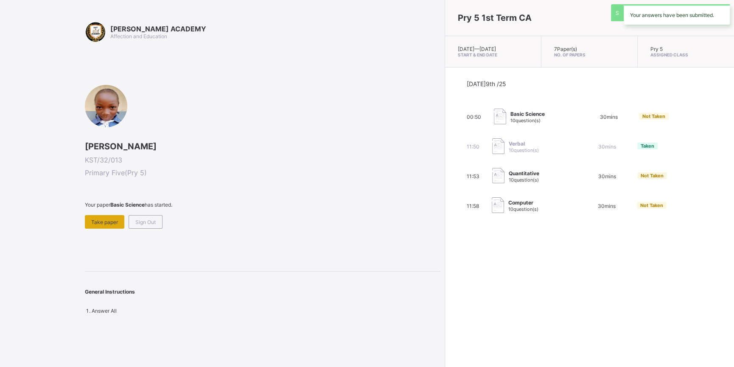
click at [98, 216] on div "Take paper" at bounding box center [104, 222] width 39 height 14
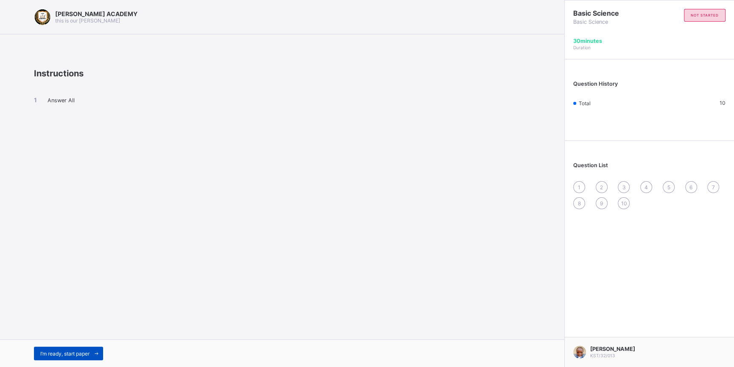
click at [70, 355] on span "I’m ready, start paper" at bounding box center [64, 354] width 49 height 6
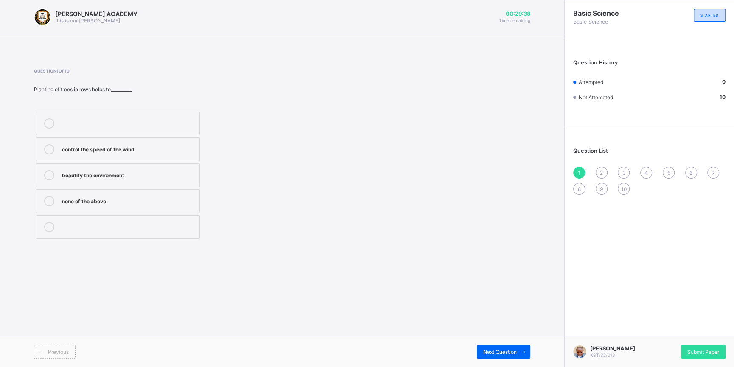
click at [122, 143] on label "control the speed of the wind" at bounding box center [118, 150] width 164 height 24
click at [599, 166] on div "Question List 1 2 3 4 5 6 7 8 9 10" at bounding box center [649, 167] width 169 height 73
click at [601, 171] on span "2" at bounding box center [601, 173] width 3 height 6
click at [133, 168] on label "mulching" at bounding box center [118, 175] width 164 height 24
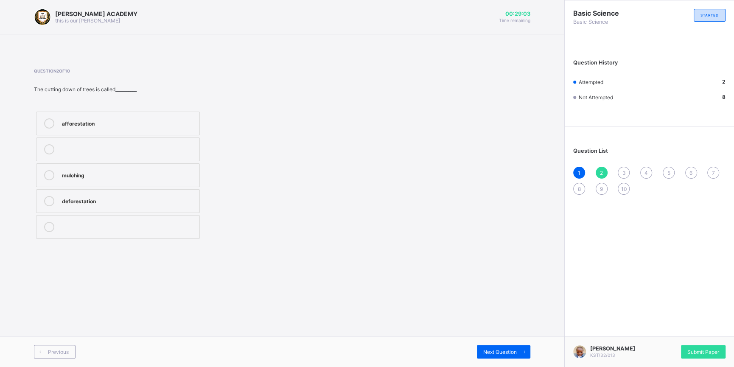
click at [625, 173] on span "3" at bounding box center [623, 173] width 3 height 6
click at [645, 175] on div "4" at bounding box center [646, 173] width 12 height 12
click at [625, 173] on span "3" at bounding box center [623, 173] width 3 height 6
click at [176, 176] on div "building of dams" at bounding box center [128, 174] width 133 height 8
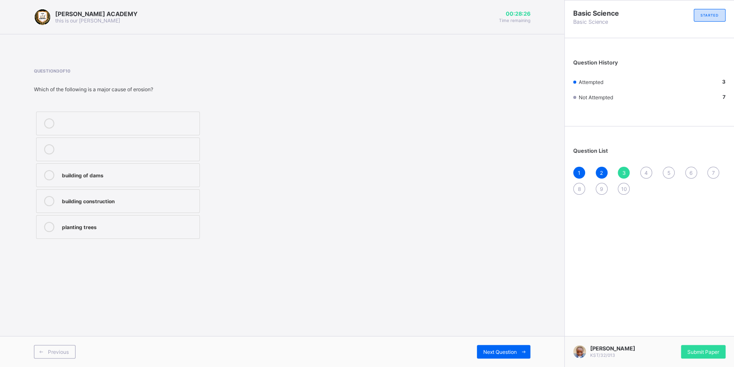
click at [644, 171] on div "4" at bounding box center [646, 173] width 12 height 12
click at [175, 117] on label "food poisoning" at bounding box center [118, 124] width 164 height 24
click at [665, 170] on div "5" at bounding box center [669, 173] width 12 height 12
click at [150, 129] on label "erosion" at bounding box center [118, 124] width 164 height 24
click at [667, 174] on span "5" at bounding box center [668, 173] width 3 height 6
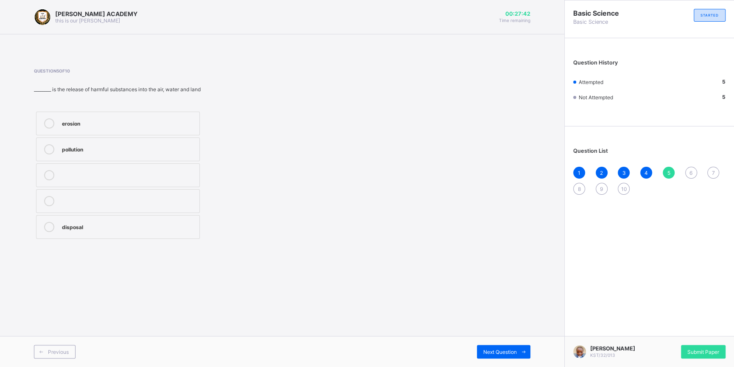
click at [694, 174] on div "6" at bounding box center [691, 173] width 12 height 12
click at [180, 156] on label "beans" at bounding box center [118, 150] width 164 height 24
click at [715, 171] on span "7" at bounding box center [713, 173] width 3 height 6
click at [693, 169] on div "6" at bounding box center [691, 173] width 12 height 12
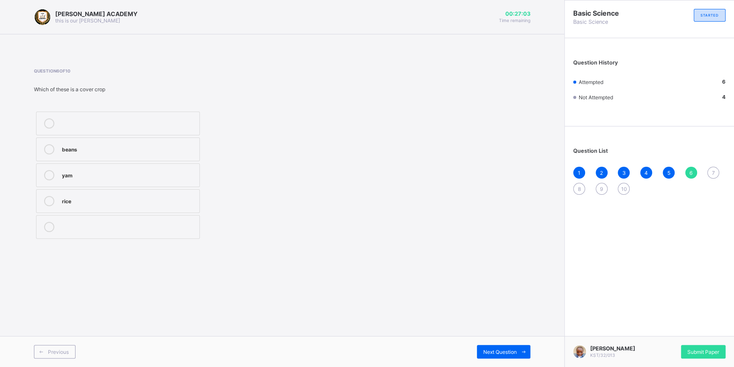
click at [713, 172] on span "7" at bounding box center [713, 173] width 3 height 6
click at [97, 171] on div "sheet erosion" at bounding box center [128, 174] width 133 height 8
click at [577, 188] on div "8" at bounding box center [579, 189] width 12 height 12
click at [75, 200] on div "gully" at bounding box center [128, 200] width 133 height 8
click at [602, 186] on span "9" at bounding box center [601, 189] width 3 height 6
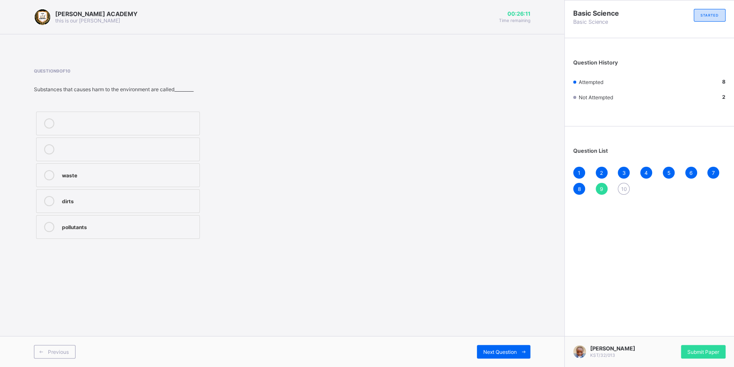
click at [77, 227] on div "pollutants" at bounding box center [128, 226] width 133 height 8
click at [622, 186] on span "10" at bounding box center [624, 189] width 6 height 6
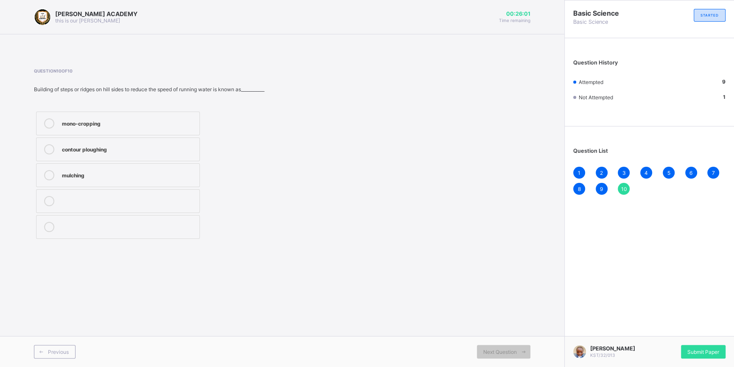
click at [111, 172] on div "mulching" at bounding box center [128, 174] width 133 height 8
click at [699, 349] on span "Submit Paper" at bounding box center [704, 352] width 32 height 6
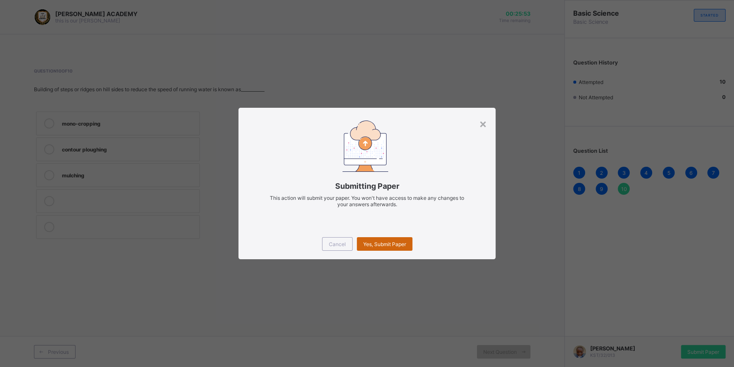
click at [394, 243] on span "Yes, Submit Paper" at bounding box center [384, 244] width 43 height 6
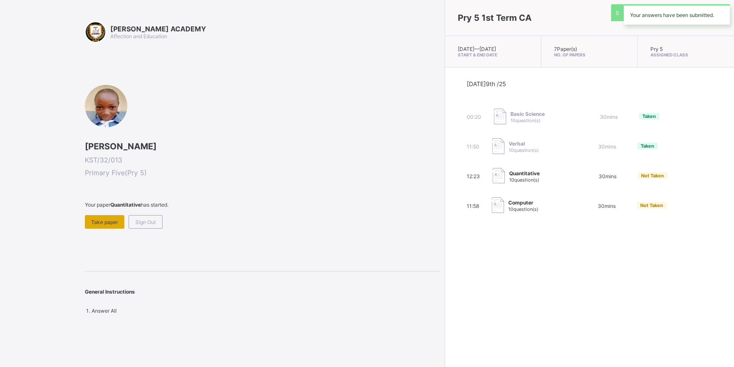
click at [99, 222] on span "Take paper" at bounding box center [104, 222] width 27 height 6
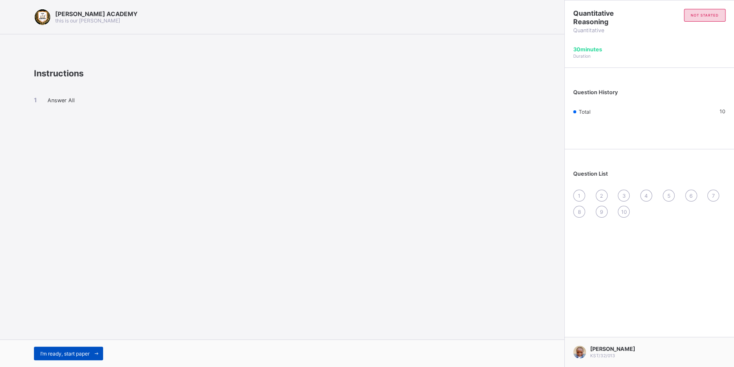
click at [59, 352] on span "I’m ready, start paper" at bounding box center [64, 354] width 49 height 6
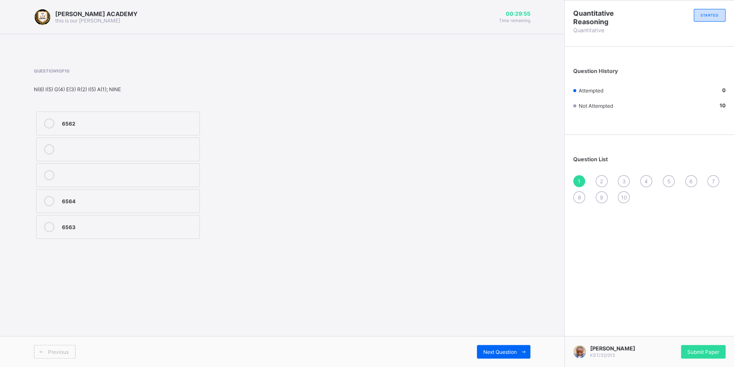
click at [123, 208] on label "6564" at bounding box center [118, 201] width 164 height 24
click at [601, 180] on span "2" at bounding box center [601, 181] width 3 height 6
click at [116, 184] on label "65432" at bounding box center [118, 175] width 164 height 24
click at [622, 181] on div "3" at bounding box center [624, 181] width 12 height 12
click at [110, 206] on div "100, 110" at bounding box center [128, 206] width 133 height 8
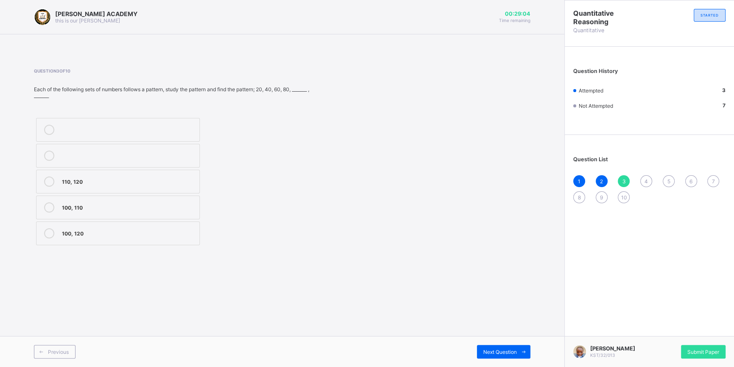
click at [110, 206] on div "100, 110" at bounding box center [128, 206] width 133 height 8
click at [646, 180] on span "4" at bounding box center [646, 181] width 3 height 6
click at [147, 154] on div "112, 118" at bounding box center [128, 155] width 133 height 8
click at [669, 179] on span "5" at bounding box center [668, 181] width 3 height 6
click at [132, 205] on div "23, 25" at bounding box center [128, 200] width 133 height 8
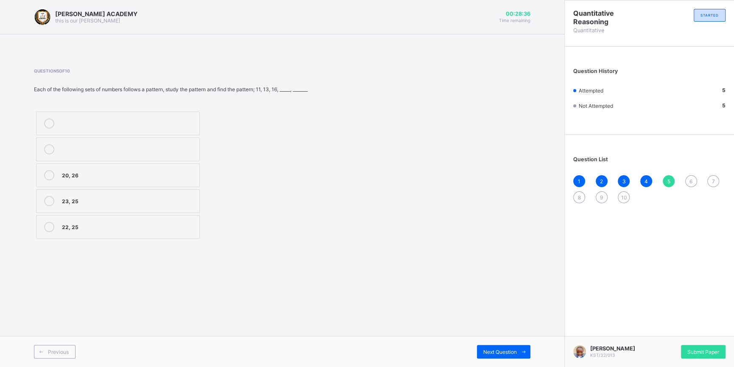
click at [694, 180] on div "6" at bounding box center [691, 181] width 12 height 12
click at [102, 176] on div "6251" at bounding box center [128, 174] width 133 height 8
click at [714, 180] on span "7" at bounding box center [713, 181] width 3 height 6
click at [142, 147] on div "153" at bounding box center [128, 148] width 133 height 8
click at [580, 196] on span "8" at bounding box center [579, 197] width 3 height 6
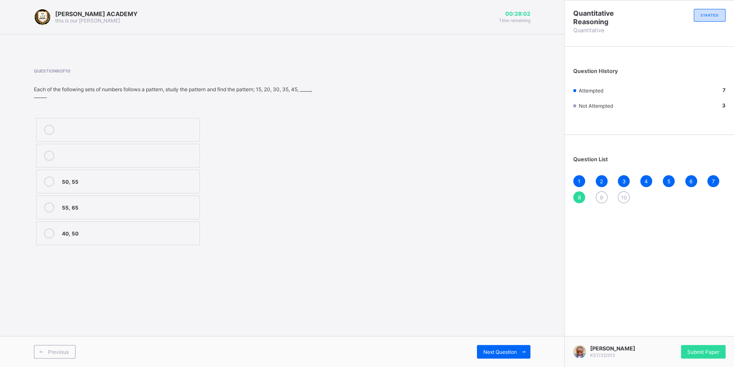
click at [158, 240] on label "40, 50" at bounding box center [118, 234] width 164 height 24
click at [600, 192] on div "9" at bounding box center [602, 197] width 12 height 12
click at [120, 152] on div "160, 180" at bounding box center [128, 155] width 133 height 8
click at [624, 199] on span "10" at bounding box center [624, 197] width 6 height 6
click at [176, 239] on div "120, 123" at bounding box center [128, 233] width 133 height 10
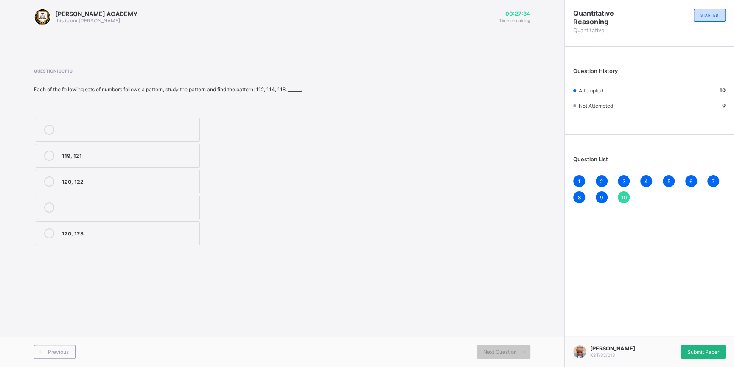
click at [713, 354] on span "Submit Paper" at bounding box center [704, 352] width 32 height 6
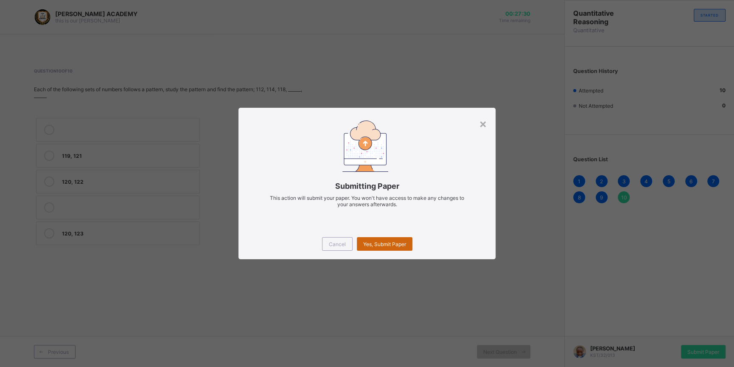
click at [387, 242] on span "Yes, Submit Paper" at bounding box center [384, 244] width 43 height 6
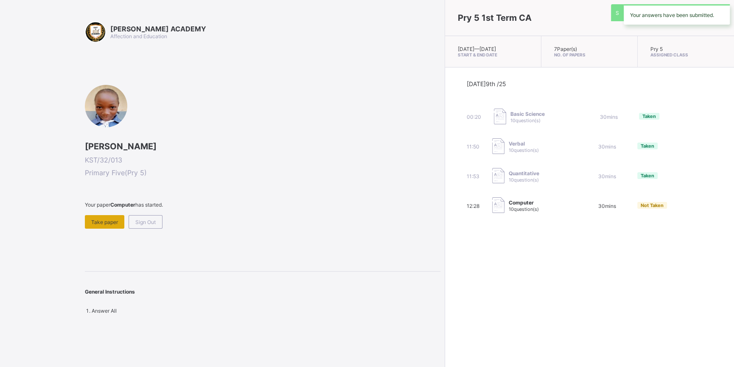
click at [95, 224] on span "Take paper" at bounding box center [104, 222] width 27 height 6
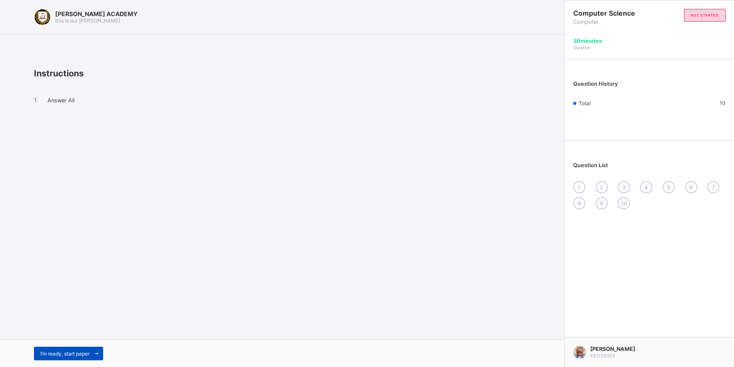
click at [53, 352] on span "I’m ready, start paper" at bounding box center [64, 354] width 49 height 6
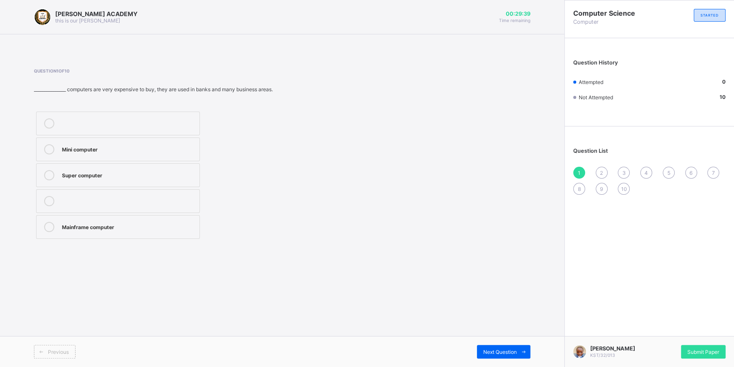
click at [92, 225] on div "Mainframe computer" at bounding box center [128, 226] width 133 height 8
click at [602, 171] on span "2" at bounding box center [601, 173] width 3 height 6
click at [183, 139] on label "Micro Computer" at bounding box center [118, 150] width 164 height 24
click at [625, 171] on span "3" at bounding box center [623, 173] width 3 height 6
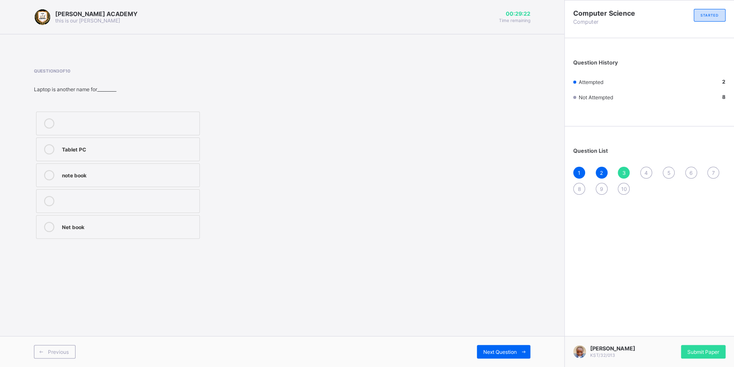
click at [625, 171] on span "3" at bounding box center [623, 173] width 3 height 6
click at [646, 170] on span "4" at bounding box center [646, 173] width 3 height 6
click at [626, 174] on div "3" at bounding box center [624, 173] width 12 height 12
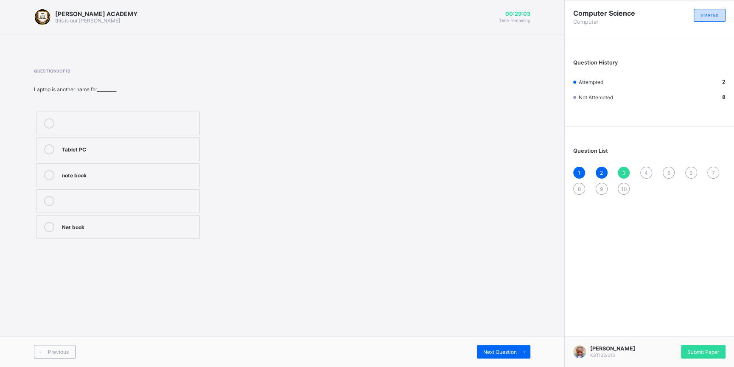
click at [171, 232] on div "Net book" at bounding box center [128, 227] width 133 height 10
click at [646, 170] on span "4" at bounding box center [646, 173] width 3 height 6
click at [165, 160] on label at bounding box center [118, 150] width 164 height 24
click at [164, 169] on label "mobile phone" at bounding box center [118, 175] width 164 height 24
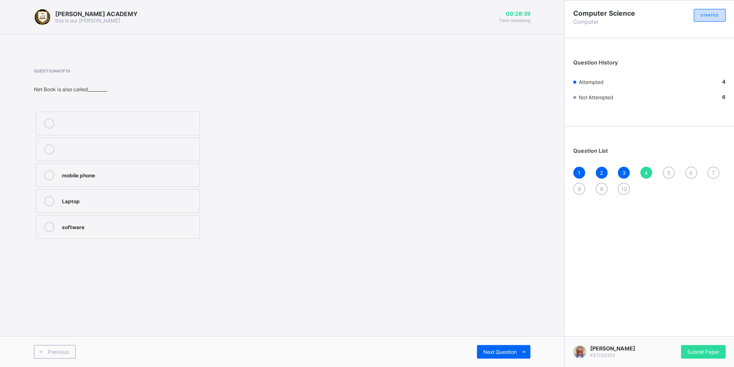
click at [669, 173] on span "5" at bounding box center [668, 173] width 3 height 6
click at [690, 174] on span "6" at bounding box center [691, 173] width 3 height 6
click at [668, 172] on span "5" at bounding box center [668, 173] width 3 height 6
click at [158, 149] on div "Super Computer" at bounding box center [128, 148] width 133 height 8
click at [692, 170] on span "6" at bounding box center [691, 173] width 3 height 6
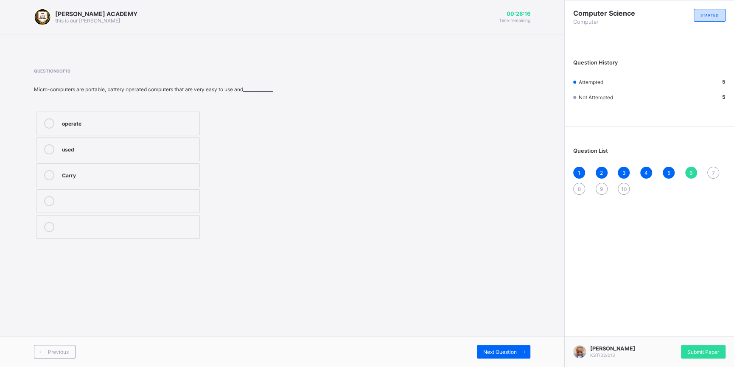
click at [95, 125] on div "operate" at bounding box center [128, 122] width 133 height 8
click at [715, 170] on span "7" at bounding box center [713, 173] width 3 height 6
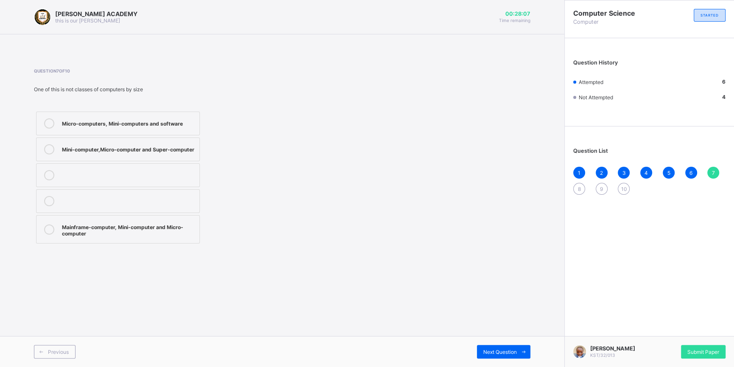
click at [113, 223] on div "Mainframe-computer, Mini-computer and Micro-computer" at bounding box center [128, 229] width 133 height 15
click at [578, 187] on span "8" at bounding box center [579, 189] width 3 height 6
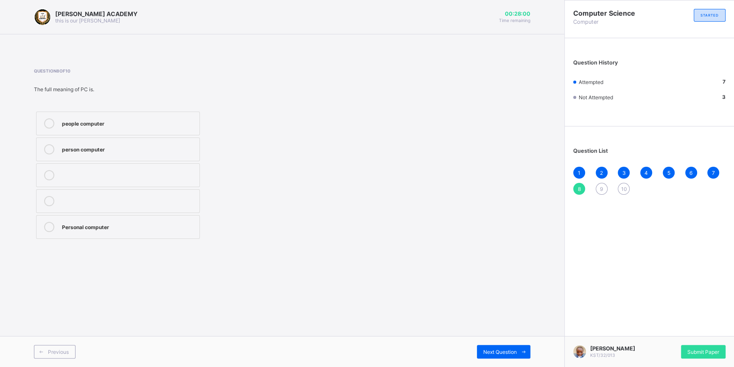
click at [130, 221] on label "Personal computer" at bounding box center [118, 227] width 164 height 24
click at [600, 187] on div "9" at bounding box center [602, 189] width 12 height 12
click at [144, 119] on div "Mainframe computer" at bounding box center [128, 122] width 133 height 8
click at [622, 188] on span "10" at bounding box center [624, 189] width 6 height 6
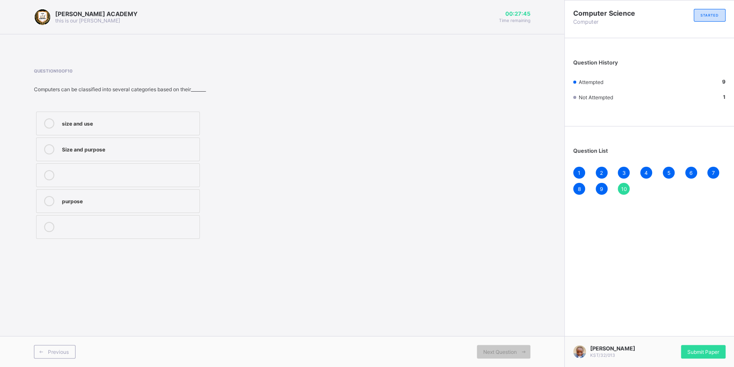
click at [174, 204] on div "purpose" at bounding box center [128, 200] width 133 height 8
click at [710, 353] on span "Submit Paper" at bounding box center [704, 352] width 32 height 6
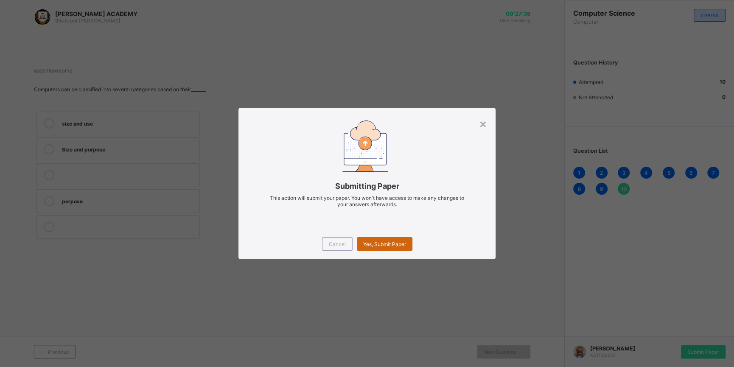
click at [383, 245] on span "Yes, Submit Paper" at bounding box center [384, 244] width 43 height 6
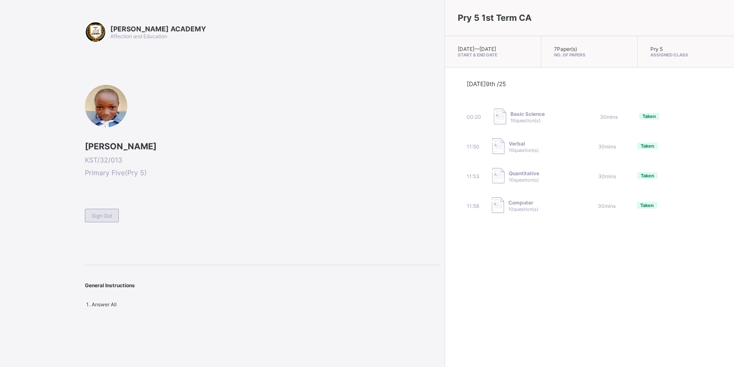
click at [100, 215] on span "Sign Out" at bounding box center [102, 216] width 20 height 6
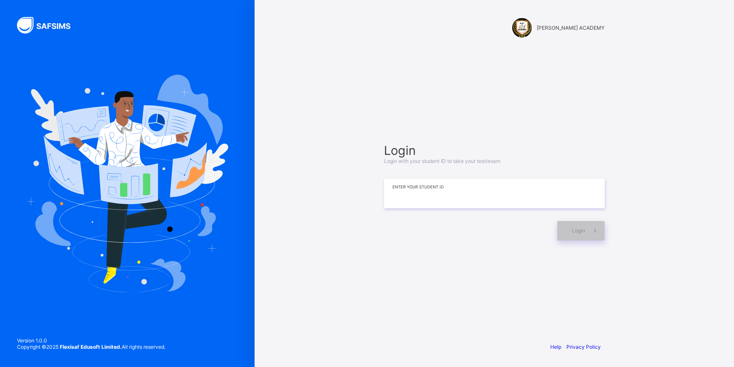
click at [409, 182] on input at bounding box center [494, 194] width 221 height 30
type input "*********"
click at [594, 230] on icon at bounding box center [594, 231] width 9 height 8
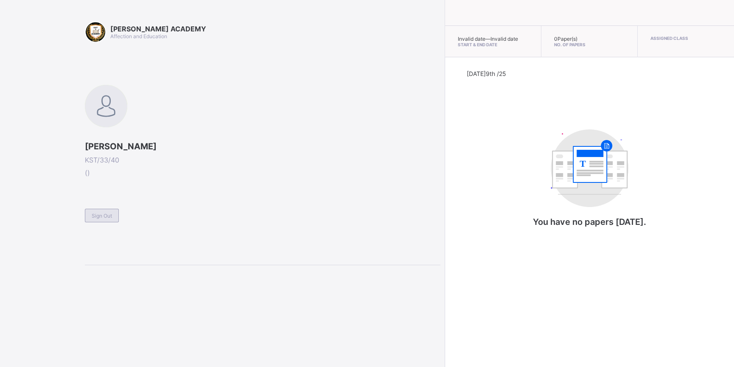
click at [101, 220] on div "Sign Out" at bounding box center [102, 216] width 34 height 14
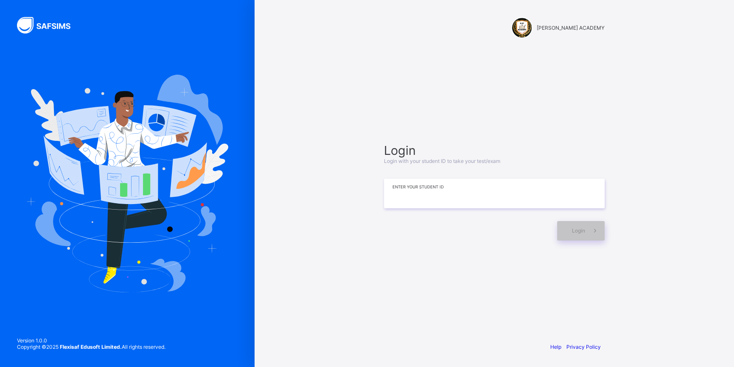
click at [411, 189] on input at bounding box center [494, 194] width 221 height 30
type input "**********"
click at [565, 234] on div "Login" at bounding box center [581, 231] width 48 height 20
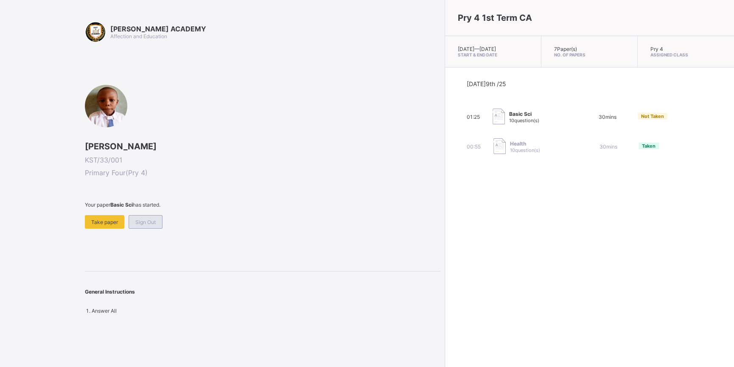
click at [159, 220] on div "Sign Out" at bounding box center [146, 222] width 34 height 14
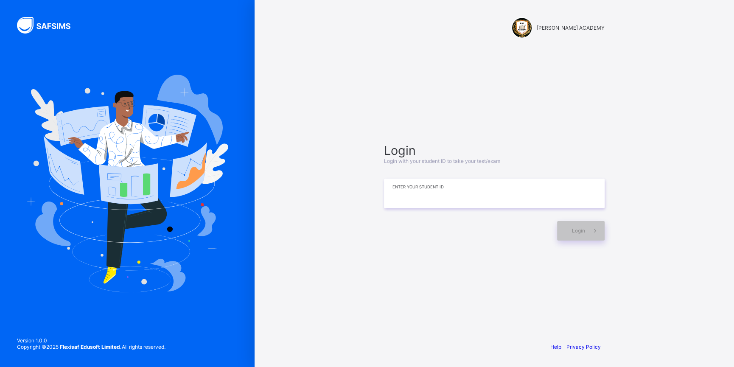
click at [410, 183] on input at bounding box center [494, 194] width 221 height 30
type input "*********"
click at [570, 235] on div "Login" at bounding box center [581, 231] width 48 height 20
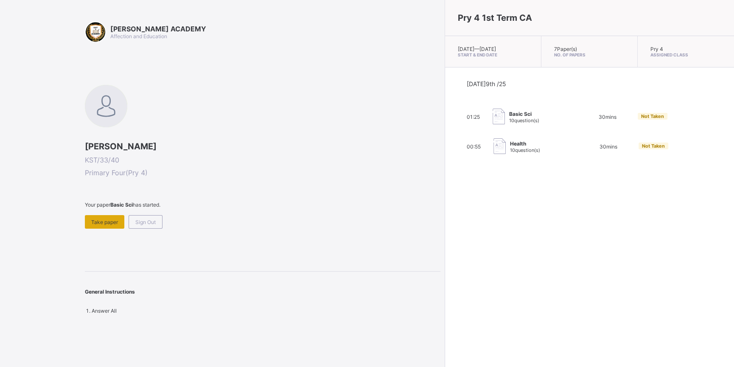
click at [112, 224] on span "Take paper" at bounding box center [104, 222] width 27 height 6
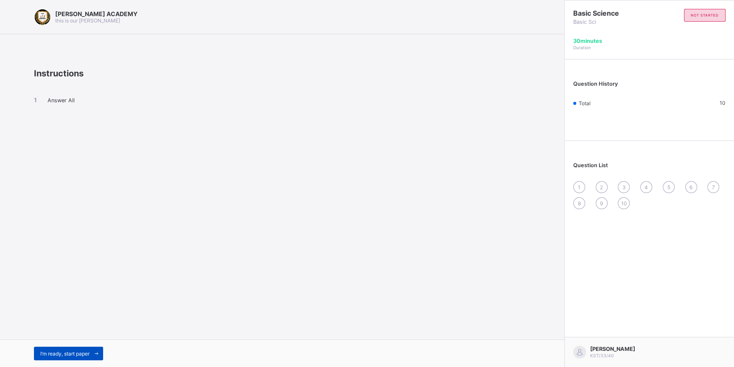
click at [86, 348] on div "I’m ready, start paper" at bounding box center [68, 354] width 69 height 14
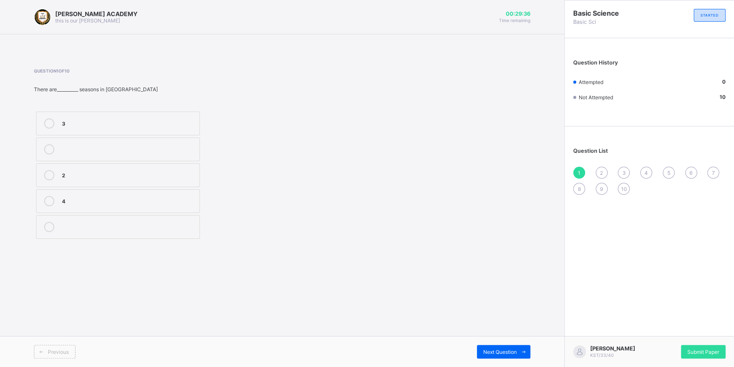
click at [98, 179] on div "2" at bounding box center [128, 175] width 133 height 10
click at [489, 349] on div "Next Question" at bounding box center [503, 352] width 53 height 14
click at [159, 199] on div "4" at bounding box center [128, 200] width 133 height 8
click at [504, 348] on div "Next Question" at bounding box center [503, 352] width 53 height 14
click at [166, 219] on label "steady" at bounding box center [118, 227] width 164 height 24
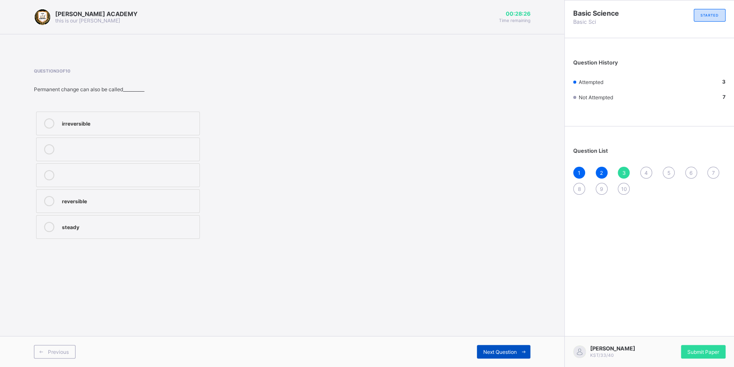
click at [501, 349] on div "Next Question" at bounding box center [503, 352] width 53 height 14
click at [644, 171] on div "4" at bounding box center [646, 173] width 12 height 12
click at [160, 150] on div "growth" at bounding box center [128, 148] width 133 height 8
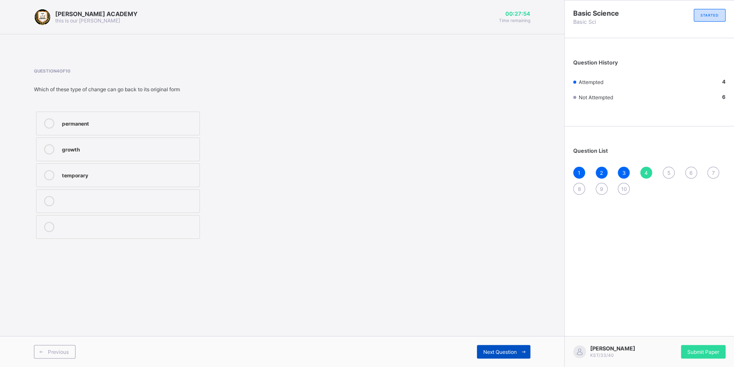
click at [496, 350] on span "Next Question" at bounding box center [500, 352] width 34 height 6
click at [163, 171] on div "temporary" at bounding box center [128, 174] width 133 height 8
click at [507, 345] on div "Previous Next Question" at bounding box center [282, 351] width 564 height 31
drag, startPoint x: 507, startPoint y: 345, endPoint x: 507, endPoint y: 350, distance: 4.7
click at [507, 350] on div "Previous Next Question" at bounding box center [282, 351] width 564 height 31
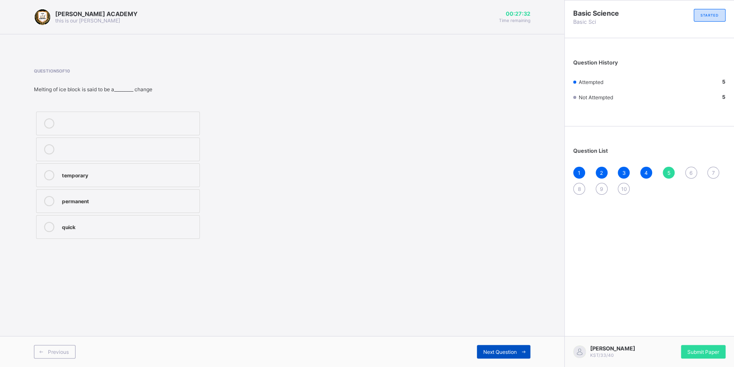
click at [507, 350] on span "Next Question" at bounding box center [500, 352] width 34 height 6
click at [689, 171] on div "6" at bounding box center [691, 173] width 12 height 12
click at [191, 128] on div "weather" at bounding box center [128, 123] width 133 height 10
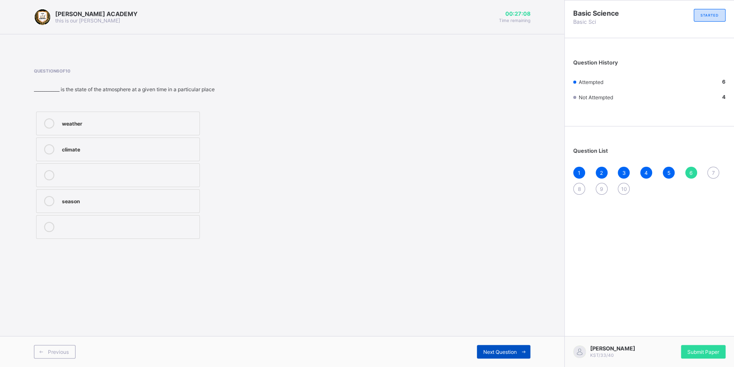
click at [492, 353] on span "Next Question" at bounding box center [500, 352] width 34 height 6
click at [120, 174] on div "weather reporters" at bounding box center [128, 174] width 133 height 8
click at [490, 352] on span "Next Question" at bounding box center [500, 352] width 34 height 6
click at [576, 181] on div "1 2 3 4 5 6 7 8 9 10" at bounding box center [649, 181] width 152 height 28
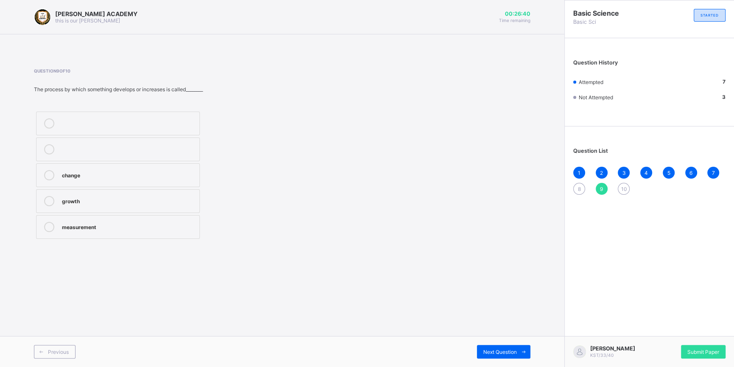
click at [576, 181] on div "1 2 3 4 5 6 7 8 9 10" at bounding box center [649, 181] width 152 height 28
click at [577, 187] on div "8" at bounding box center [579, 189] width 12 height 12
click at [137, 143] on label "melts" at bounding box center [118, 150] width 164 height 24
click at [490, 353] on span "Next Question" at bounding box center [500, 352] width 34 height 6
click at [179, 198] on div "growth" at bounding box center [128, 200] width 133 height 8
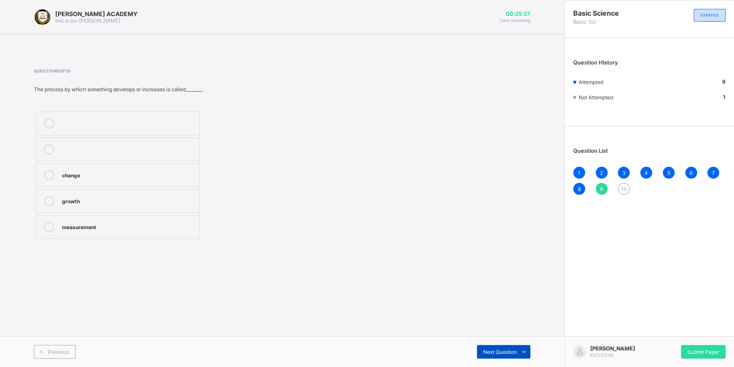
click at [505, 346] on div "Next Question" at bounding box center [503, 352] width 53 height 14
click at [97, 117] on label "change" at bounding box center [118, 124] width 164 height 24
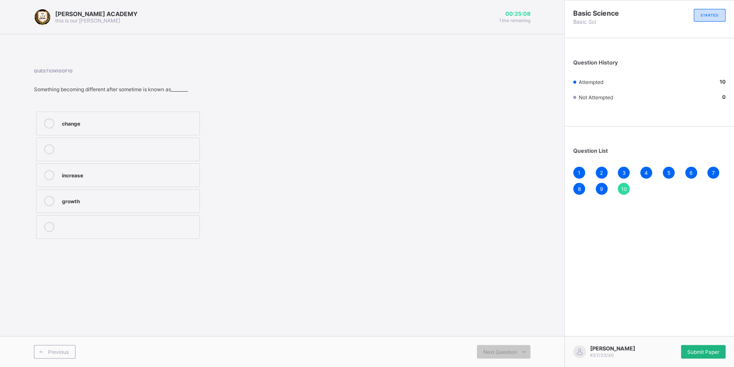
click at [705, 349] on span "Submit Paper" at bounding box center [704, 352] width 32 height 6
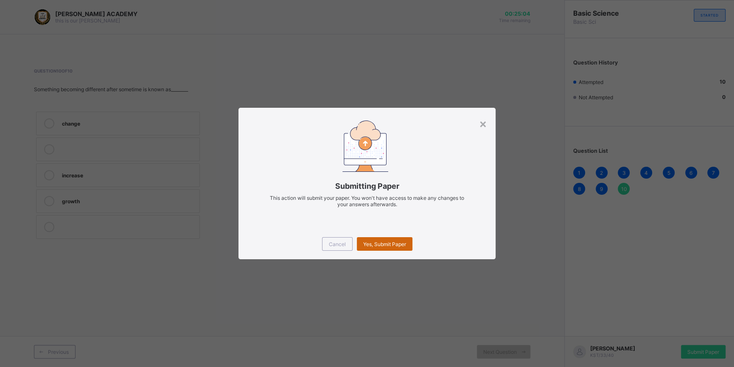
click at [403, 244] on span "Yes, Submit Paper" at bounding box center [384, 244] width 43 height 6
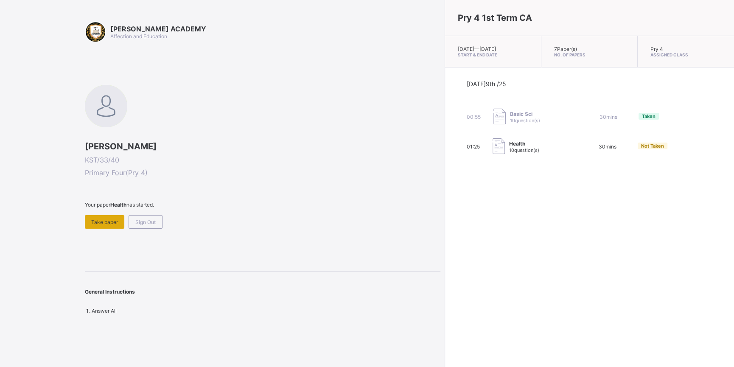
click at [96, 215] on div "Take paper" at bounding box center [104, 222] width 39 height 14
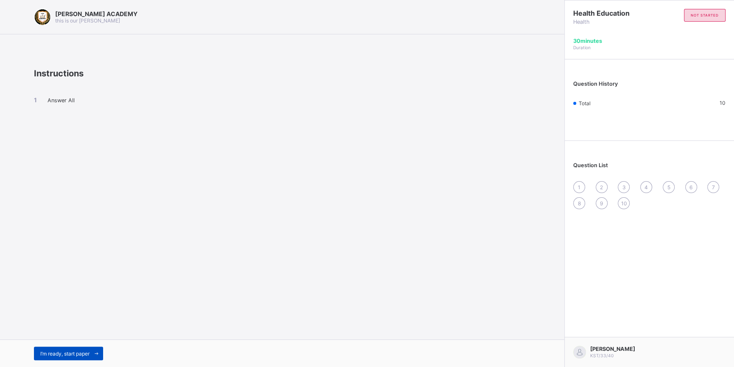
click at [57, 352] on span "I’m ready, start paper" at bounding box center [64, 354] width 49 height 6
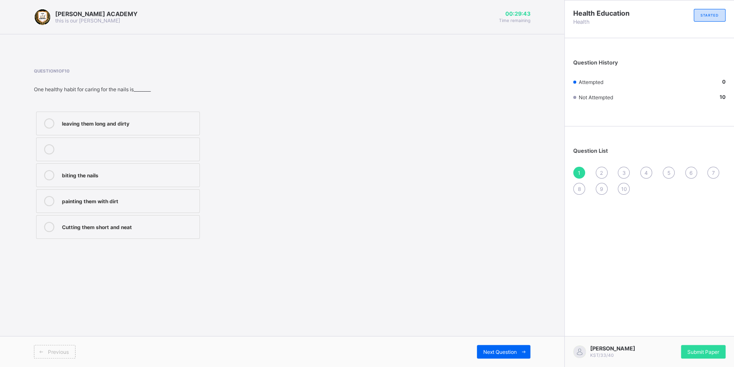
click at [99, 219] on label "Cutting them short and neat" at bounding box center [118, 227] width 164 height 24
click at [497, 346] on div "Next Question" at bounding box center [503, 352] width 53 height 14
drag, startPoint x: 174, startPoint y: 171, endPoint x: 163, endPoint y: 155, distance: 18.6
click at [163, 155] on div "scratching with dirty hands putting sand in the hair leaving it unwashed for we…" at bounding box center [118, 176] width 168 height 132
click at [163, 155] on label "putting sand in the hair" at bounding box center [118, 150] width 164 height 24
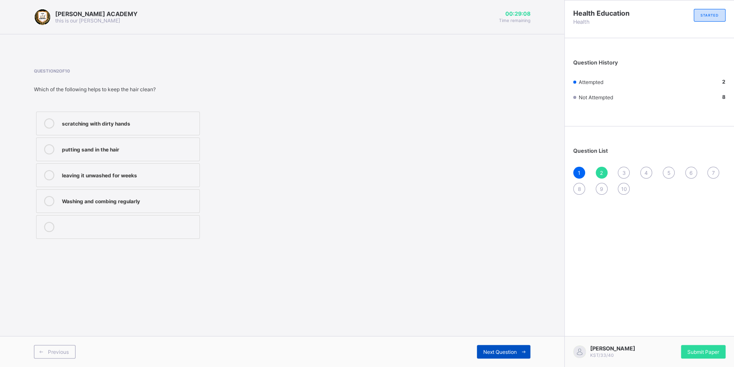
click at [503, 346] on div "Next Question" at bounding box center [503, 352] width 53 height 14
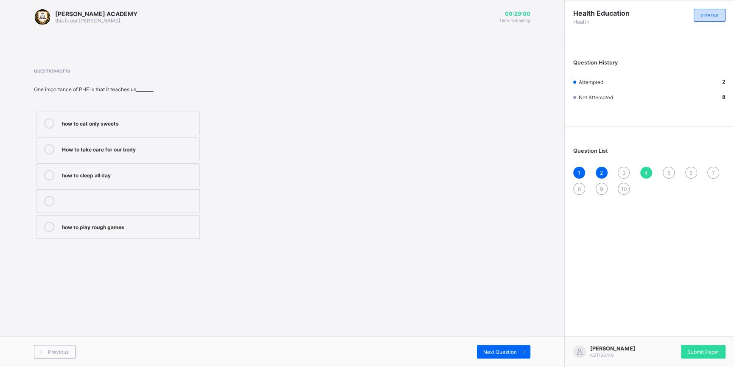
click at [625, 169] on div "3" at bounding box center [624, 173] width 12 height 12
click at [48, 119] on icon at bounding box center [49, 123] width 10 height 10
click at [497, 349] on div "Next Question" at bounding box center [503, 352] width 53 height 14
click at [196, 141] on label "How to take care for our body" at bounding box center [118, 150] width 164 height 24
click at [493, 346] on div "Next Question" at bounding box center [503, 352] width 53 height 14
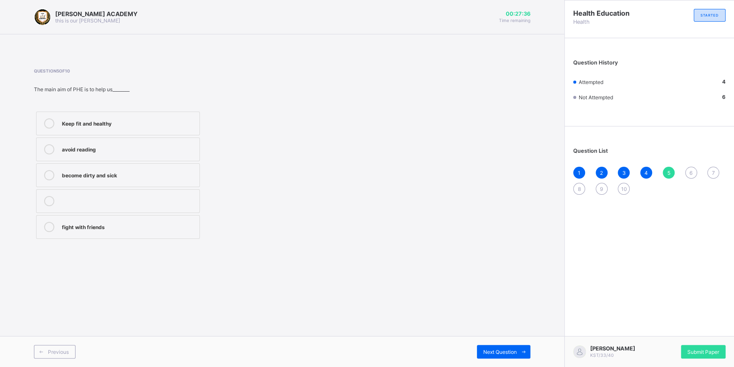
click at [69, 117] on label "Keep fit and healthy" at bounding box center [118, 124] width 164 height 24
click at [501, 340] on div "Previous Next Question" at bounding box center [282, 351] width 564 height 31
click at [501, 350] on span "Next Question" at bounding box center [500, 352] width 34 height 6
click at [81, 235] on label "chair" at bounding box center [118, 227] width 164 height 24
click at [485, 345] on div "Previous Next Question" at bounding box center [282, 351] width 564 height 31
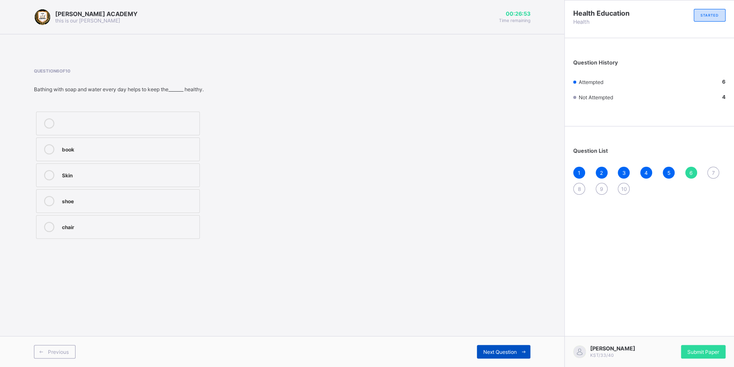
click at [484, 348] on div "Next Question" at bounding box center [503, 352] width 53 height 14
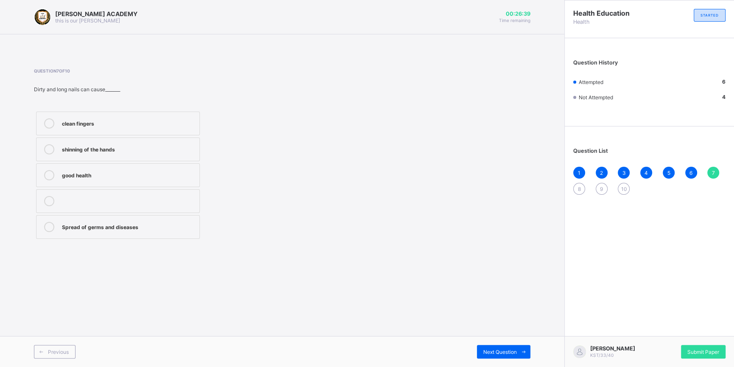
click at [71, 184] on label "good health" at bounding box center [118, 175] width 164 height 24
click at [492, 348] on div "Next Question" at bounding box center [503, 352] width 53 height 14
click at [146, 169] on label "games and sports" at bounding box center [118, 175] width 164 height 24
click at [494, 348] on div "Next Question" at bounding box center [503, 352] width 53 height 14
click at [131, 153] on div "Strong and healthy bodies" at bounding box center [128, 148] width 133 height 8
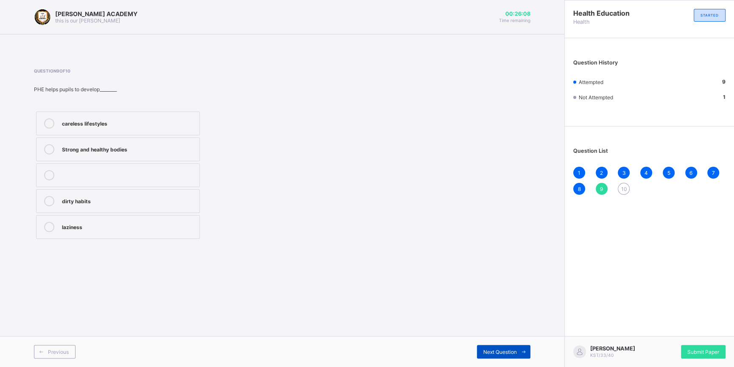
click at [505, 345] on div "Next Question" at bounding box center [503, 352] width 53 height 14
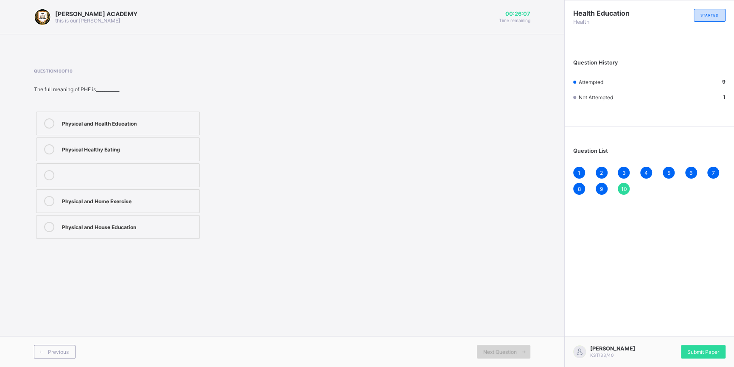
click at [505, 345] on div "Next Question" at bounding box center [503, 352] width 53 height 14
click at [113, 143] on label "Physical Healthy Eating" at bounding box center [118, 150] width 164 height 24
click at [706, 349] on span "Submit Paper" at bounding box center [704, 352] width 32 height 6
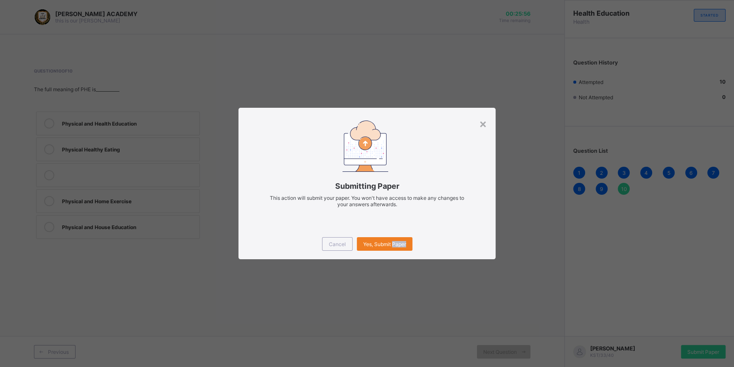
click at [706, 349] on div "× Submitting Paper This action will submit your paper. You won't have access to…" at bounding box center [367, 183] width 734 height 367
click at [478, 119] on div "Submitting Paper This action will submit your paper. You won't have access to m…" at bounding box center [367, 168] width 257 height 121
click at [481, 119] on div "×" at bounding box center [483, 123] width 8 height 14
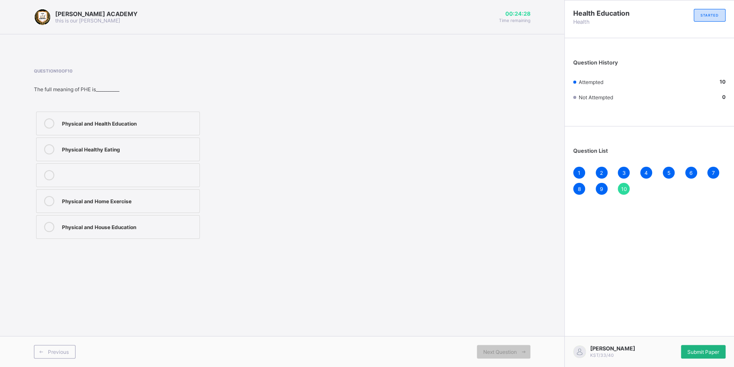
click at [689, 346] on div "Submit Paper" at bounding box center [703, 352] width 45 height 14
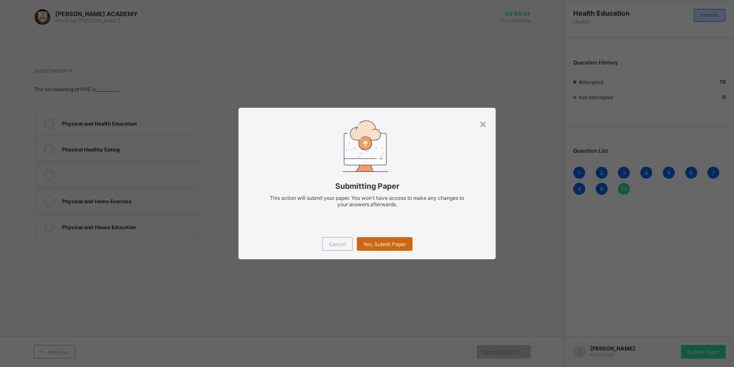
click at [370, 244] on span "Yes, Submit Paper" at bounding box center [384, 244] width 43 height 6
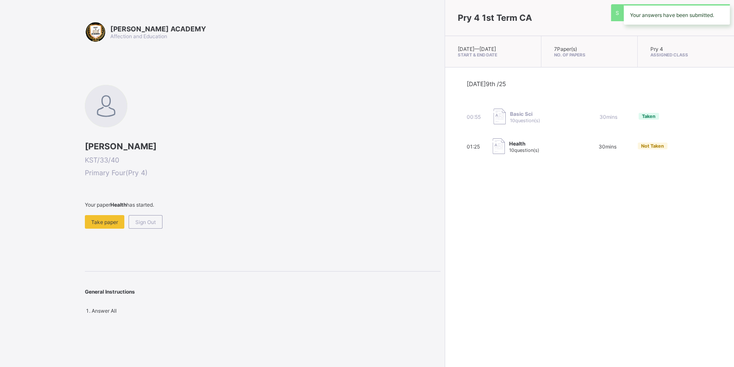
click at [445, 244] on div "Pry 4 1st Term CA [DATE] — [DATE] Start & End Date 7 Paper(s) No. of Papers Pry…" at bounding box center [589, 183] width 289 height 367
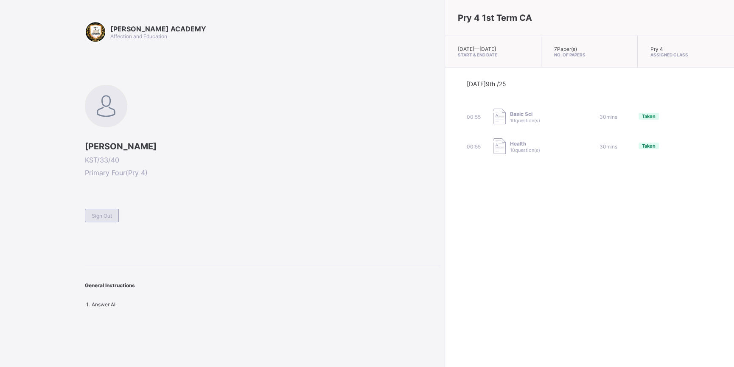
click at [99, 215] on span "Sign Out" at bounding box center [102, 216] width 20 height 6
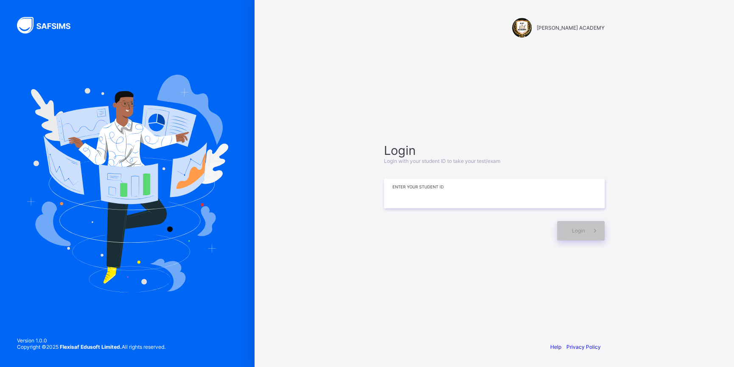
click at [439, 192] on input at bounding box center [494, 194] width 221 height 30
type input "**********"
click at [584, 234] on div "Login" at bounding box center [581, 231] width 48 height 20
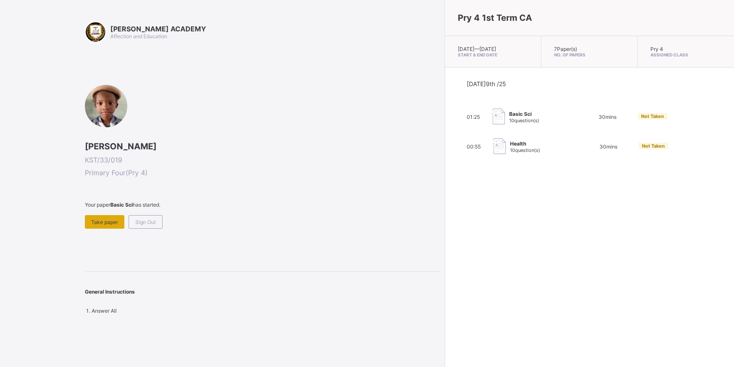
click at [103, 215] on div "Take paper" at bounding box center [104, 222] width 39 height 14
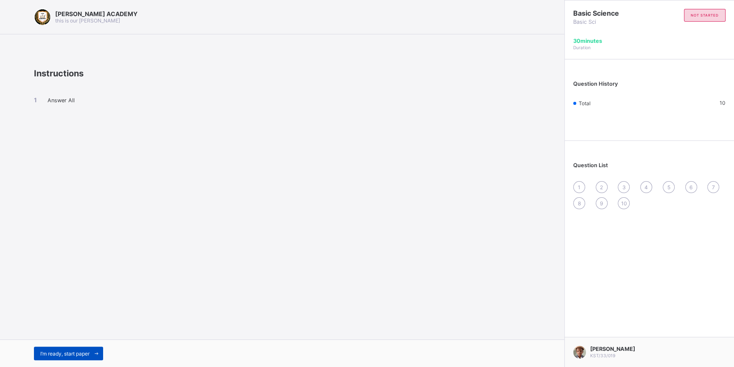
click at [74, 350] on div "I’m ready, start paper" at bounding box center [68, 354] width 69 height 14
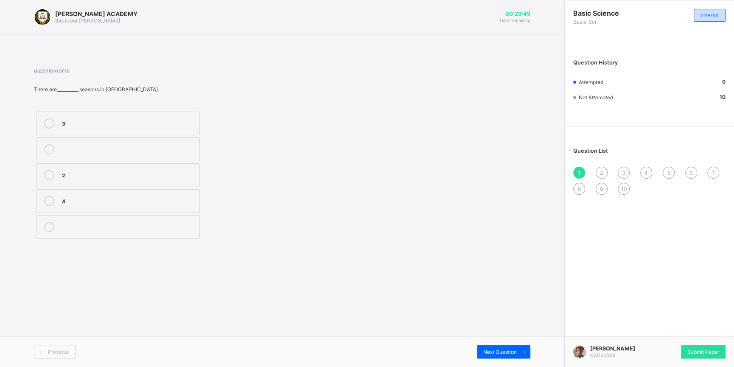
click at [165, 168] on label "2" at bounding box center [118, 175] width 164 height 24
click at [509, 344] on div "Previous Next Question" at bounding box center [282, 351] width 564 height 31
click at [510, 348] on div "Next Question" at bounding box center [503, 352] width 53 height 14
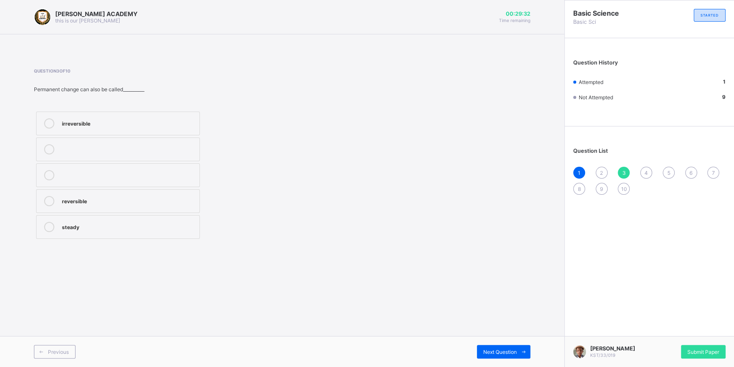
click at [598, 165] on div "Question List 1 2 3 4 5 6 7 8 9 10" at bounding box center [649, 167] width 169 height 73
click at [598, 164] on div "Question List 1 2 3 4 5 6 7 8 9 10" at bounding box center [649, 167] width 169 height 73
click at [601, 168] on div "2" at bounding box center [602, 173] width 12 height 12
click at [66, 212] on label "4" at bounding box center [118, 201] width 164 height 24
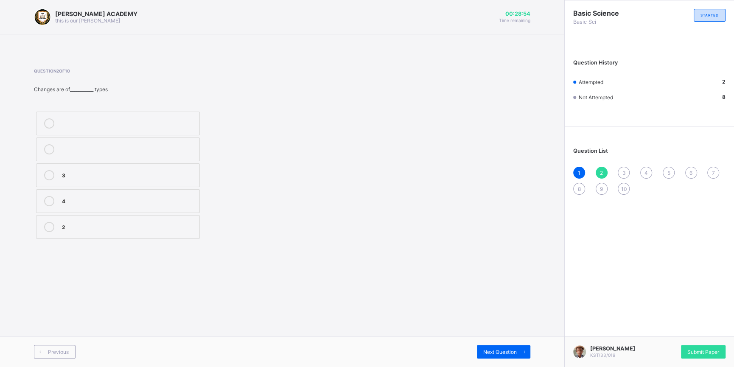
click at [61, 218] on label "2" at bounding box center [118, 227] width 164 height 24
drag, startPoint x: 517, startPoint y: 362, endPoint x: 502, endPoint y: 342, distance: 24.9
click at [502, 342] on div "Previous Next Question" at bounding box center [282, 351] width 564 height 31
click at [501, 342] on div "Previous Next Question" at bounding box center [282, 351] width 564 height 31
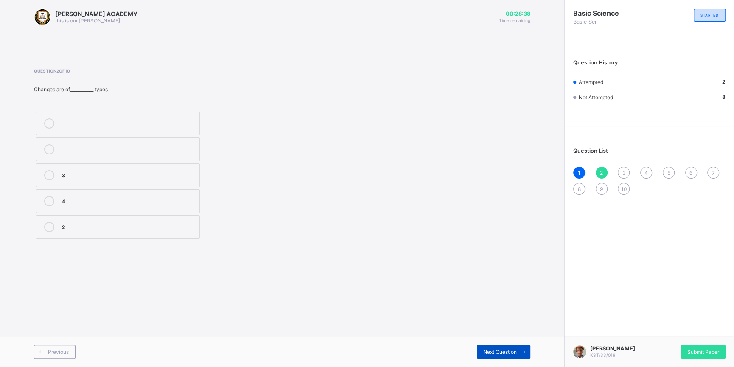
click at [505, 347] on div "Next Question" at bounding box center [503, 352] width 53 height 14
click at [72, 196] on label "reversible" at bounding box center [118, 201] width 164 height 24
click at [506, 349] on span "Next Question" at bounding box center [500, 352] width 34 height 6
click at [94, 118] on label "permanent" at bounding box center [118, 124] width 164 height 24
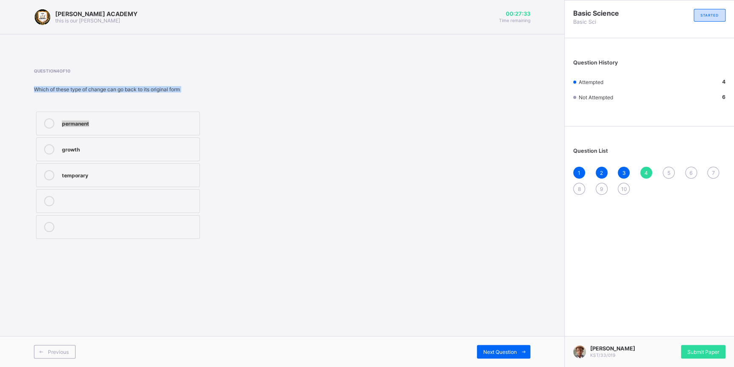
drag, startPoint x: 93, startPoint y: 118, endPoint x: 417, endPoint y: 85, distance: 325.4
click at [417, 85] on div "Question 4 of 10 Which of these type of change can go back to its original form…" at bounding box center [282, 154] width 497 height 173
click at [508, 350] on span "Next Question" at bounding box center [500, 352] width 34 height 6
click at [69, 172] on div "temporary" at bounding box center [128, 174] width 133 height 8
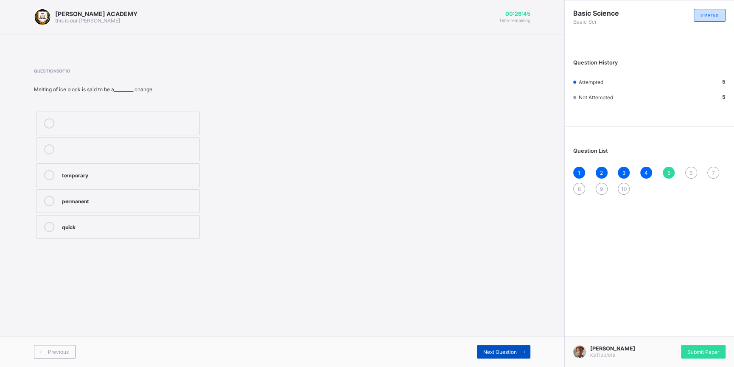
click at [503, 348] on div "Next Question" at bounding box center [503, 352] width 53 height 14
click at [93, 118] on label "weather" at bounding box center [118, 124] width 164 height 24
click at [493, 348] on div "Next Question" at bounding box center [503, 352] width 53 height 14
click at [131, 191] on label "geographer" at bounding box center [118, 201] width 164 height 24
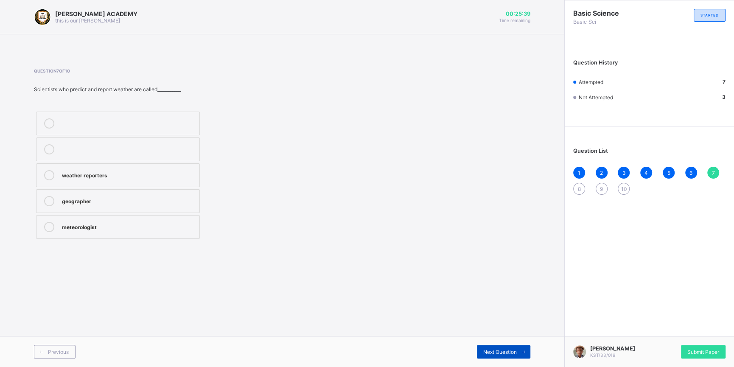
click at [496, 346] on div "Next Question" at bounding box center [503, 352] width 53 height 14
click at [122, 140] on label "melts" at bounding box center [118, 150] width 164 height 24
click at [496, 347] on div "Next Question" at bounding box center [503, 352] width 53 height 14
click at [140, 220] on label "measurement" at bounding box center [118, 227] width 164 height 24
click at [493, 348] on div "Next Question" at bounding box center [503, 352] width 53 height 14
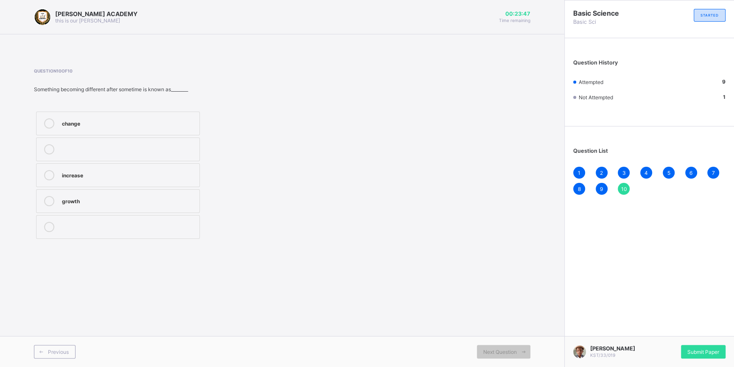
click at [64, 194] on label "growth" at bounding box center [118, 201] width 164 height 24
click at [704, 347] on div "Submit Paper" at bounding box center [703, 352] width 45 height 14
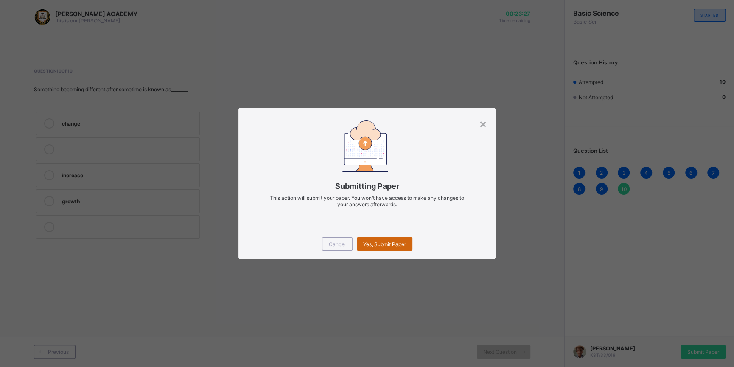
click at [368, 239] on div "Yes, Submit Paper" at bounding box center [385, 244] width 56 height 14
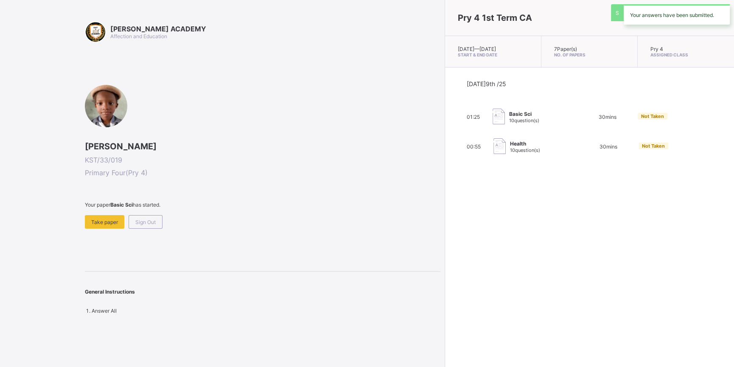
click at [445, 239] on div "Pry 4 1st Term CA [DATE] — [DATE] Start & End Date 7 Paper(s) No. of Papers Pry…" at bounding box center [589, 183] width 289 height 367
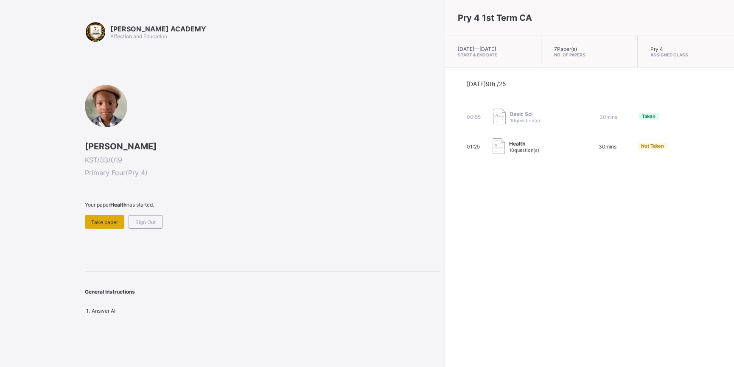
click at [109, 219] on span "Take paper" at bounding box center [104, 222] width 27 height 6
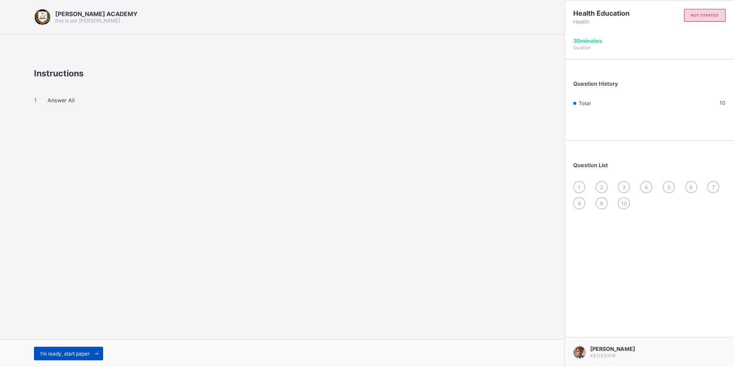
click at [75, 351] on span "I’m ready, start paper" at bounding box center [64, 354] width 49 height 6
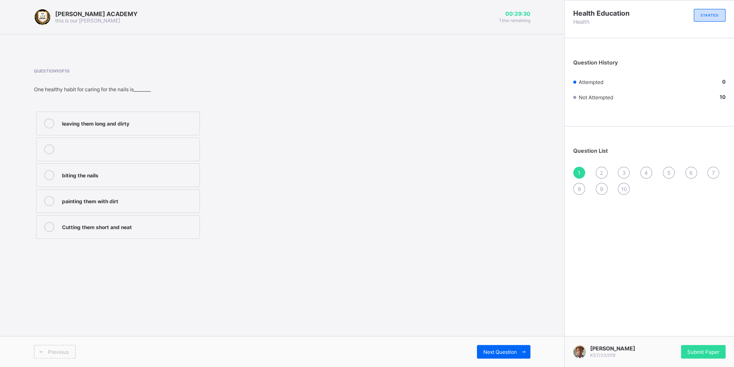
click at [124, 220] on label "Cutting them short and neat" at bounding box center [118, 227] width 164 height 24
click at [499, 345] on div "Previous Next Question" at bounding box center [282, 351] width 564 height 31
click at [498, 345] on div "Previous Next Question" at bounding box center [282, 351] width 564 height 31
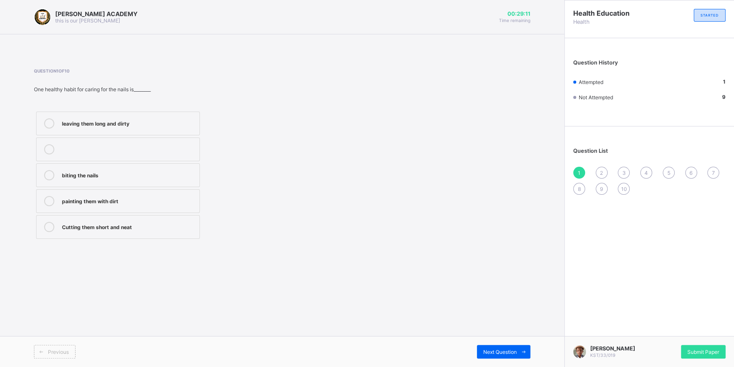
click at [498, 345] on div "Previous Next Question" at bounding box center [282, 351] width 564 height 31
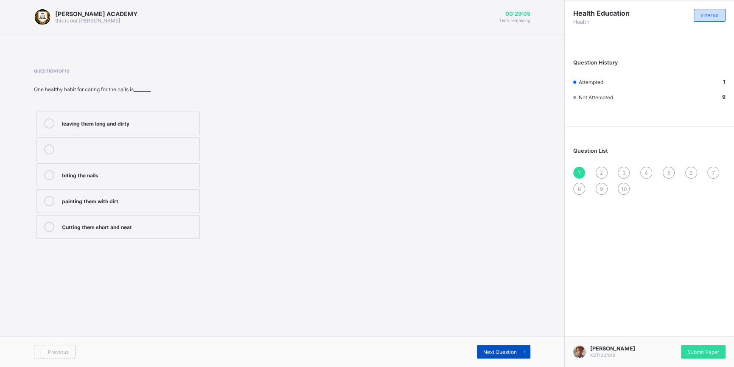
click at [496, 348] on div "Next Question" at bounding box center [503, 352] width 53 height 14
click at [162, 199] on div "Washing and combing regularly" at bounding box center [128, 200] width 133 height 8
click at [493, 344] on div "Previous Next Question" at bounding box center [282, 351] width 564 height 31
drag, startPoint x: 477, startPoint y: 344, endPoint x: 499, endPoint y: 350, distance: 23.2
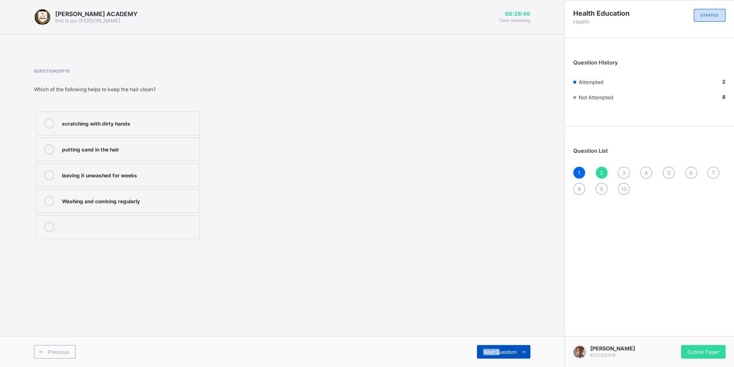
click at [499, 350] on div "Previous Next Question" at bounding box center [282, 351] width 564 height 31
click at [499, 350] on span "Next Question" at bounding box center [500, 352] width 34 height 6
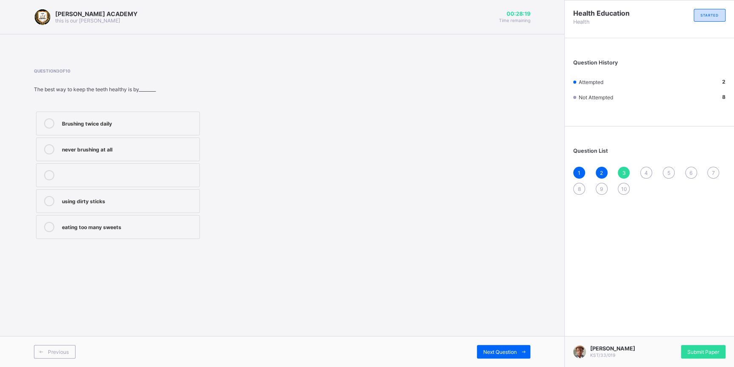
click at [149, 118] on label "Brushing twice daily" at bounding box center [118, 124] width 164 height 24
click at [501, 332] on div "[PERSON_NAME] ACADEMY this is our [PERSON_NAME] 00:28:13 Time remaining Questio…" at bounding box center [282, 183] width 564 height 367
click at [499, 345] on div "Next Question" at bounding box center [503, 352] width 53 height 14
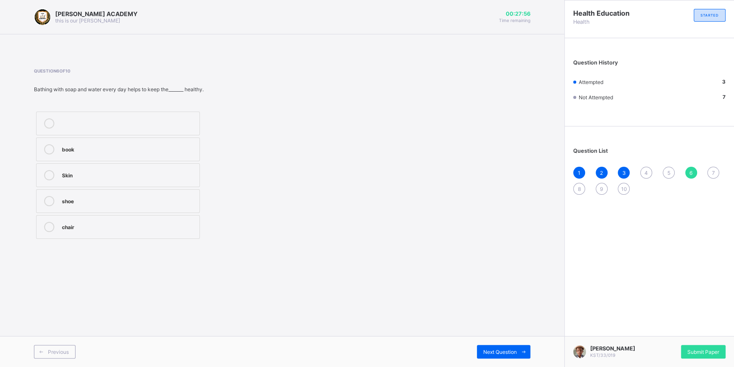
click at [643, 166] on div "Question List 1 2 3 4 5 6 7 8 9 10" at bounding box center [649, 167] width 169 height 73
click at [645, 166] on div "Question List 1 2 3 4 5 6 7 8 9 10" at bounding box center [649, 167] width 169 height 73
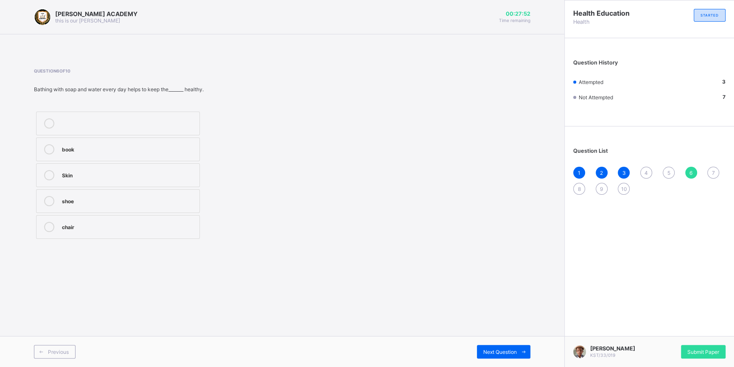
click at [645, 166] on div "Question List 1 2 3 4 5 6 7 8 9 10" at bounding box center [649, 167] width 169 height 73
click at [668, 167] on div "5" at bounding box center [669, 173] width 12 height 12
click at [645, 163] on div "Question List 1 2 3 4 5 6 7 8 9 10" at bounding box center [649, 167] width 169 height 73
click at [642, 166] on div "Question List 1 2 3 4 5 6 7 8 9 10" at bounding box center [649, 167] width 169 height 73
click at [643, 166] on div "Question List 1 2 3 4 5 6 7 8 9 10" at bounding box center [649, 167] width 169 height 73
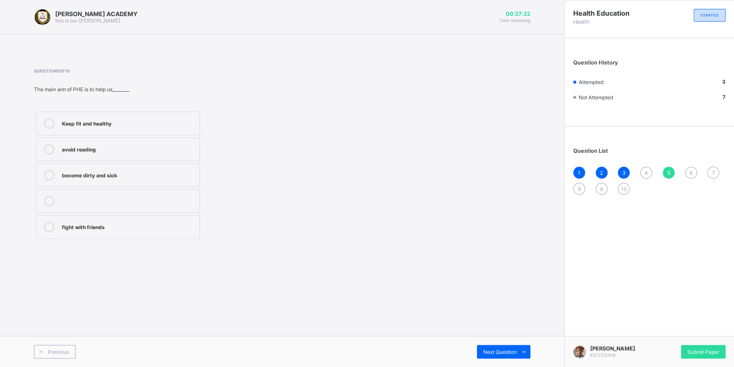
click at [138, 110] on div "Keep fit and healthy avoid reading become dirty and sick fight with friends" at bounding box center [118, 176] width 168 height 132
click at [146, 115] on label "Keep fit and healthy" at bounding box center [118, 124] width 164 height 24
click at [503, 336] on div "[PERSON_NAME] ACADEMY this is our [PERSON_NAME] 00:27:13 Time remaining Questio…" at bounding box center [282, 183] width 564 height 367
click at [500, 348] on div "Next Question" at bounding box center [503, 352] width 53 height 14
click at [83, 169] on label "Skin" at bounding box center [118, 175] width 164 height 24
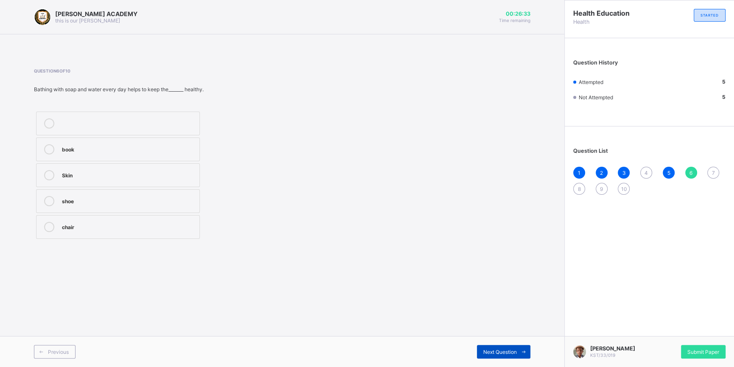
click at [496, 349] on div "Next Question" at bounding box center [503, 352] width 53 height 14
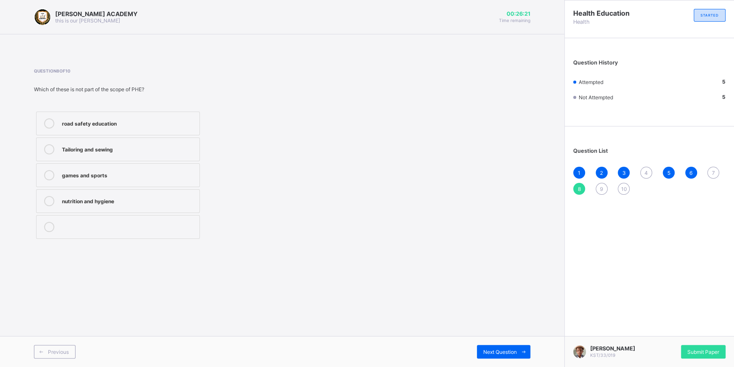
click at [153, 191] on label "nutrition and hygiene" at bounding box center [118, 201] width 164 height 24
click at [489, 348] on div "Next Question" at bounding box center [503, 352] width 53 height 14
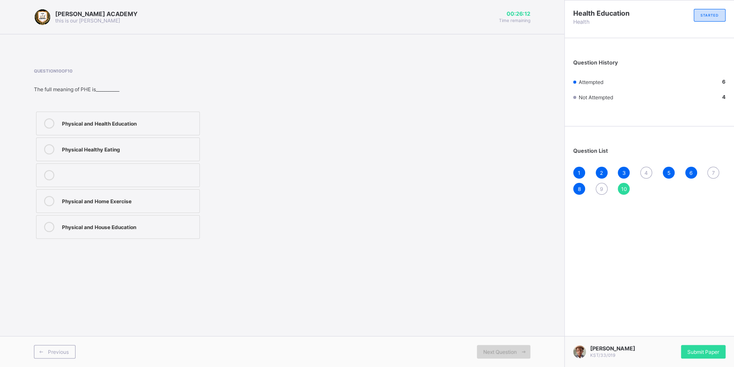
click at [489, 348] on div "Next Question" at bounding box center [503, 352] width 53 height 14
click at [170, 118] on label "Physical and Health Education" at bounding box center [118, 124] width 164 height 24
click at [708, 343] on div "[PERSON_NAME] KST/33/019 Submit Paper" at bounding box center [649, 351] width 170 height 31
click at [649, 174] on div "4" at bounding box center [646, 173] width 12 height 12
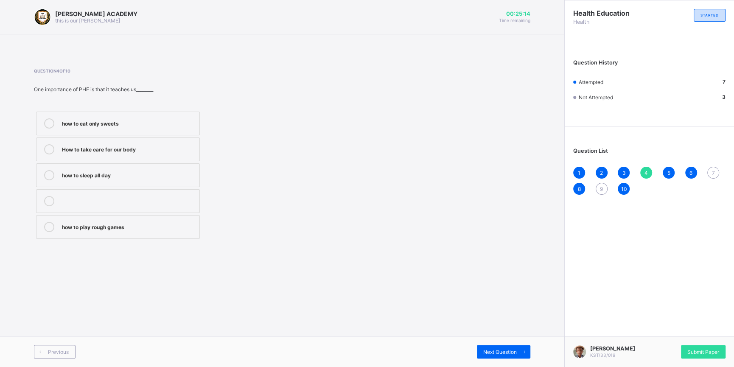
click at [81, 141] on label "How to take care for our body" at bounding box center [118, 150] width 164 height 24
click at [716, 169] on div "7" at bounding box center [714, 173] width 12 height 12
click at [79, 219] on label "Spread of germs and diseases" at bounding box center [118, 227] width 164 height 24
click at [598, 186] on div "9" at bounding box center [602, 189] width 12 height 12
click at [91, 142] on label "Strong and healthy bodies" at bounding box center [118, 150] width 164 height 24
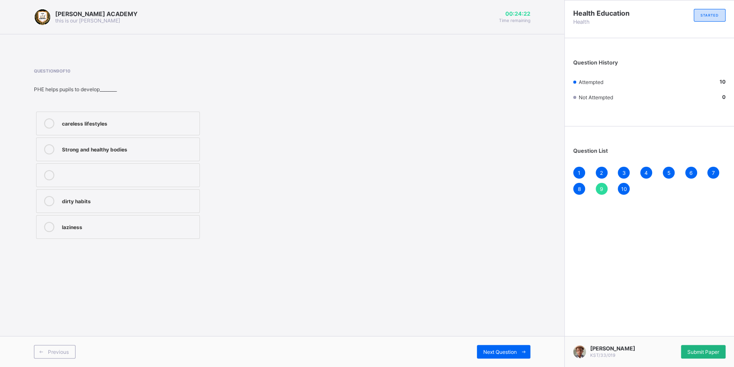
click at [704, 346] on div "Submit Paper" at bounding box center [703, 352] width 45 height 14
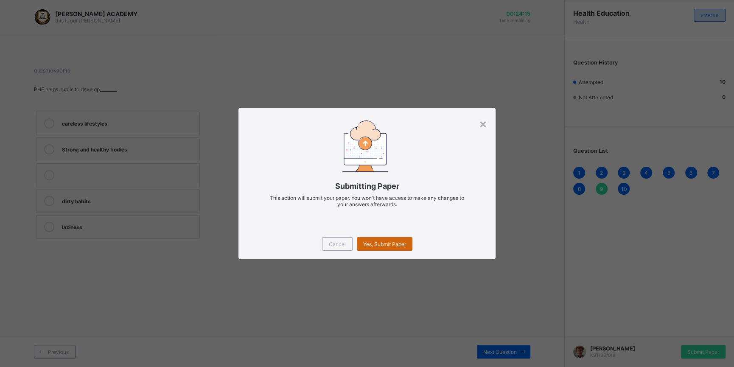
click at [373, 241] on span "Yes, Submit Paper" at bounding box center [384, 244] width 43 height 6
